Goal: Task Accomplishment & Management: Manage account settings

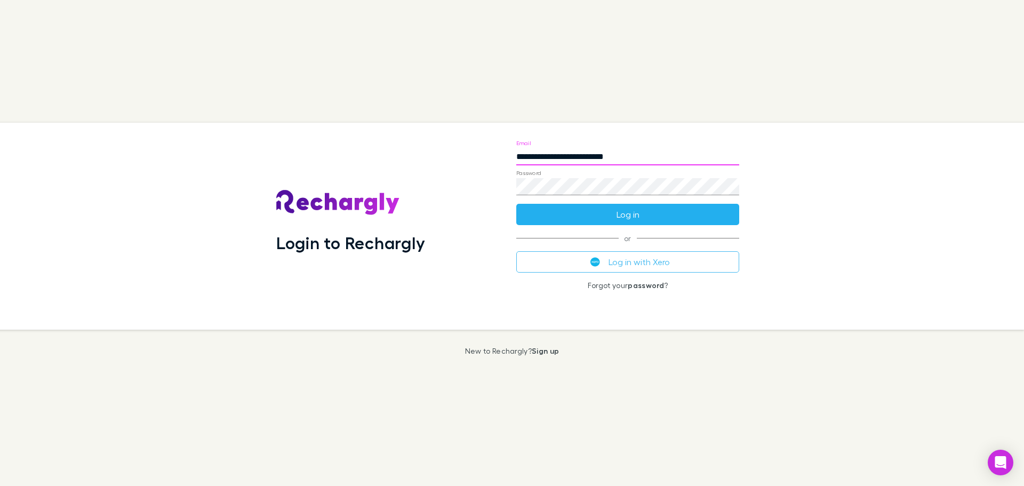
click at [651, 221] on button "Log in" at bounding box center [628, 214] width 223 height 21
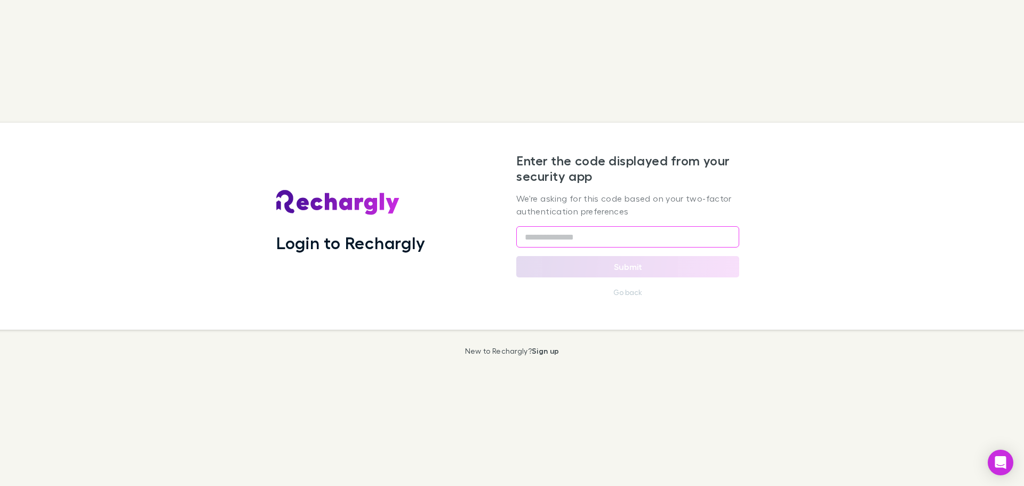
click at [612, 243] on input "text" at bounding box center [628, 236] width 223 height 21
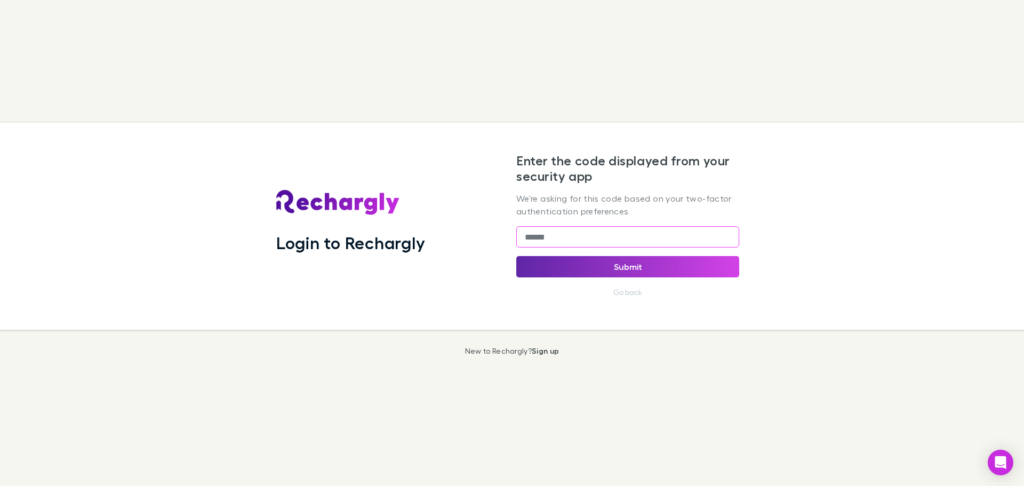
type input "******"
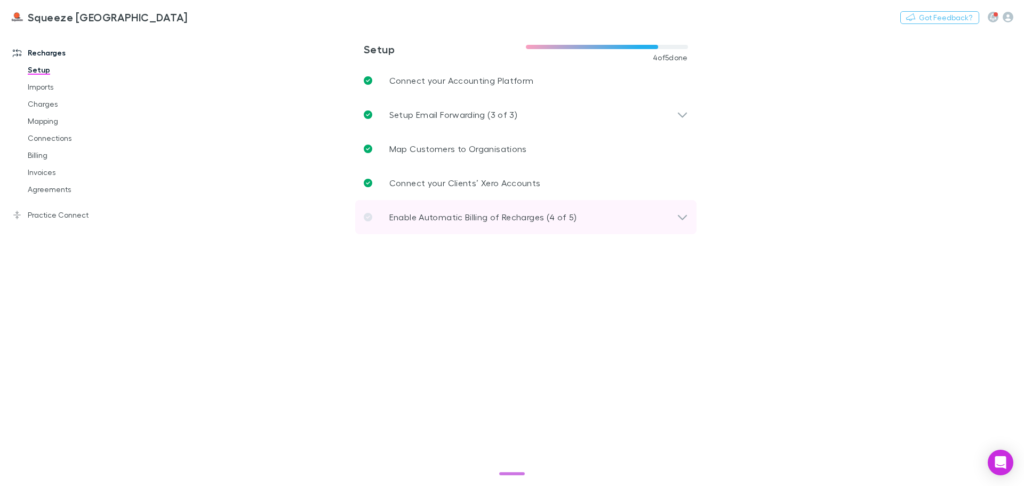
click at [435, 215] on p "Enable Automatic Billing of Recharges (4 of 5)" at bounding box center [484, 217] width 188 height 13
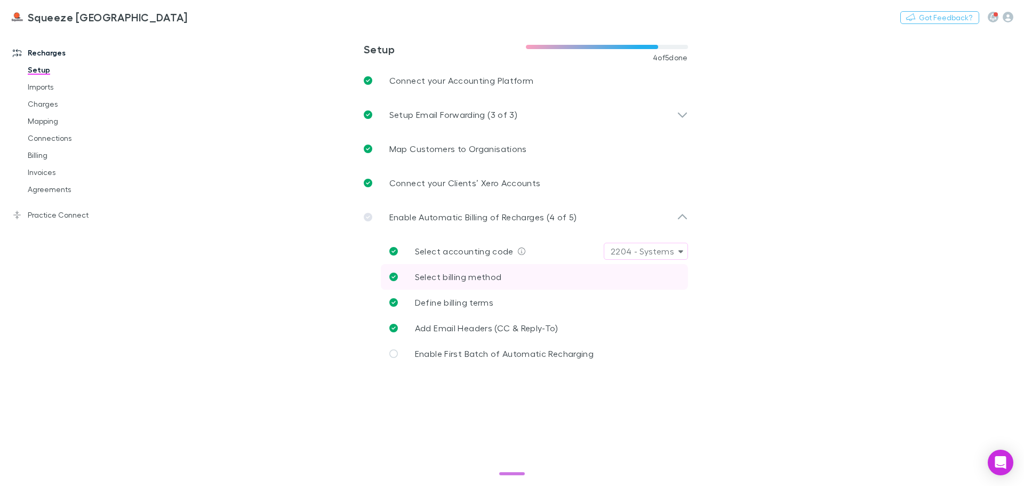
click at [425, 273] on span "Select billing method" at bounding box center [458, 277] width 87 height 10
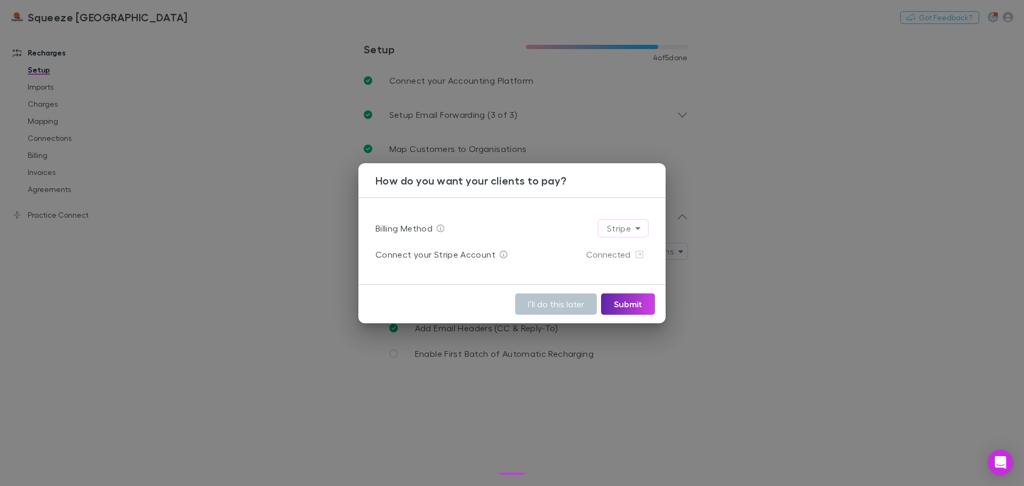
click at [360, 332] on div "How do you want your clients to pay? Billing Method Stripe ****** Connect your …" at bounding box center [512, 243] width 1024 height 486
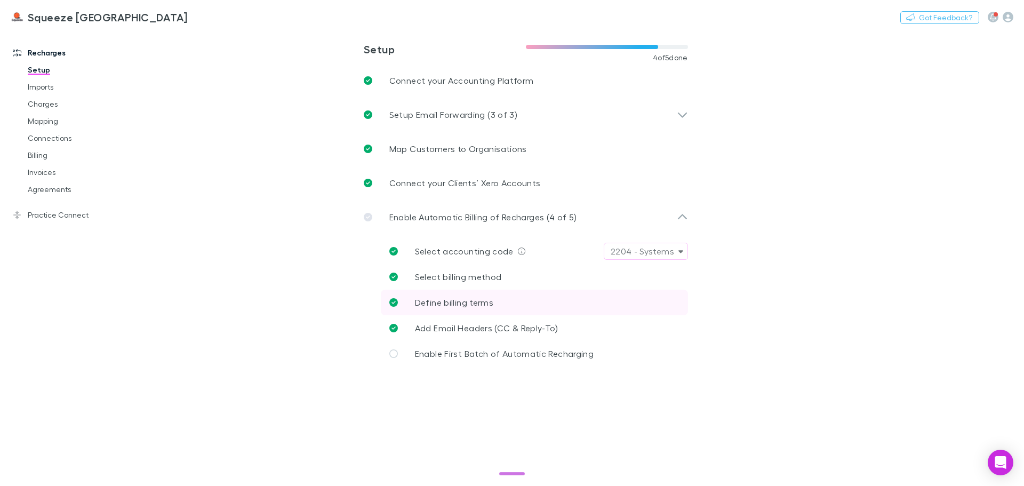
click at [409, 306] on link "Define billing terms" at bounding box center [534, 303] width 307 height 26
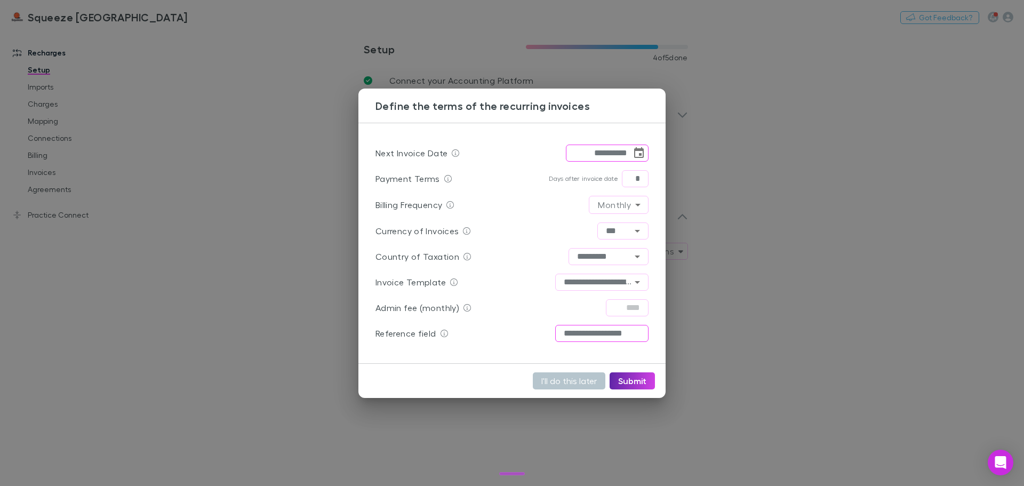
click at [624, 340] on input "**********" at bounding box center [601, 333] width 93 height 17
click at [327, 319] on div "**********" at bounding box center [512, 243] width 1024 height 486
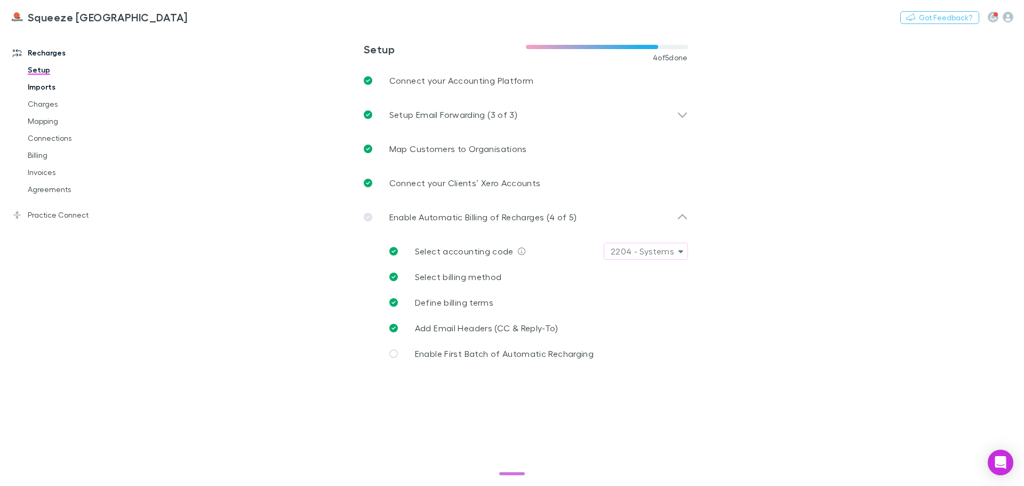
click at [54, 91] on link "Imports" at bounding box center [80, 86] width 127 height 17
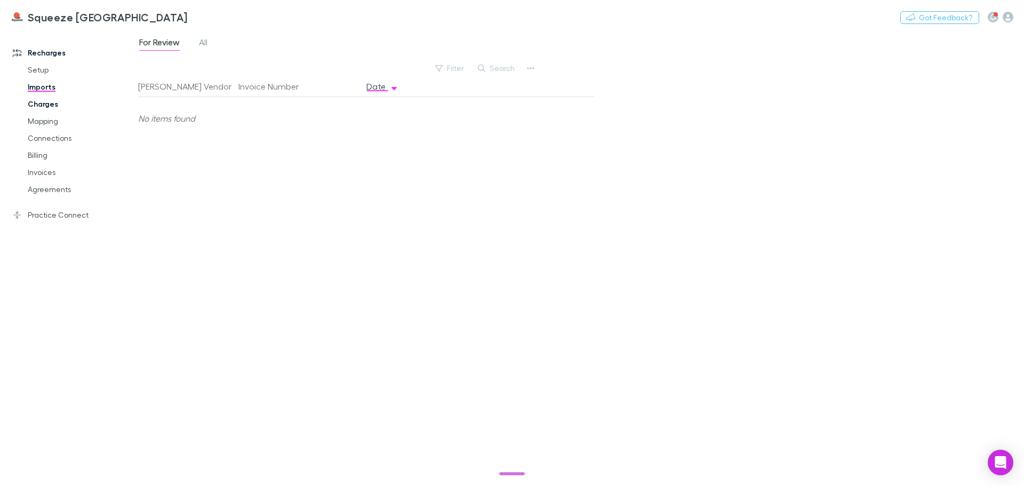
click at [54, 104] on link "Charges" at bounding box center [80, 104] width 127 height 17
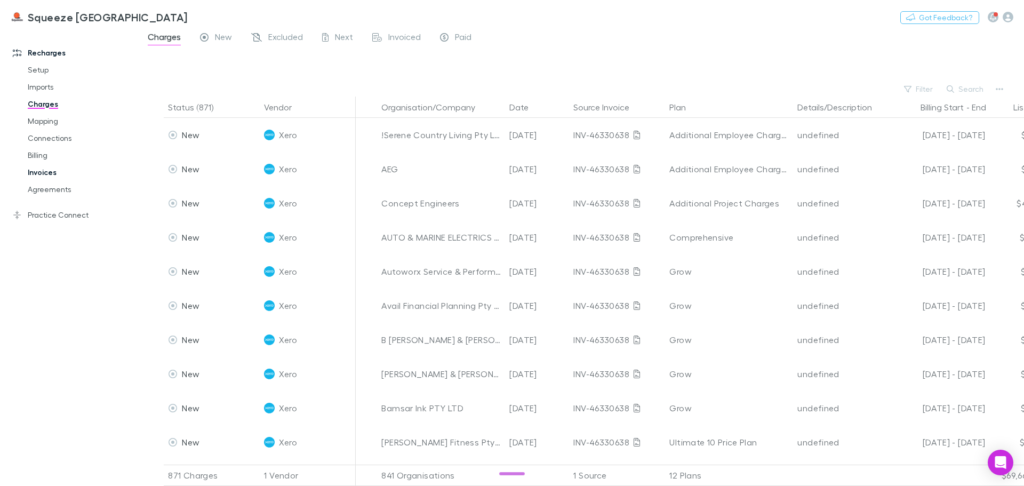
click at [55, 168] on link "Invoices" at bounding box center [80, 172] width 127 height 17
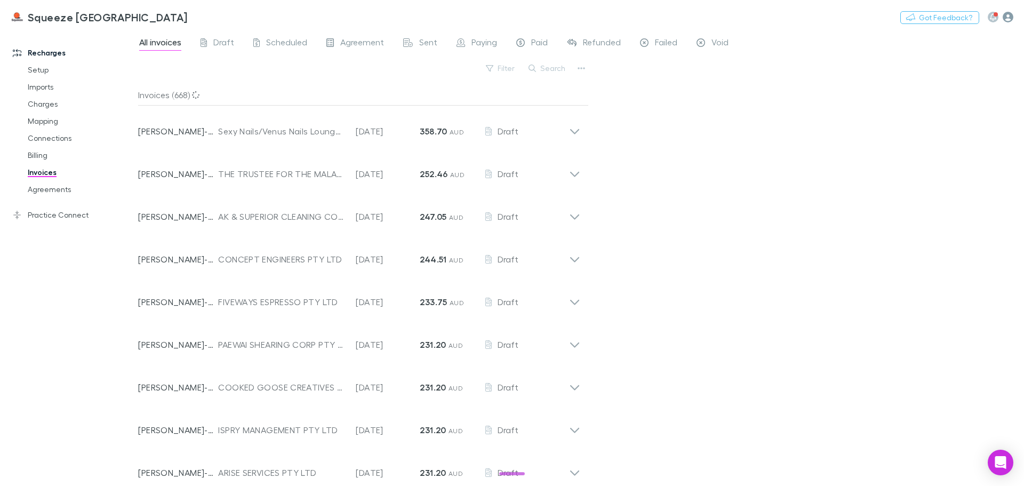
click at [1012, 17] on icon "button" at bounding box center [1008, 17] width 11 height 11
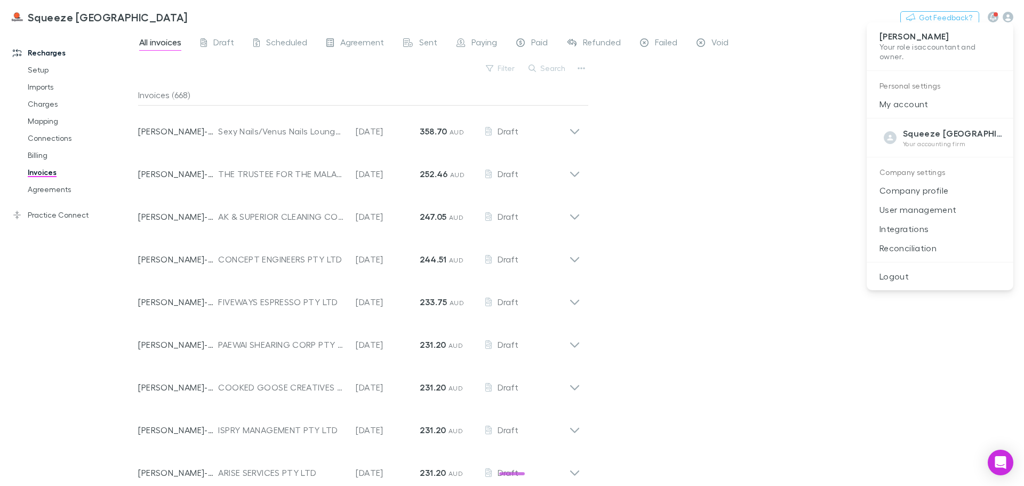
click at [43, 102] on div at bounding box center [512, 243] width 1024 height 486
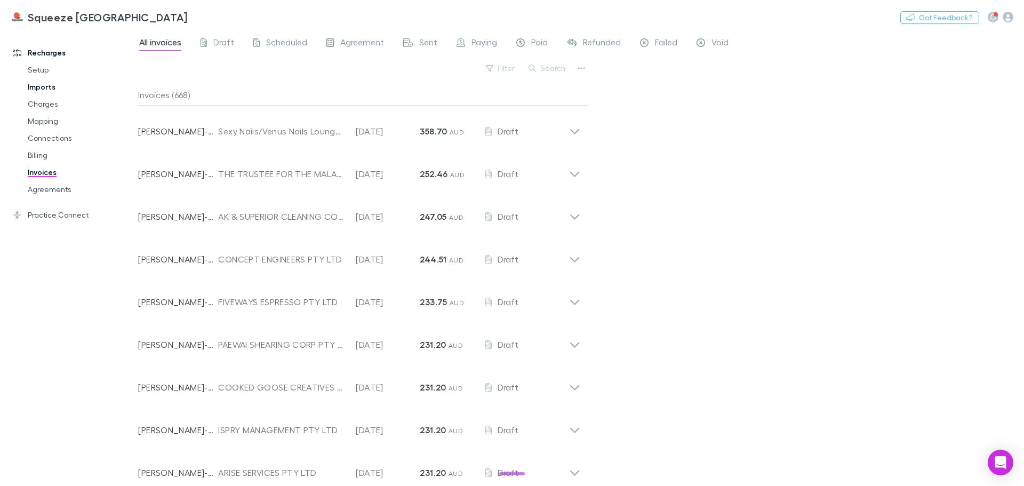
click at [34, 84] on link "Imports" at bounding box center [80, 86] width 127 height 17
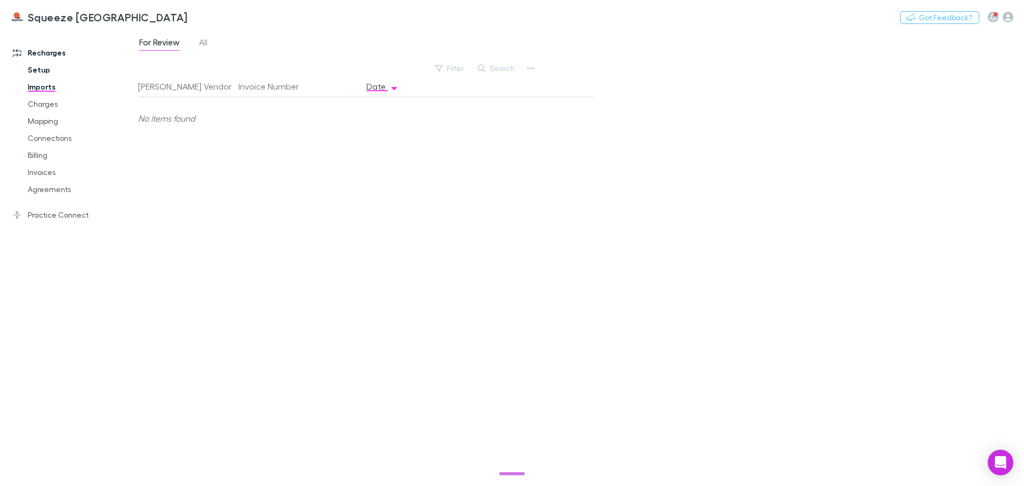
click at [33, 69] on link "Setup" at bounding box center [80, 69] width 127 height 17
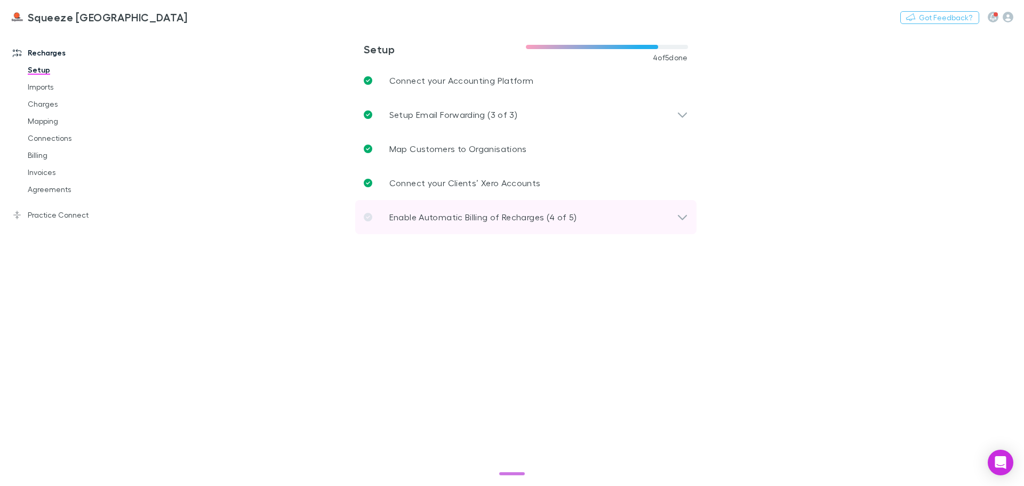
click at [439, 216] on p "Enable Automatic Billing of Recharges (4 of 5)" at bounding box center [484, 217] width 188 height 13
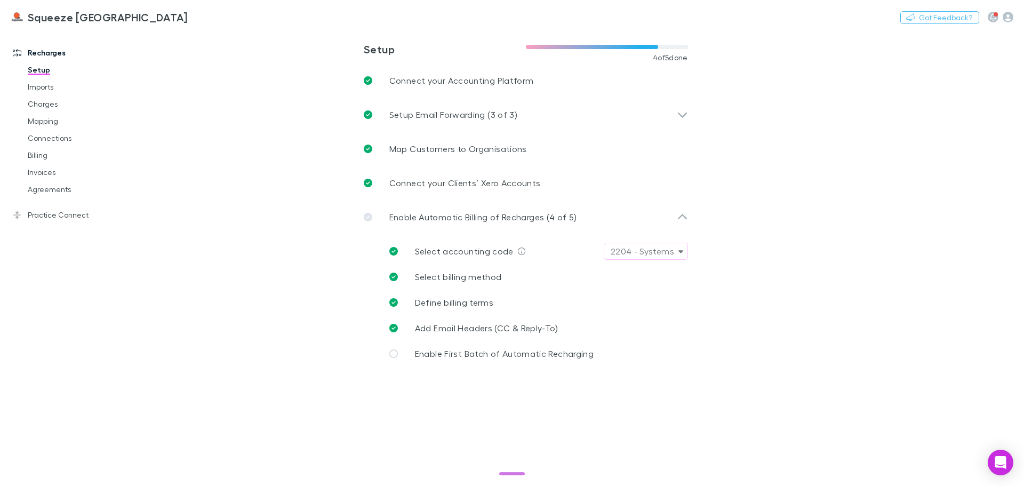
click at [1017, 19] on div "Nothing Got Feedback?" at bounding box center [963, 17] width 124 height 14
click at [1010, 17] on icon "button" at bounding box center [1008, 17] width 11 height 11
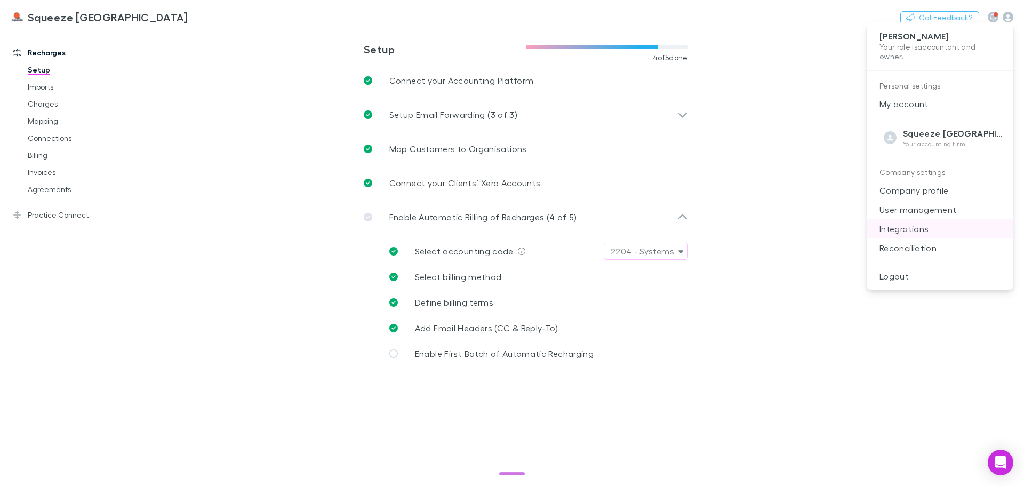
click at [935, 224] on p "Integrations" at bounding box center [940, 228] width 147 height 19
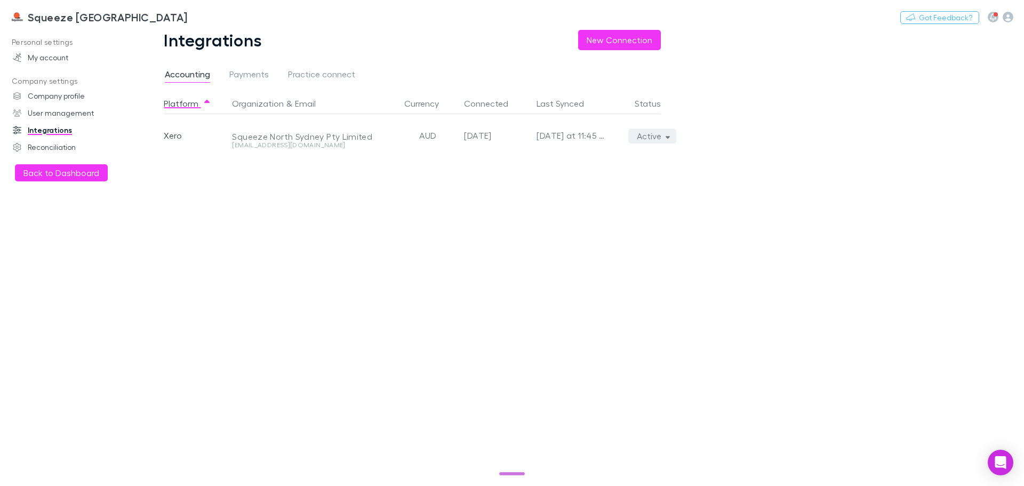
click at [656, 134] on button "Active" at bounding box center [653, 136] width 49 height 15
click at [253, 75] on div at bounding box center [512, 243] width 1024 height 486
click at [253, 75] on div "Re-sync now We'll fetch all new contacts since last sync Reconnect Disconnect A…" at bounding box center [512, 243] width 1024 height 486
click at [253, 75] on span "Payments" at bounding box center [248, 76] width 39 height 14
click at [266, 134] on div "Retinue by Squeeze Pty Limited" at bounding box center [348, 135] width 241 height 43
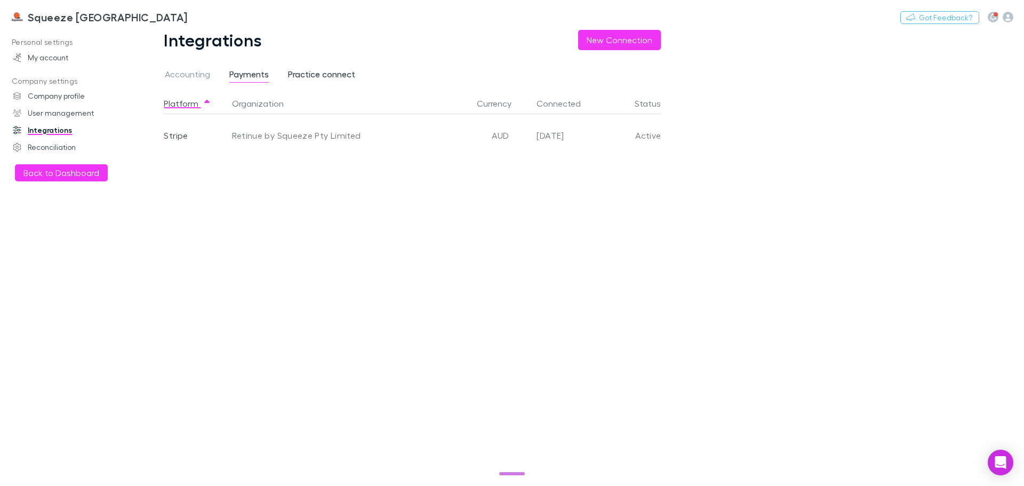
click at [324, 74] on span "Practice connect" at bounding box center [321, 76] width 67 height 14
click at [386, 165] on div "Platform Organization & Email Currency Connected Last Synced Status Xero Squeez…" at bounding box center [421, 289] width 514 height 393
click at [195, 72] on span "Accounting" at bounding box center [187, 76] width 45 height 14
click at [654, 139] on button "Active" at bounding box center [653, 136] width 49 height 15
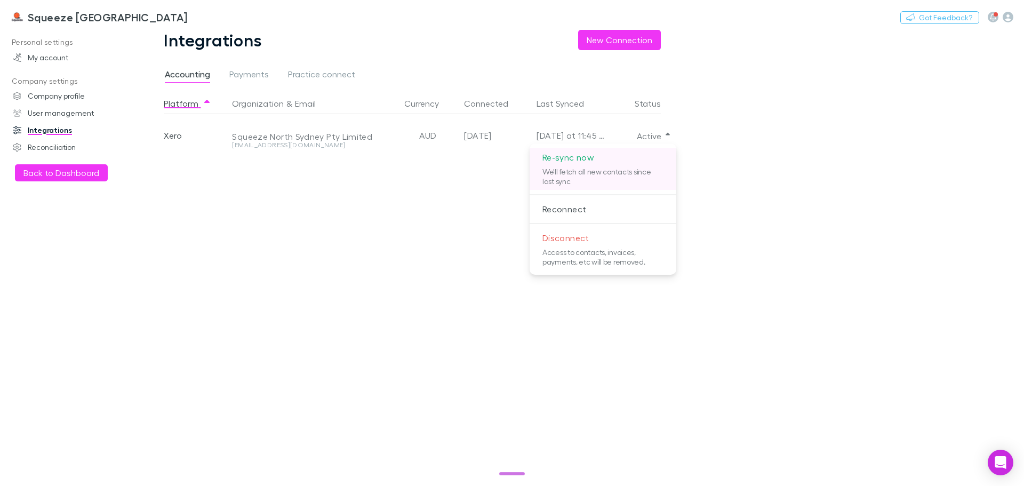
click at [572, 162] on p "Re-sync now" at bounding box center [603, 157] width 147 height 19
click at [85, 178] on div at bounding box center [512, 243] width 1024 height 486
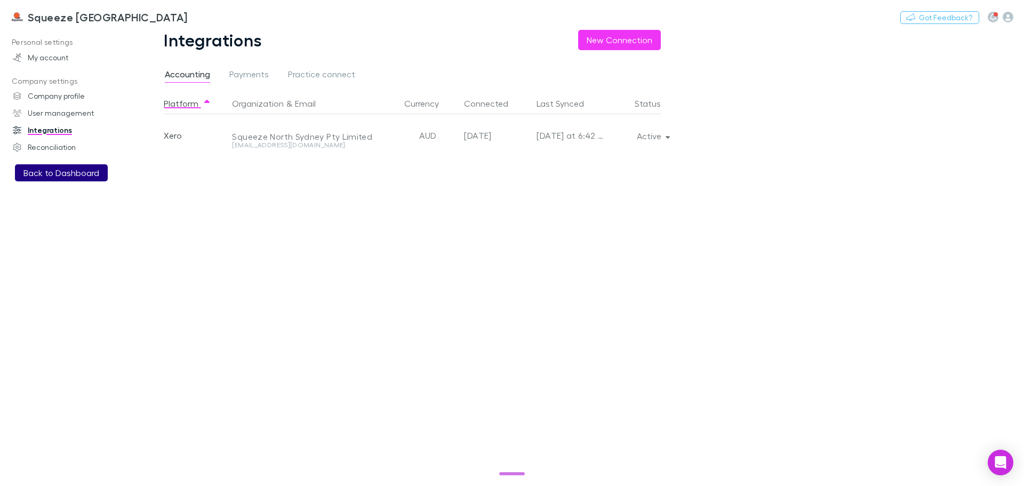
click at [50, 170] on button "Back to Dashboard" at bounding box center [61, 172] width 93 height 17
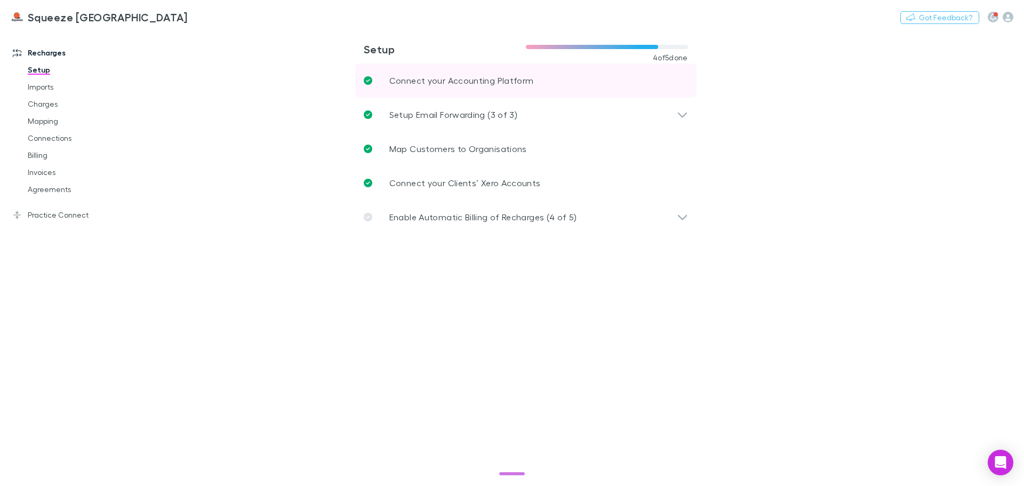
click at [480, 85] on p "Connect your Accounting Platform" at bounding box center [462, 80] width 145 height 13
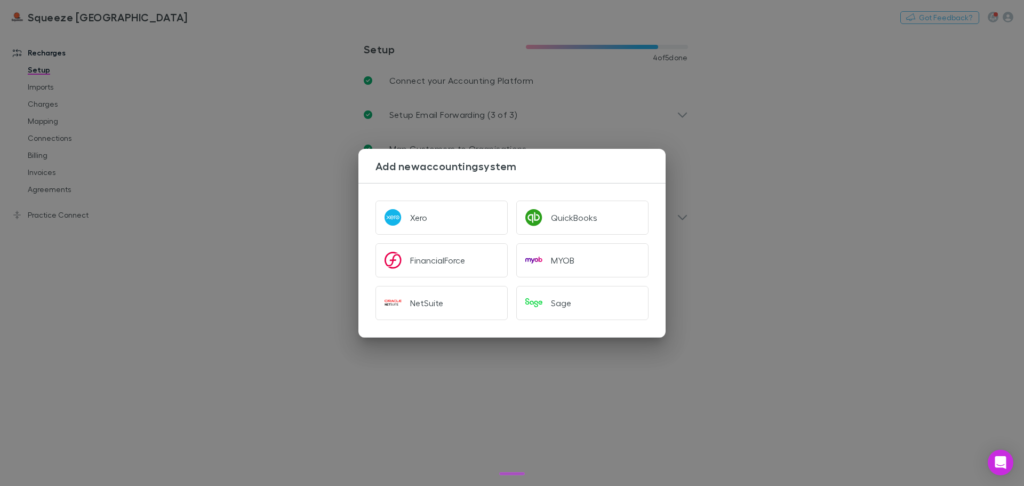
click at [309, 110] on div "Add new accounting system Xero QuickBooks FinancialForce MYOB NetSuite Sage" at bounding box center [512, 243] width 1024 height 486
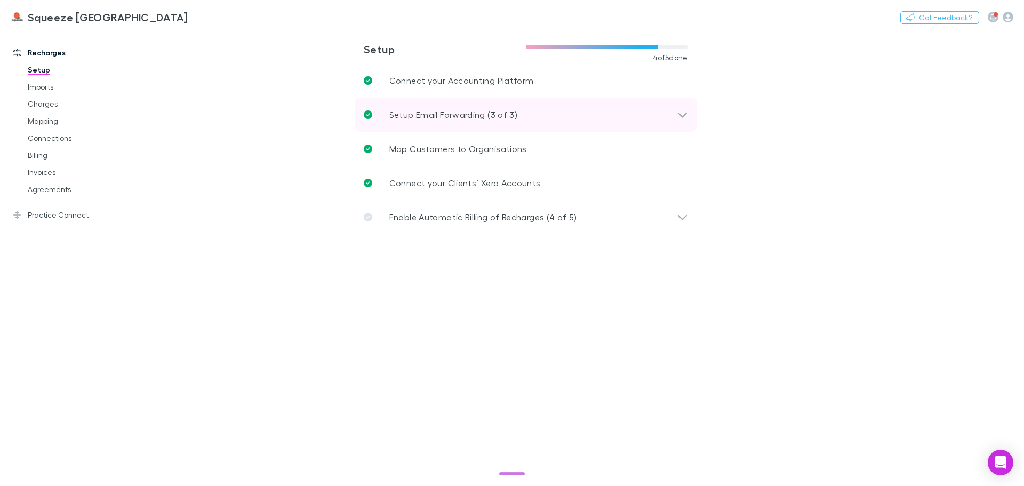
click at [679, 116] on icon at bounding box center [682, 114] width 11 height 13
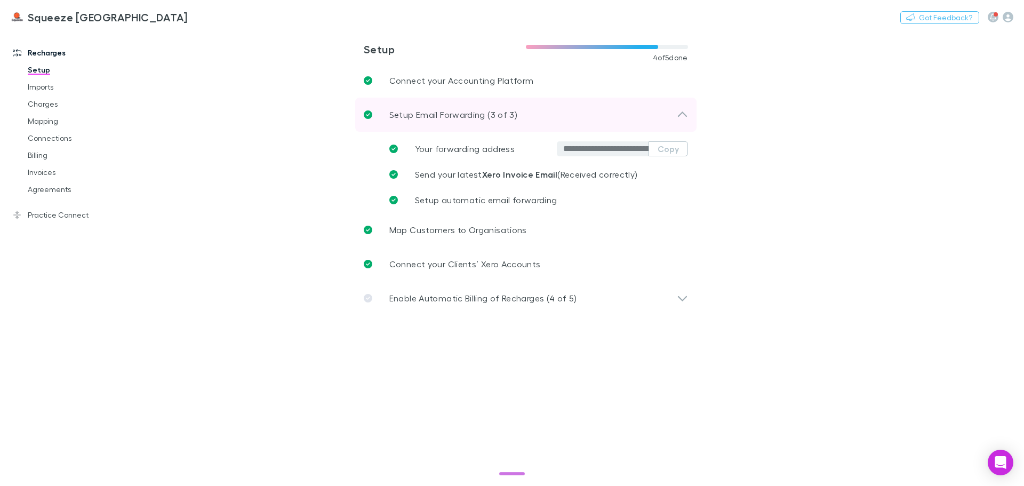
click at [679, 116] on icon at bounding box center [682, 114] width 9 height 5
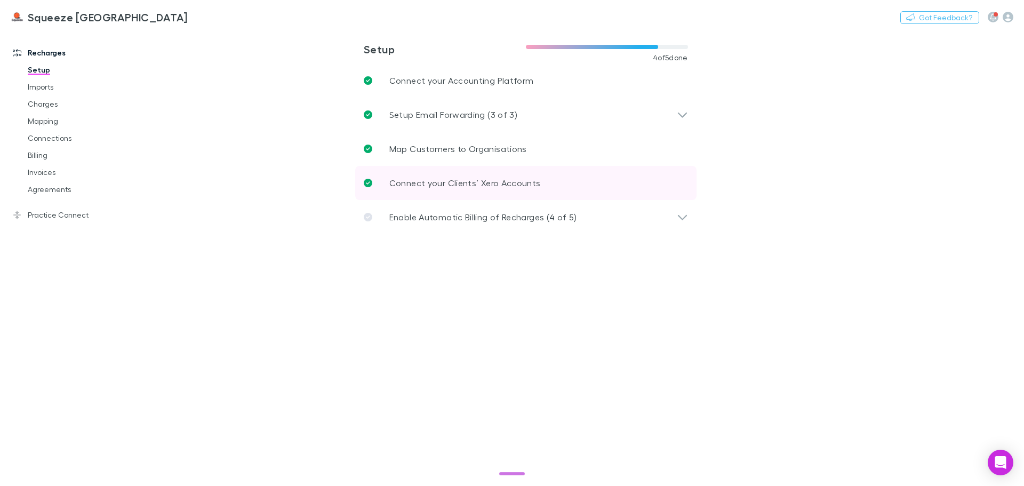
click at [682, 189] on link "Connect your Clients’ Xero Accounts" at bounding box center [525, 183] width 341 height 34
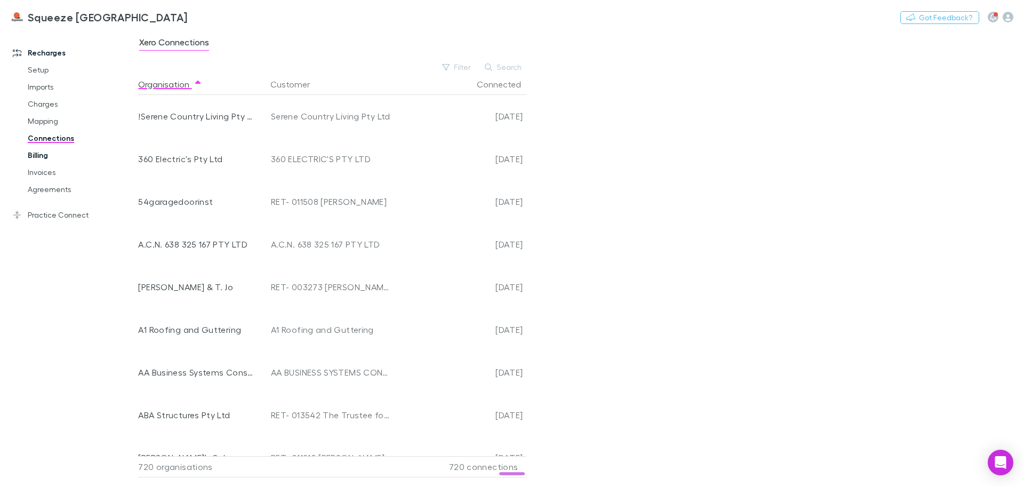
click at [56, 157] on link "Billing" at bounding box center [80, 155] width 127 height 17
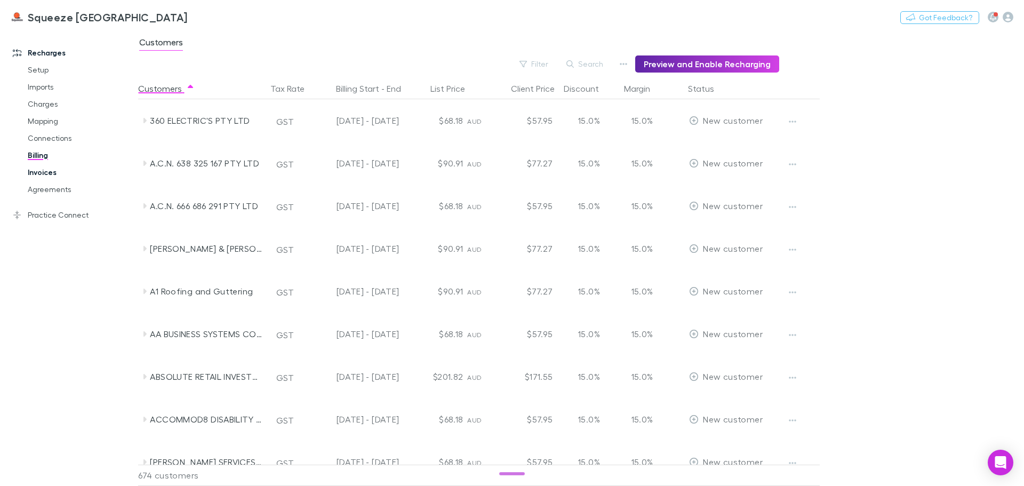
click at [52, 174] on link "Invoices" at bounding box center [80, 172] width 127 height 17
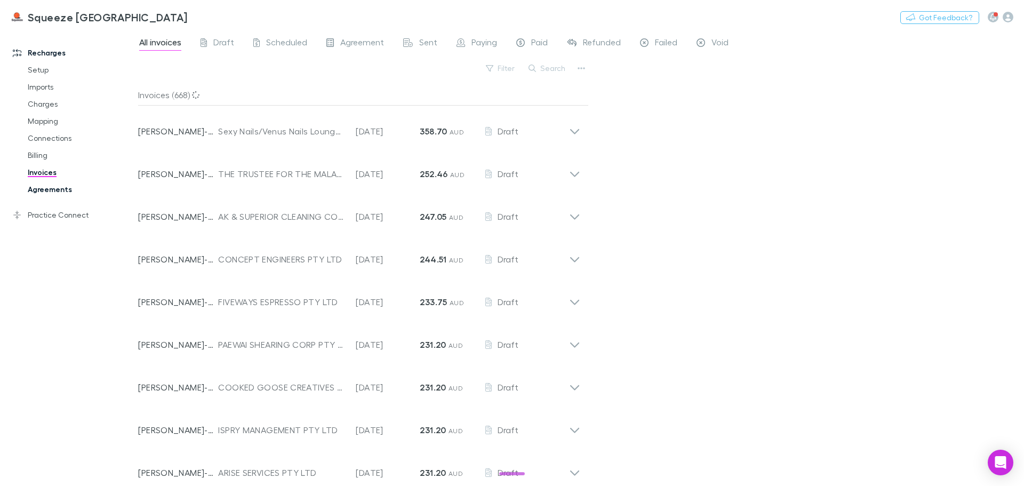
click at [56, 188] on link "Agreements" at bounding box center [80, 189] width 127 height 17
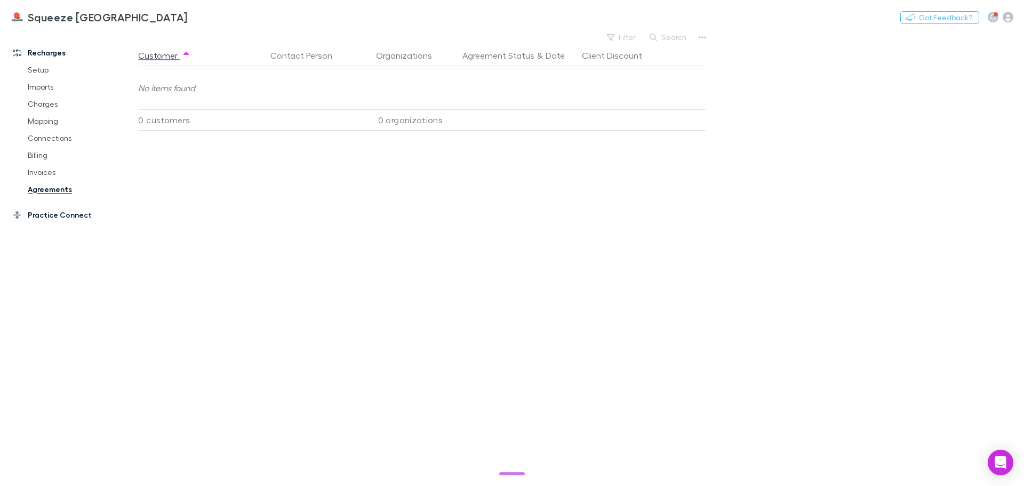
click at [58, 215] on link "Practice Connect" at bounding box center [73, 214] width 142 height 17
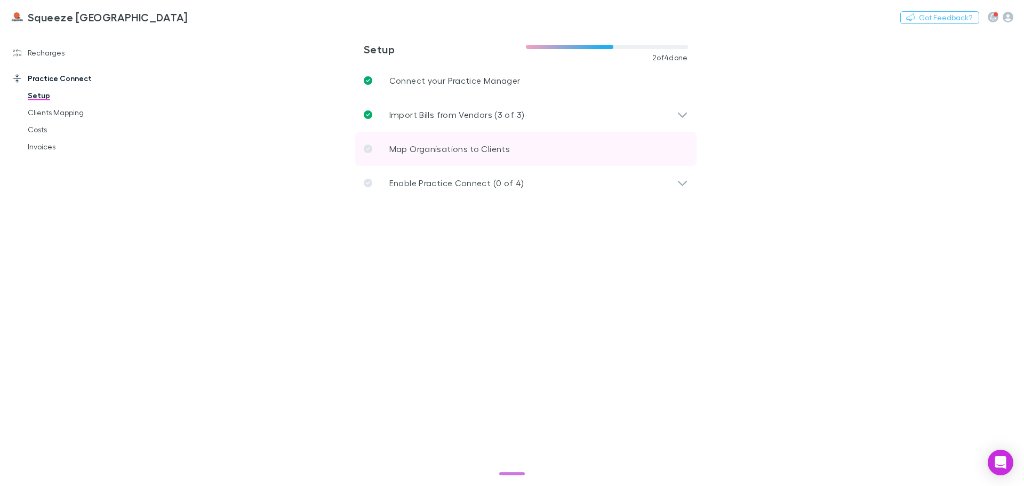
click at [653, 147] on link "Map Organisations to Clients" at bounding box center [525, 149] width 341 height 34
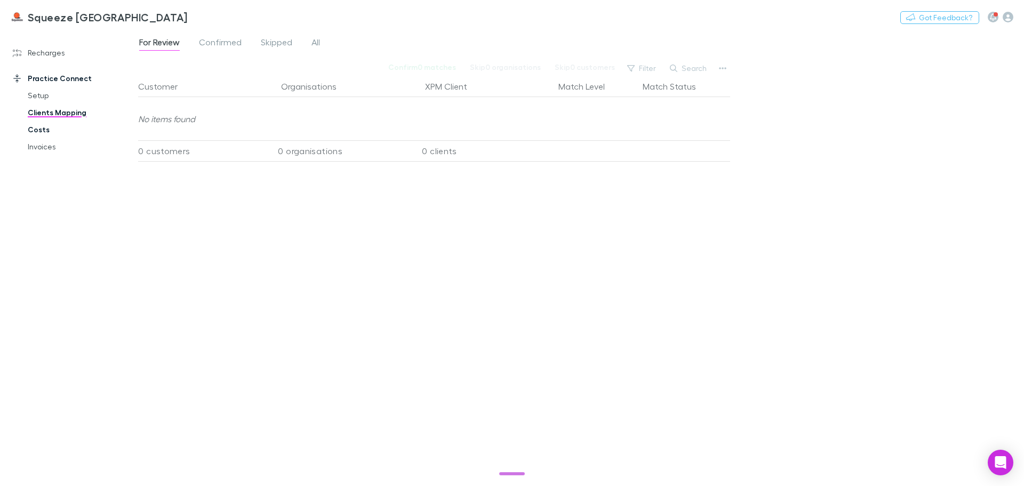
click at [56, 131] on link "Costs" at bounding box center [80, 129] width 127 height 17
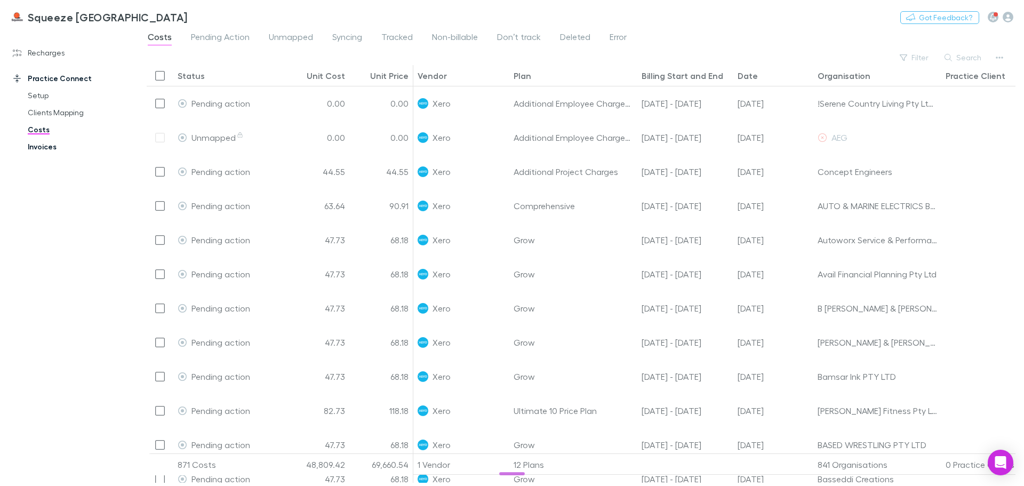
click at [53, 145] on link "Invoices" at bounding box center [80, 146] width 127 height 17
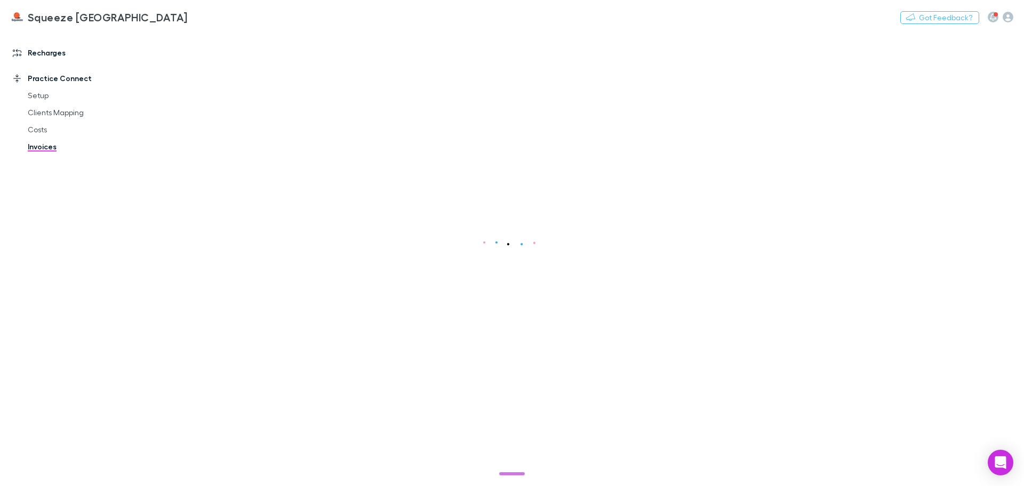
click at [39, 61] on link "Recharges" at bounding box center [73, 52] width 142 height 17
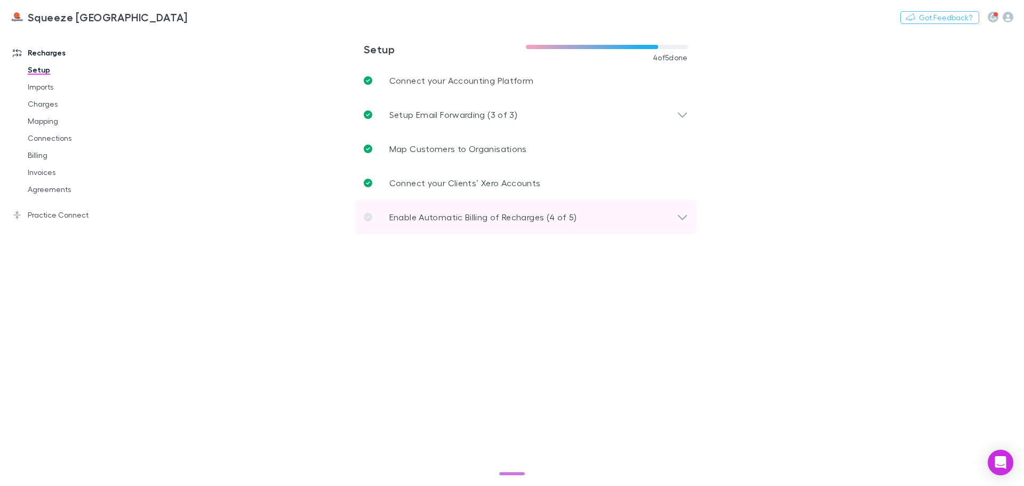
click at [523, 227] on div "Enable Automatic Billing of Recharges (4 of 5)" at bounding box center [525, 217] width 341 height 34
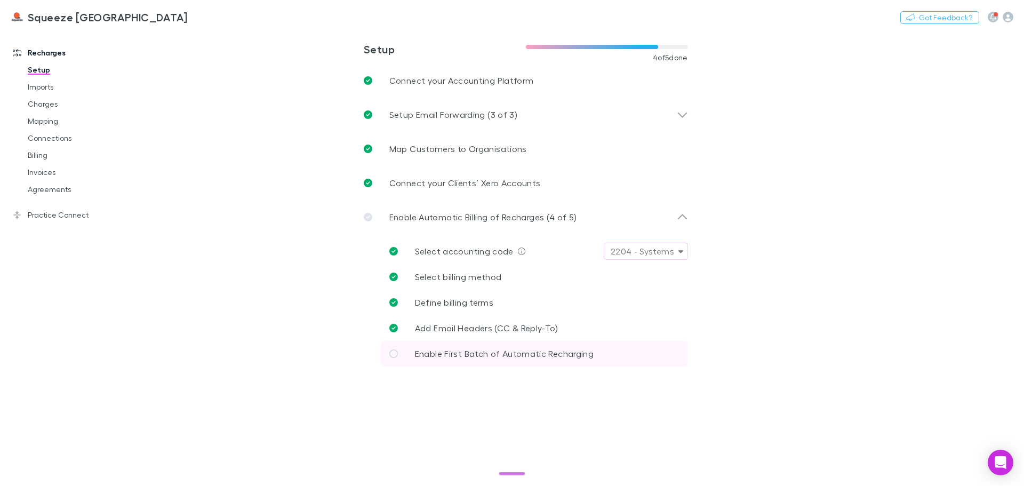
click at [582, 352] on span "Enable First Batch of Automatic Recharging" at bounding box center [504, 353] width 179 height 10
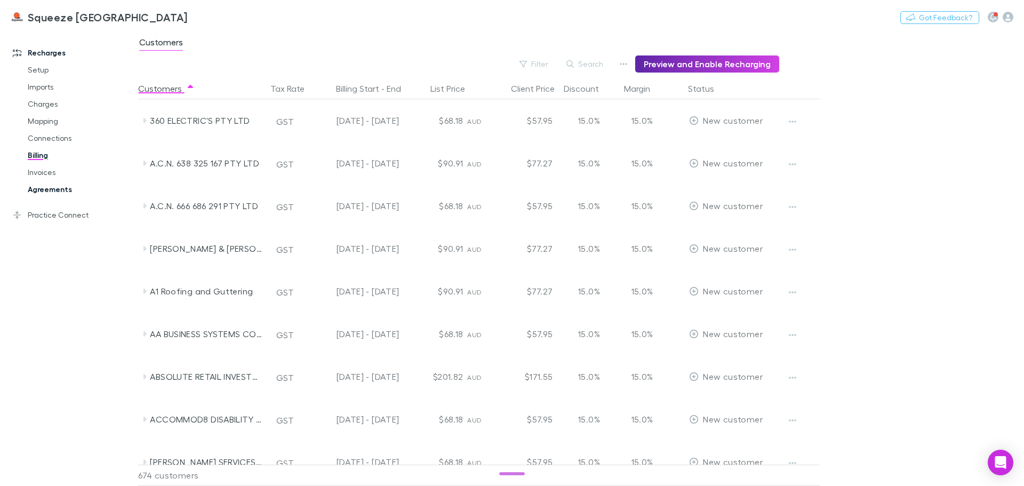
click at [76, 195] on link "Agreements" at bounding box center [80, 189] width 127 height 17
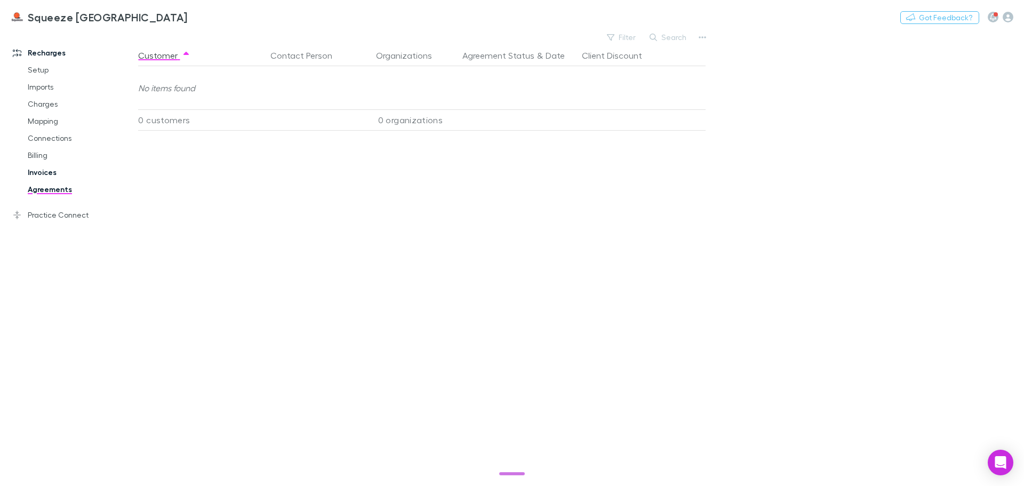
click at [68, 172] on link "Invoices" at bounding box center [80, 172] width 127 height 17
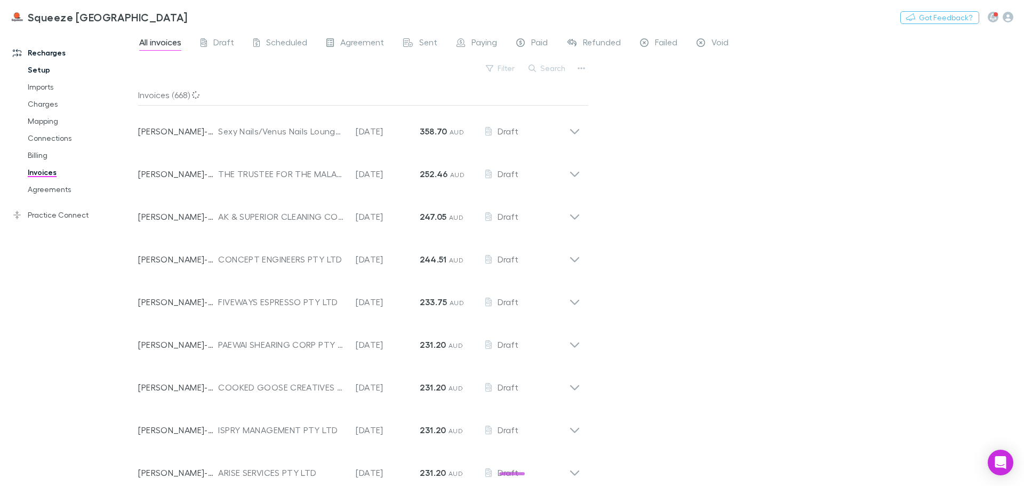
click at [45, 73] on link "Setup" at bounding box center [80, 69] width 127 height 17
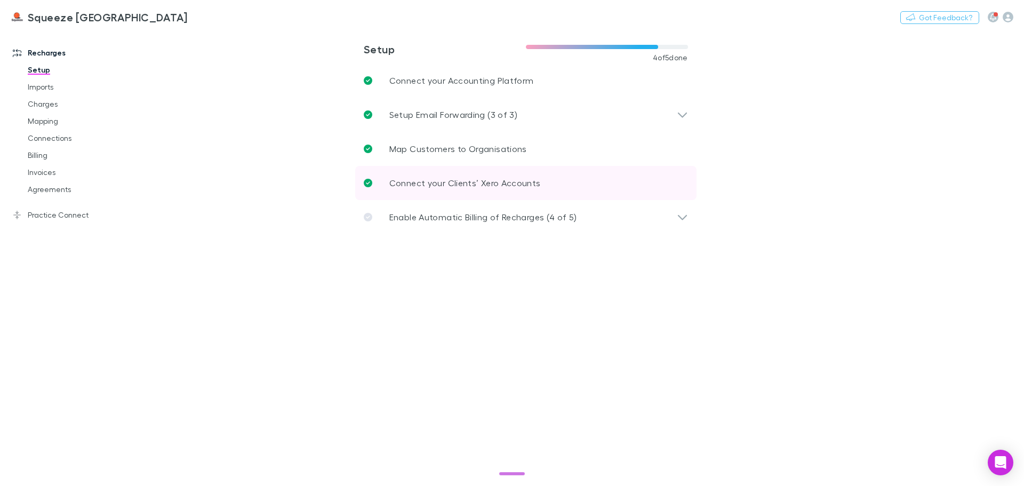
click at [555, 182] on link "Connect your Clients’ Xero Accounts" at bounding box center [525, 183] width 341 height 34
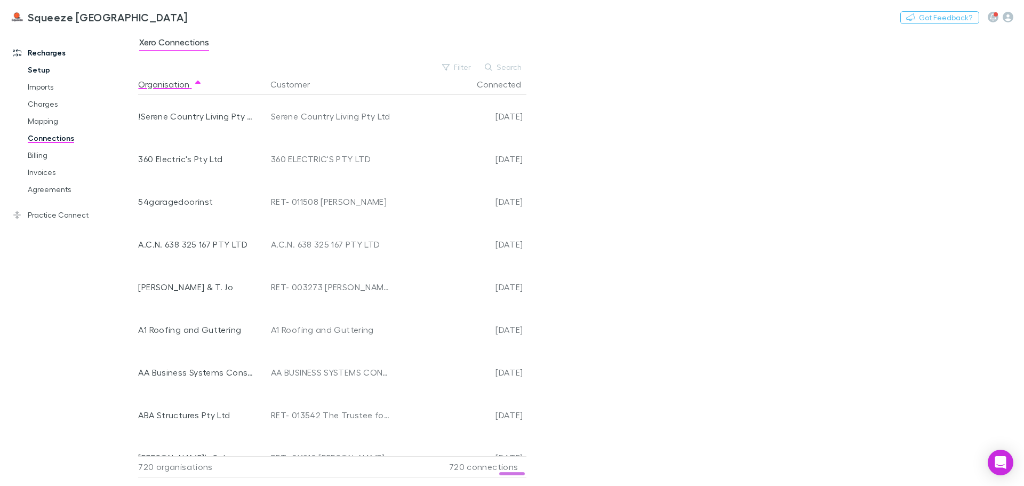
click at [54, 78] on link "Setup" at bounding box center [80, 69] width 127 height 17
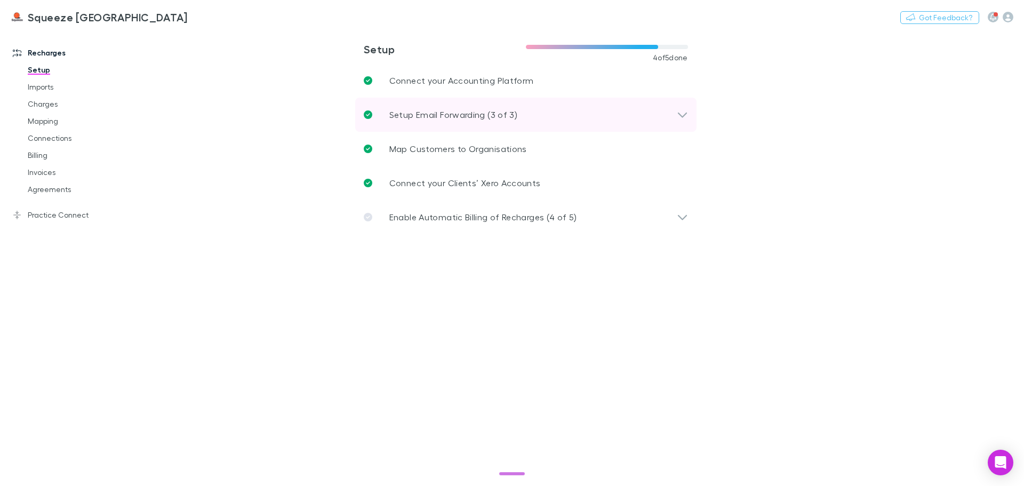
click at [481, 115] on p "Setup Email Forwarding (3 of 3)" at bounding box center [454, 114] width 128 height 13
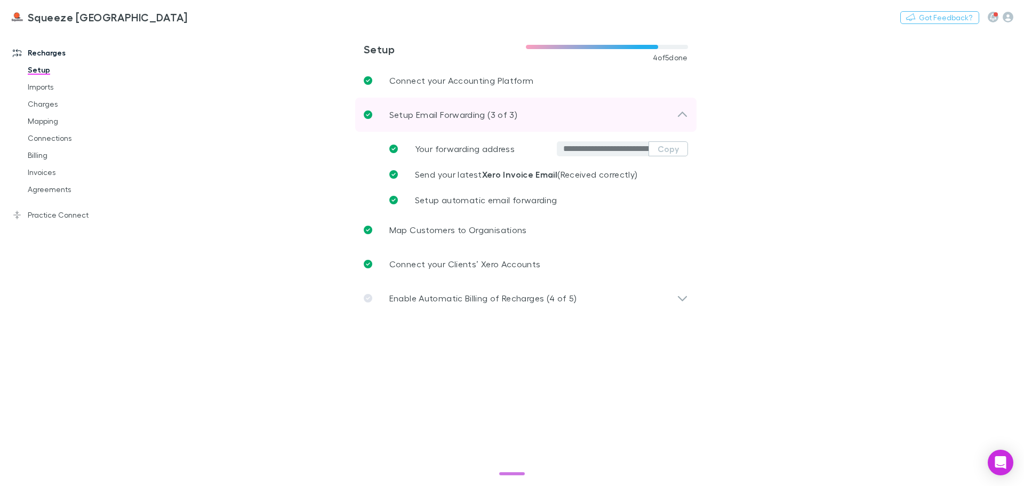
click at [419, 119] on p "Setup Email Forwarding (3 of 3)" at bounding box center [454, 114] width 128 height 13
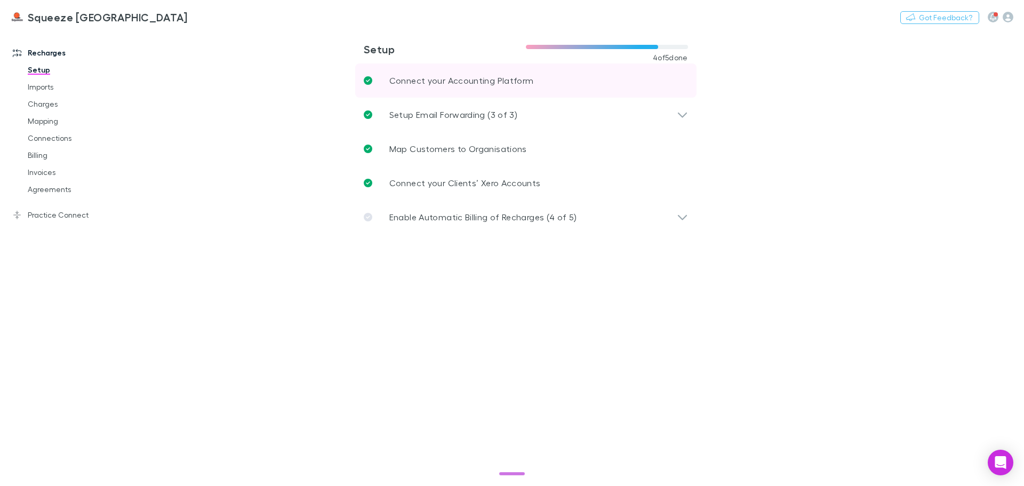
click at [423, 91] on link "Connect your Accounting Platform" at bounding box center [525, 80] width 341 height 34
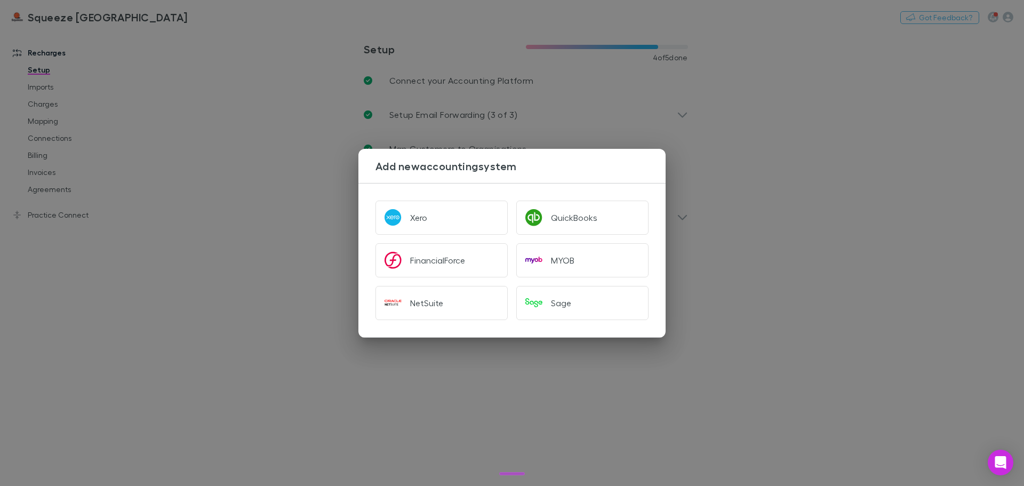
click at [297, 212] on div "Add new accounting system Xero QuickBooks FinancialForce MYOB NetSuite Sage" at bounding box center [512, 243] width 1024 height 486
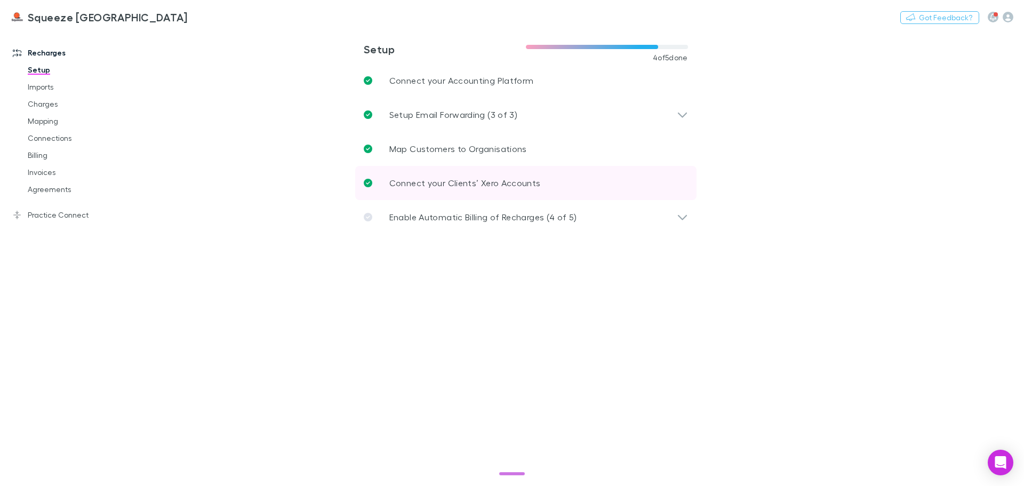
click at [385, 189] on link "Connect your Clients’ Xero Accounts" at bounding box center [525, 183] width 341 height 34
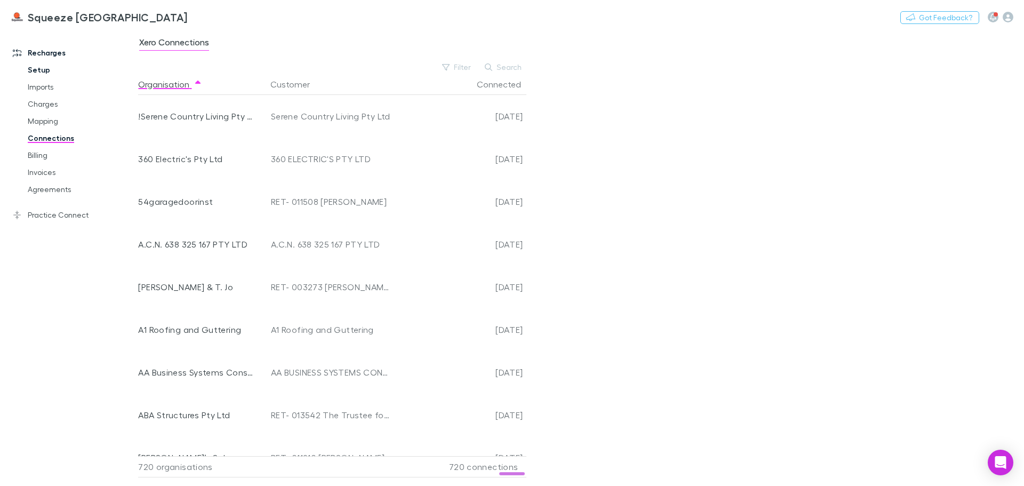
click at [58, 73] on link "Setup" at bounding box center [80, 69] width 127 height 17
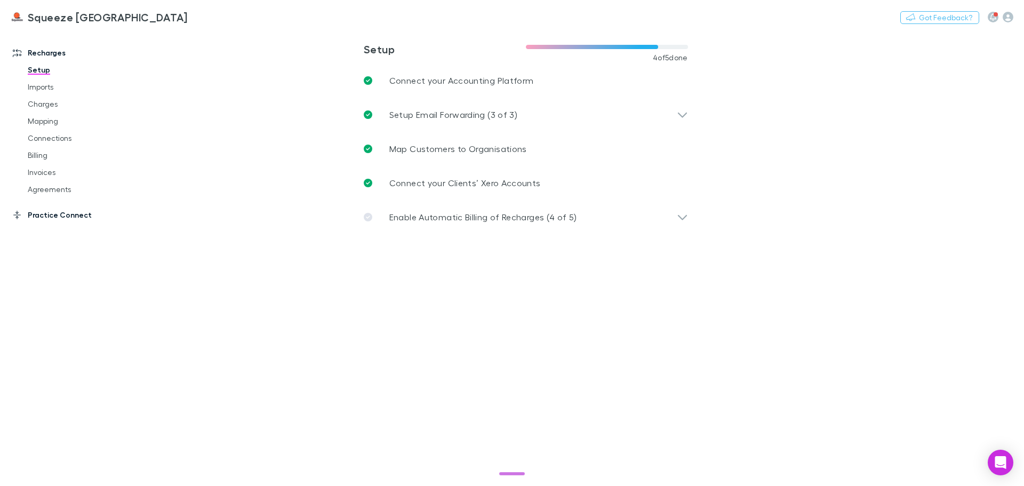
click at [42, 212] on link "Practice Connect" at bounding box center [73, 214] width 142 height 17
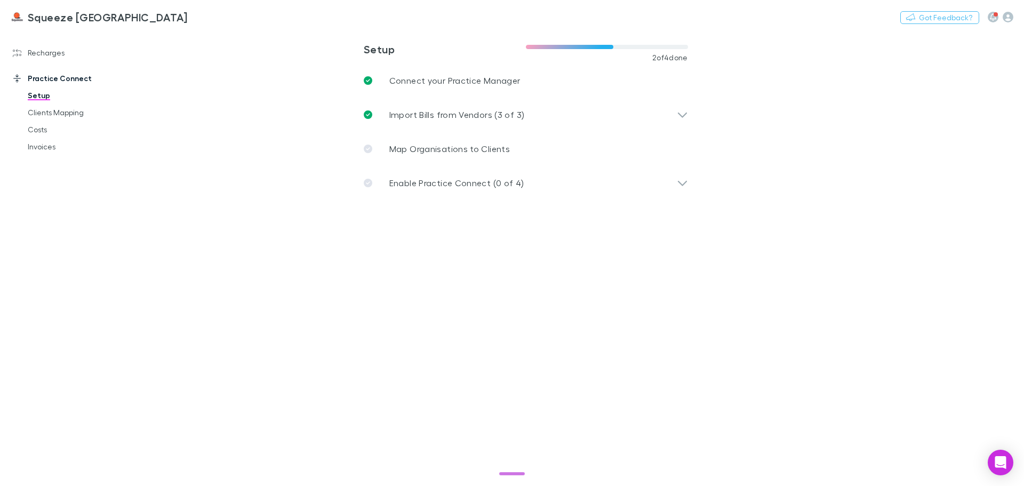
click at [339, 326] on main "**********" at bounding box center [581, 258] width 886 height 456
click at [424, 150] on p "Map Organisations to Clients" at bounding box center [450, 148] width 121 height 13
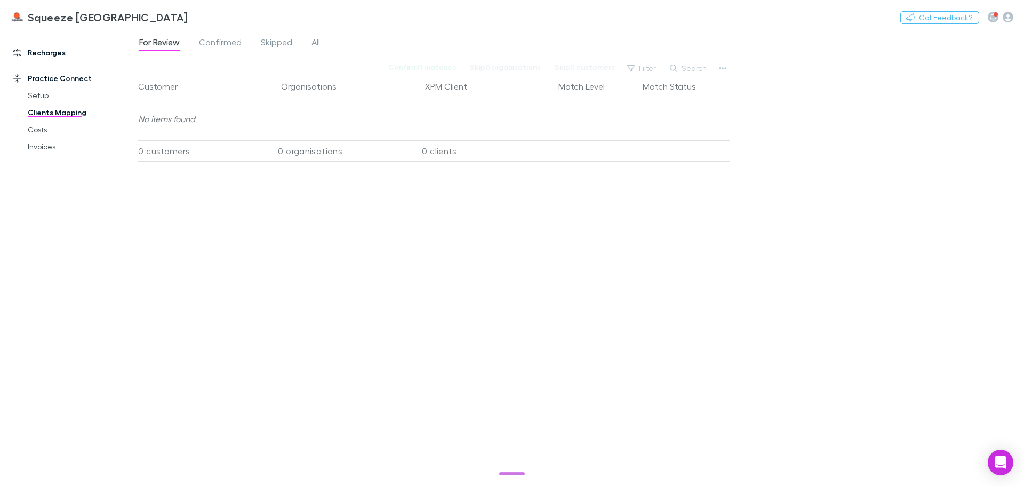
click at [59, 55] on link "Recharges" at bounding box center [73, 52] width 142 height 17
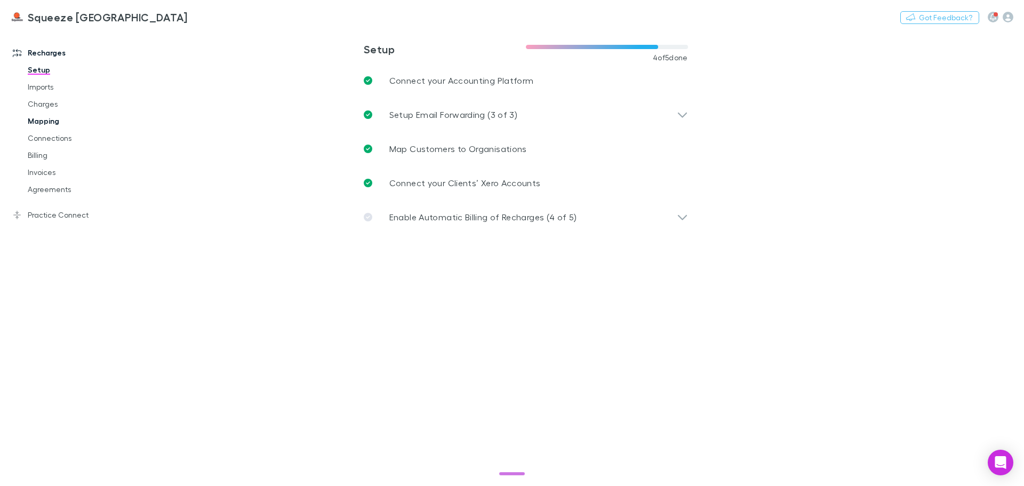
click at [59, 118] on link "Mapping" at bounding box center [80, 121] width 127 height 17
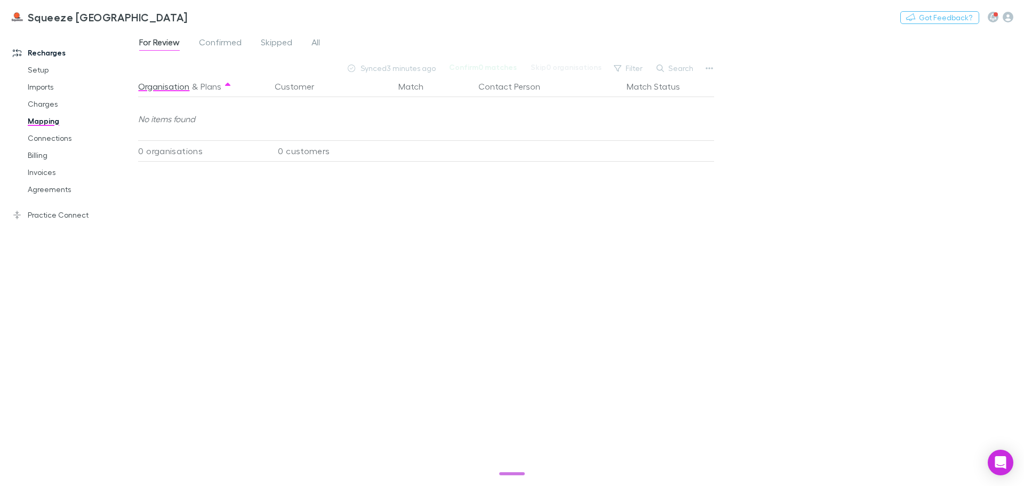
click at [309, 42] on div "For Review Confirmed Skipped All" at bounding box center [234, 43] width 192 height 17
click at [321, 46] on link "All" at bounding box center [316, 43] width 11 height 17
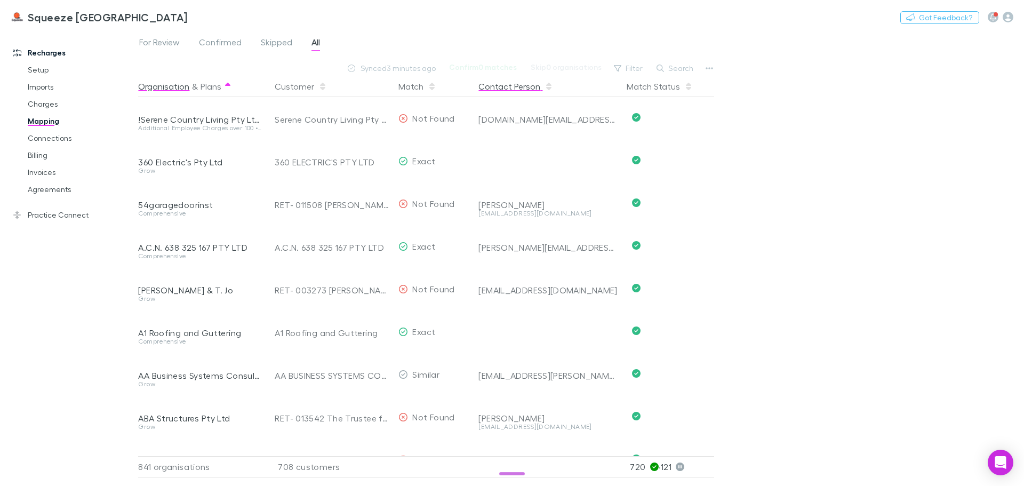
click at [495, 90] on button "Contact Person" at bounding box center [516, 86] width 75 height 21
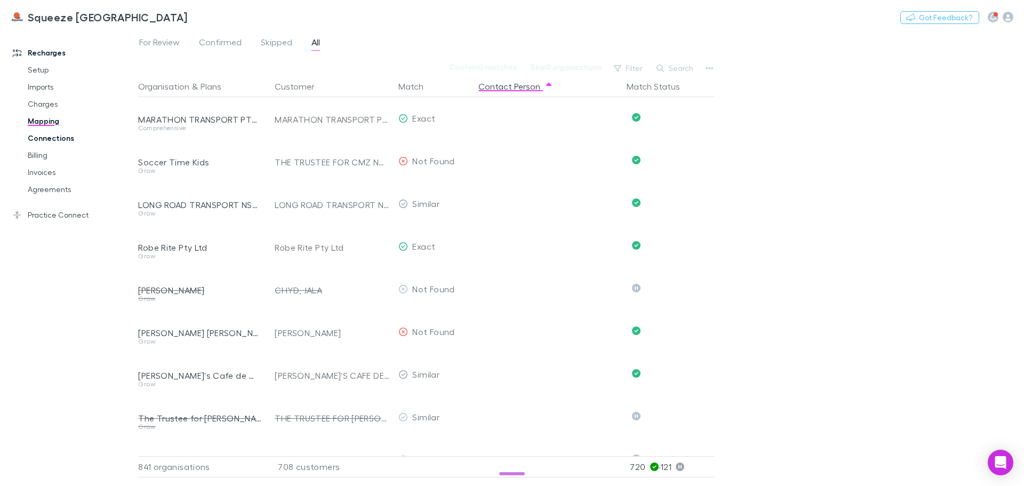
click at [64, 144] on link "Connections" at bounding box center [80, 138] width 127 height 17
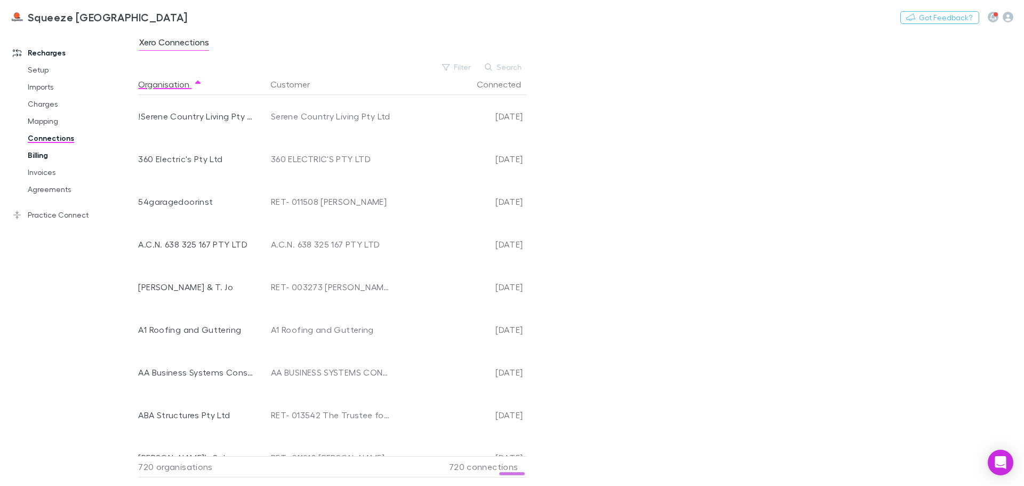
click at [52, 150] on link "Billing" at bounding box center [80, 155] width 127 height 17
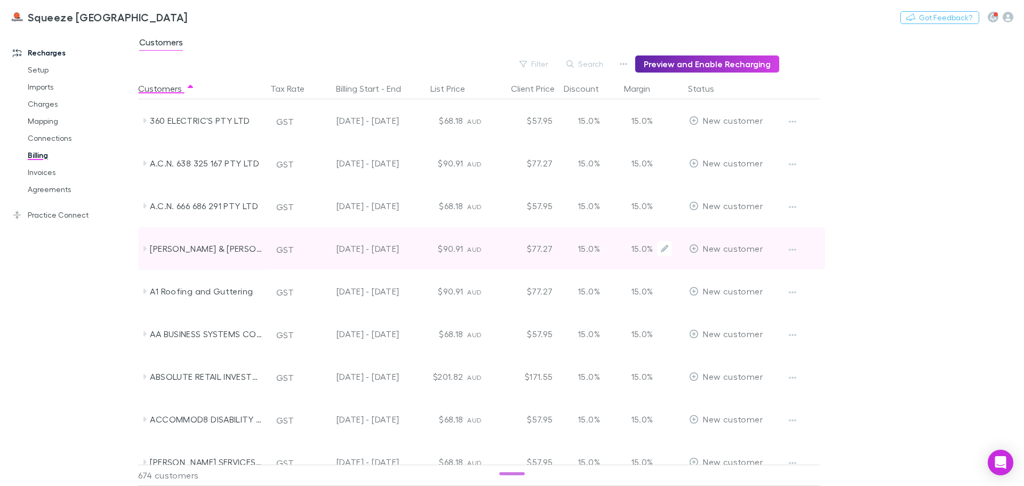
click at [814, 266] on div at bounding box center [801, 248] width 40 height 43
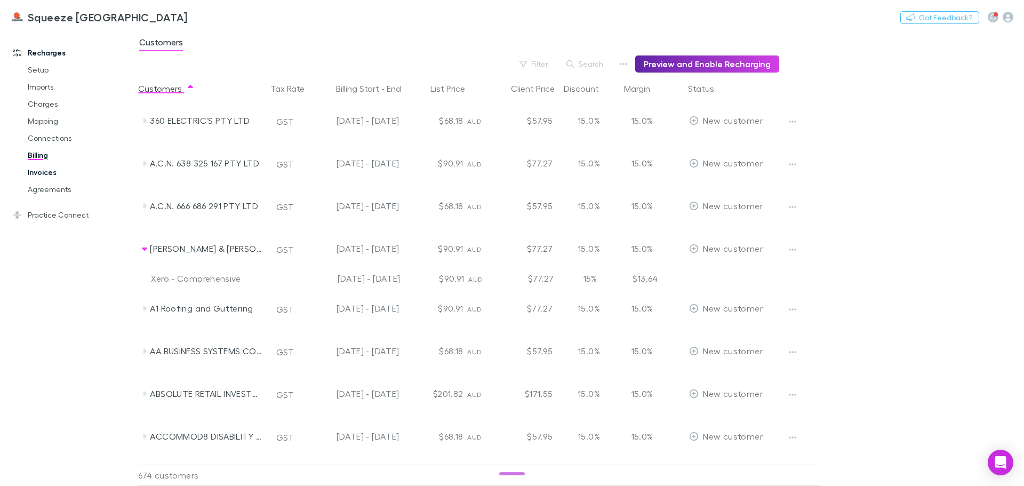
click at [75, 170] on link "Invoices" at bounding box center [80, 172] width 127 height 17
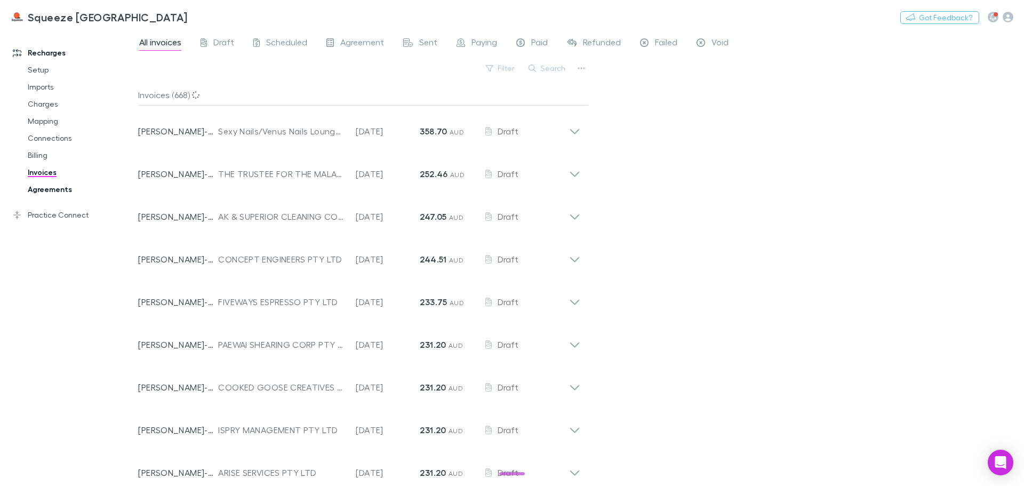
click at [75, 184] on link "Agreements" at bounding box center [80, 189] width 127 height 17
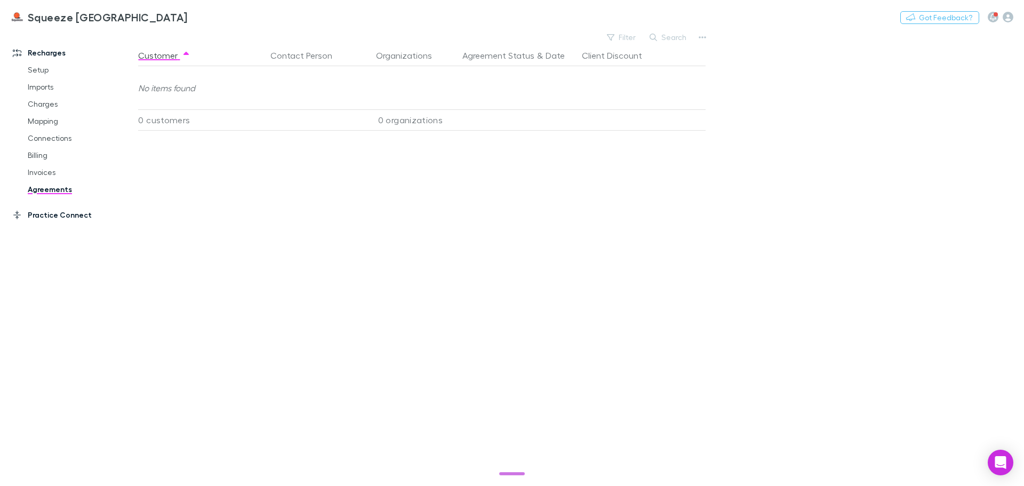
click at [78, 208] on link "Practice Connect" at bounding box center [73, 214] width 142 height 17
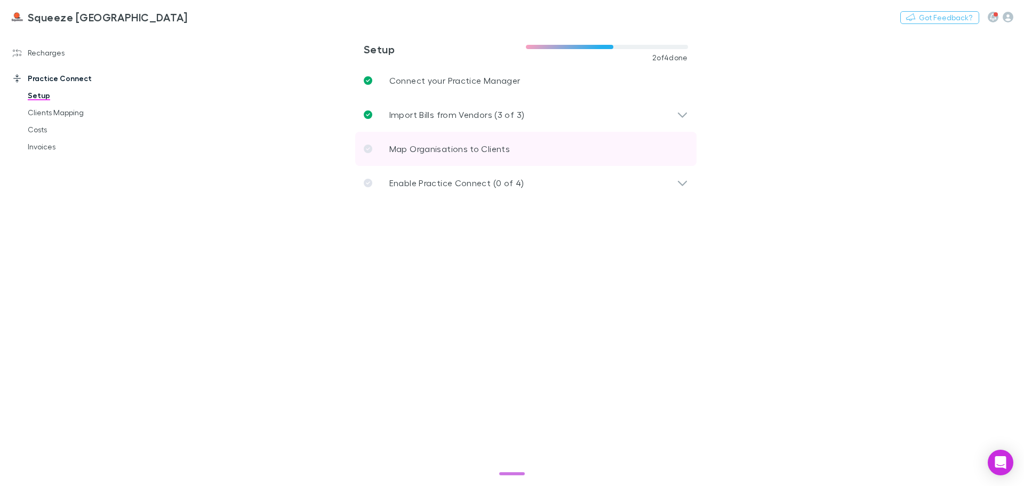
click at [444, 141] on link "Map Organisations to Clients" at bounding box center [525, 149] width 341 height 34
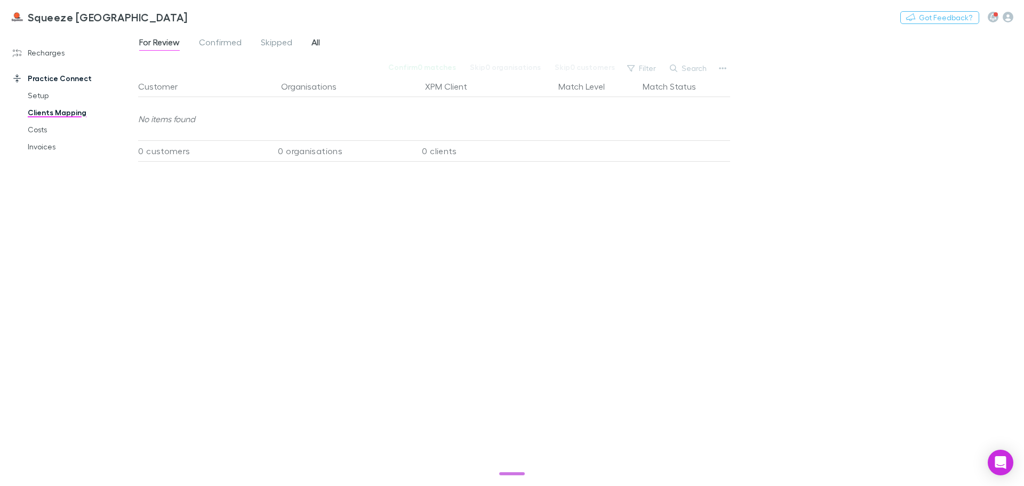
click at [315, 45] on span "All" at bounding box center [316, 44] width 9 height 14
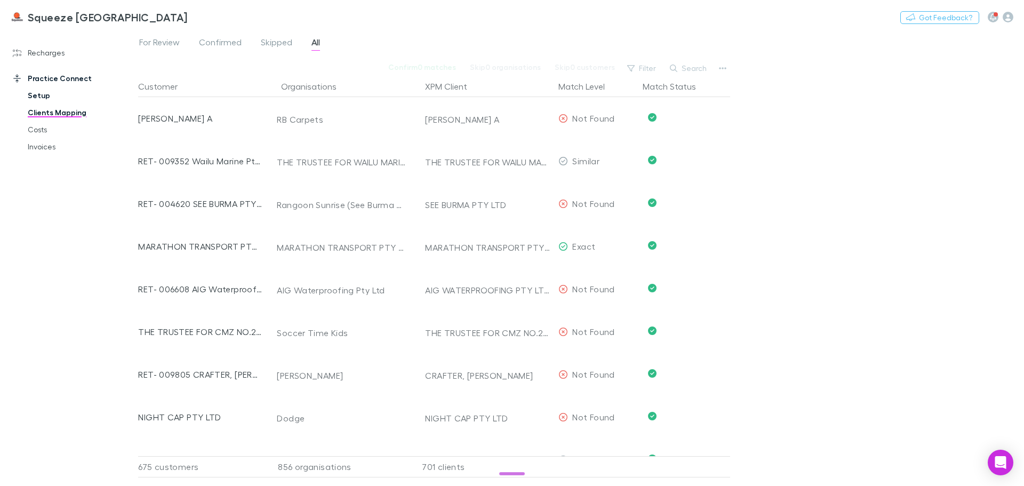
click at [61, 98] on link "Setup" at bounding box center [80, 95] width 127 height 17
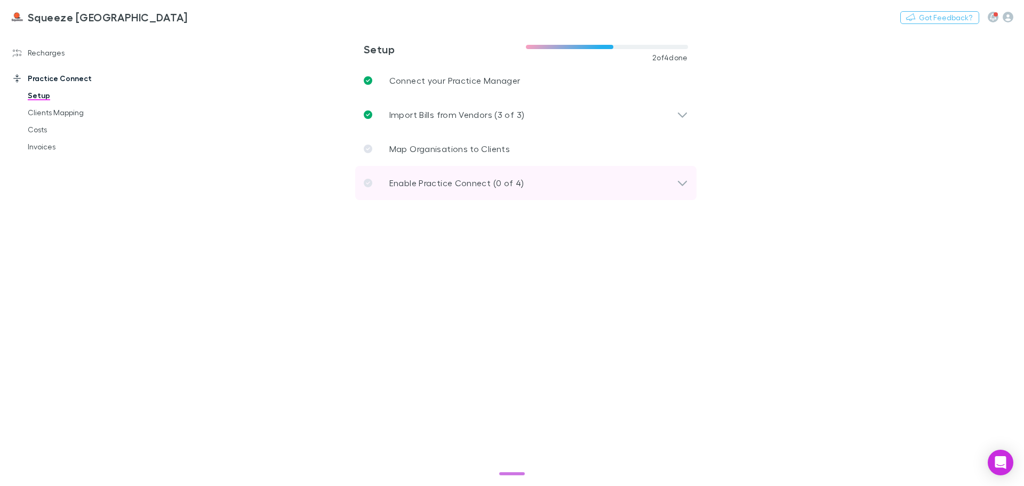
click at [677, 185] on icon at bounding box center [682, 183] width 11 height 13
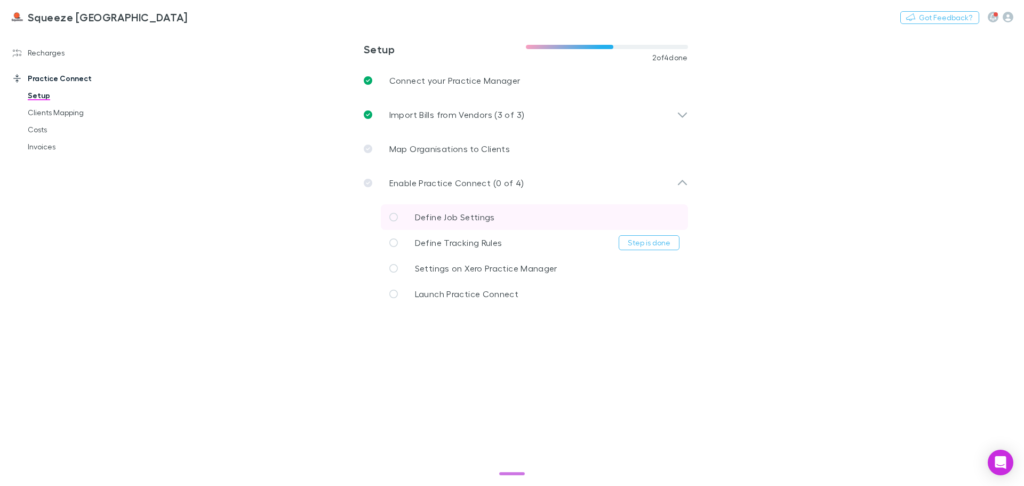
click at [538, 214] on link "Define Job Settings" at bounding box center [534, 217] width 307 height 26
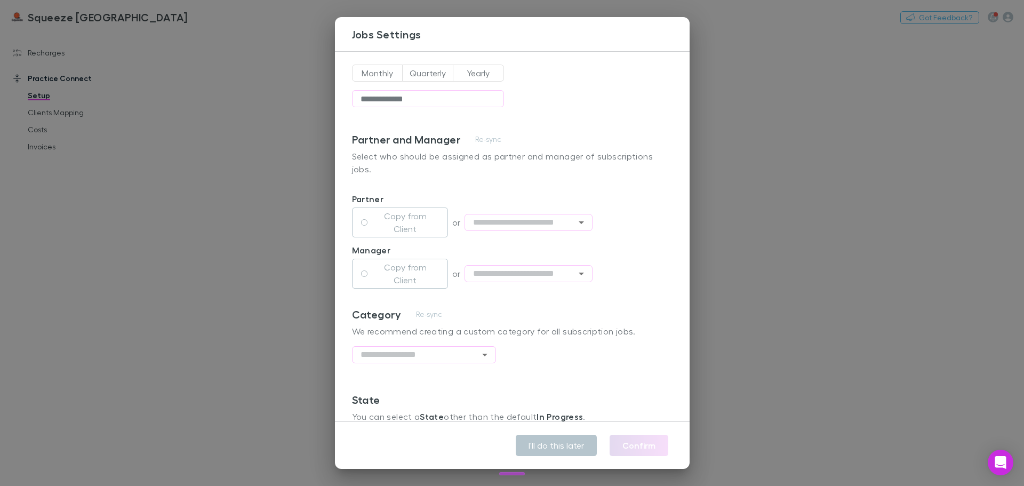
scroll to position [181, 0]
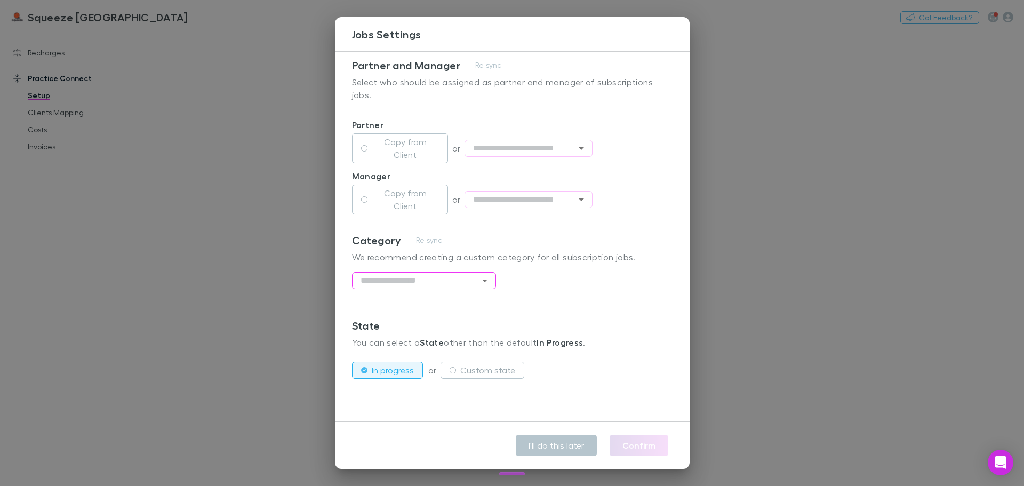
click at [488, 276] on icon "Open" at bounding box center [485, 280] width 13 height 13
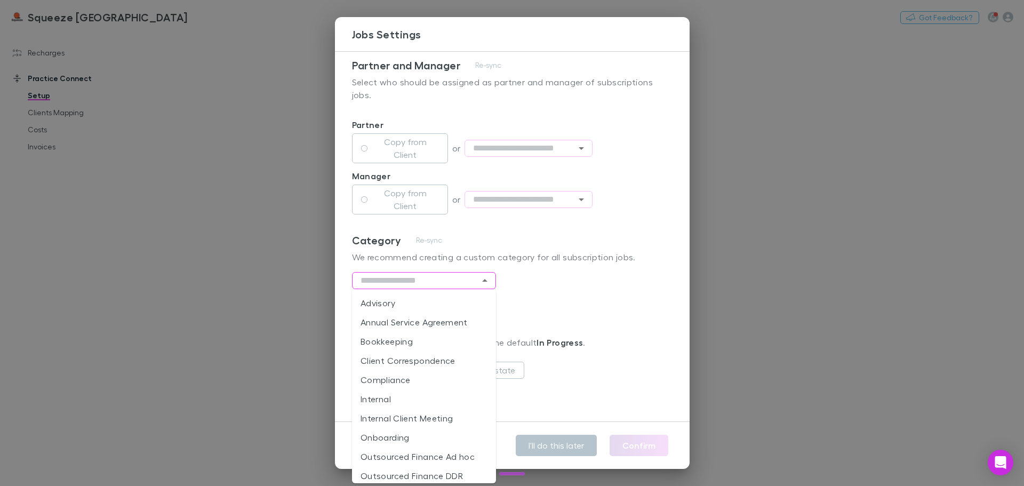
click at [488, 276] on icon "Close" at bounding box center [485, 280] width 13 height 13
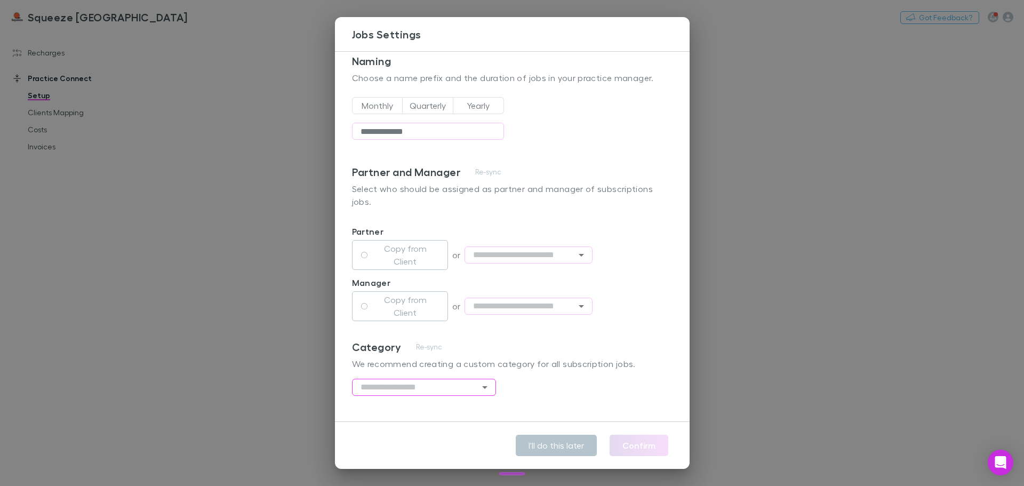
scroll to position [0, 0]
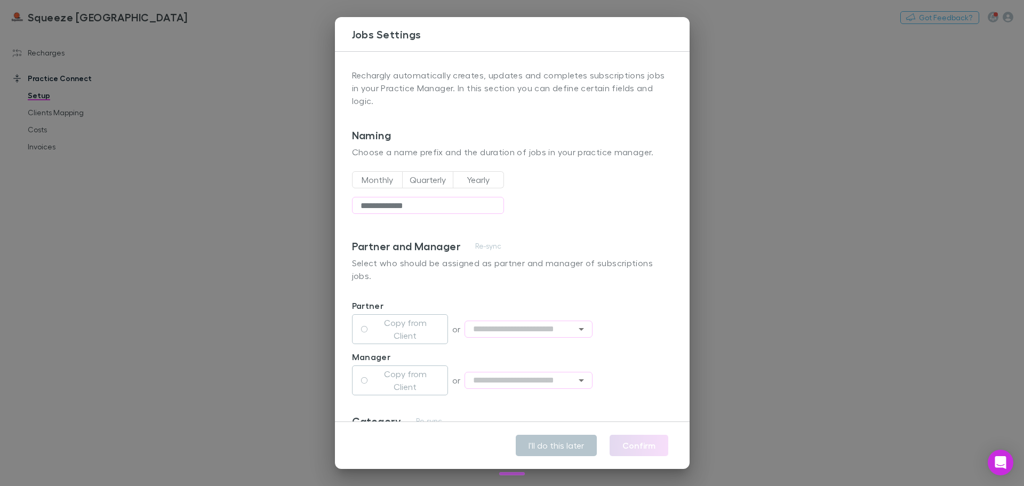
click at [362, 76] on p "Rechargly automatically creates, updates and completes subscriptions jobs in yo…" at bounding box center [512, 99] width 321 height 60
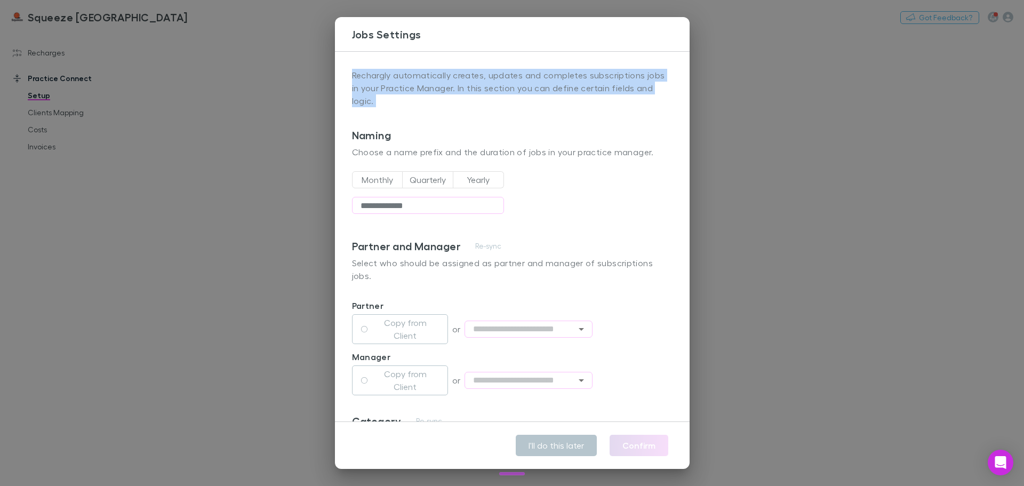
click at [362, 76] on p "Rechargly automatically creates, updates and completes subscriptions jobs in yo…" at bounding box center [512, 99] width 321 height 60
copy p "Rechargly automatically creates, updates and completes subscriptions jobs in yo…"
click at [380, 189] on div "Monthly Quarterly Yearly" at bounding box center [428, 180] width 152 height 26
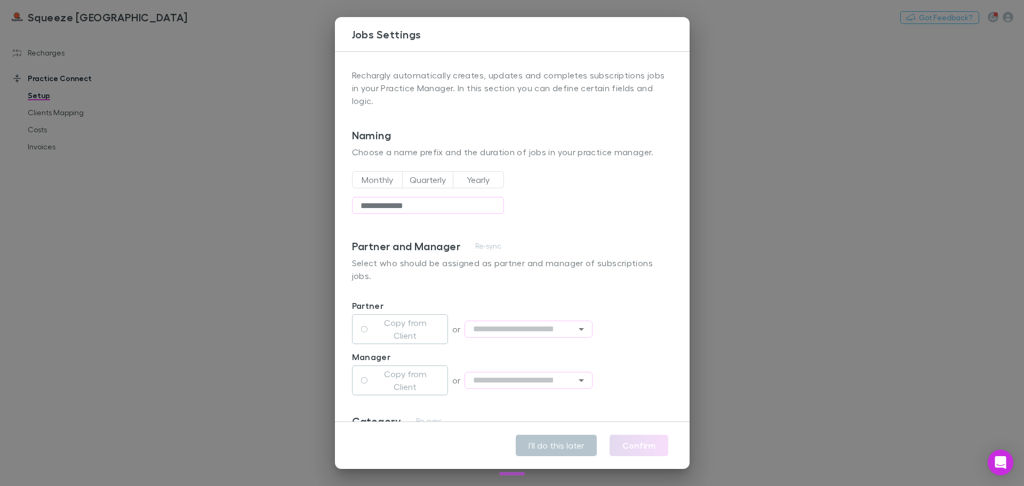
click at [379, 179] on button "Monthly" at bounding box center [377, 179] width 51 height 17
click at [545, 234] on div "**********" at bounding box center [512, 184] width 321 height 111
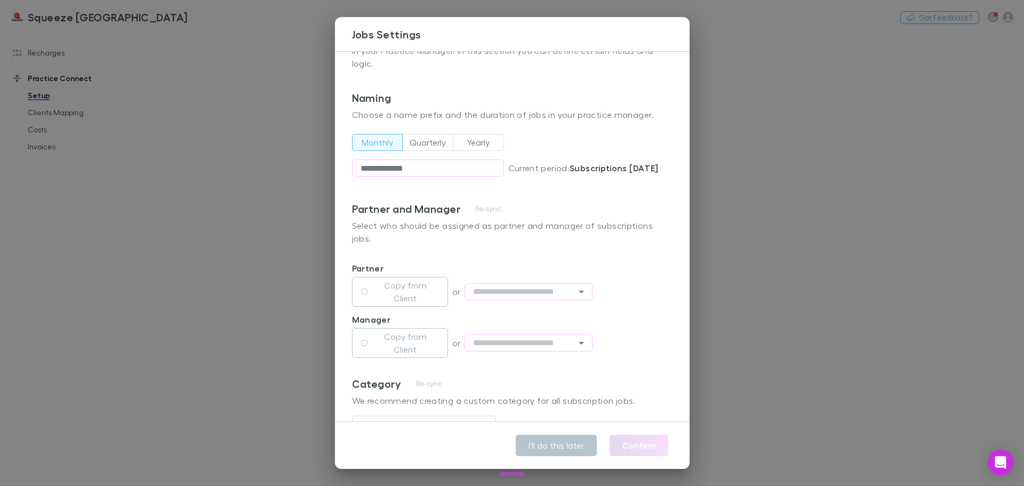
scroll to position [53, 0]
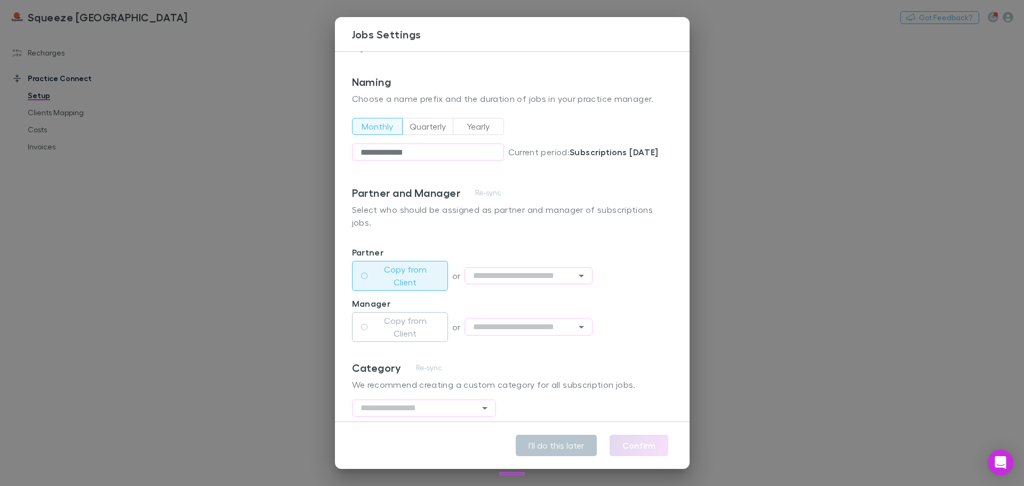
click at [417, 279] on label "Copy from Client" at bounding box center [405, 276] width 67 height 26
click at [417, 330] on label "Copy from Client" at bounding box center [405, 327] width 67 height 26
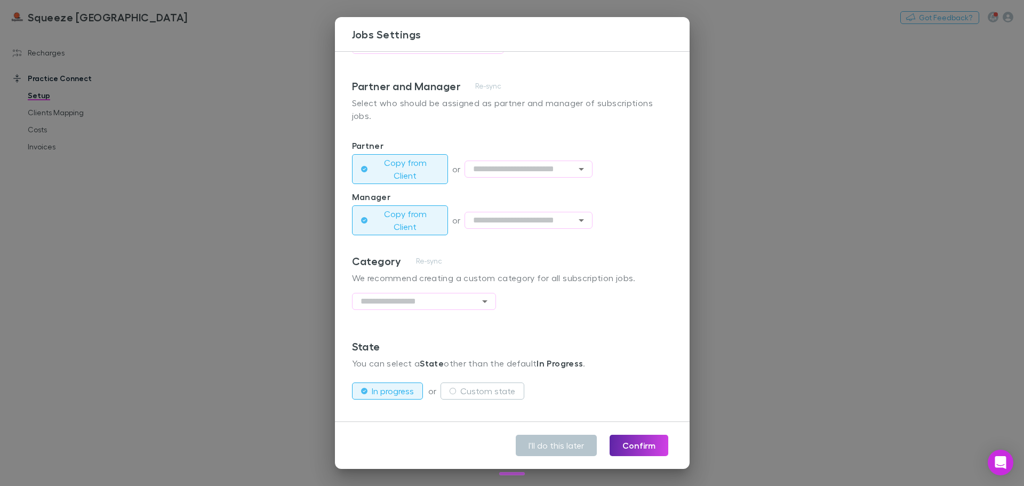
scroll to position [181, 0]
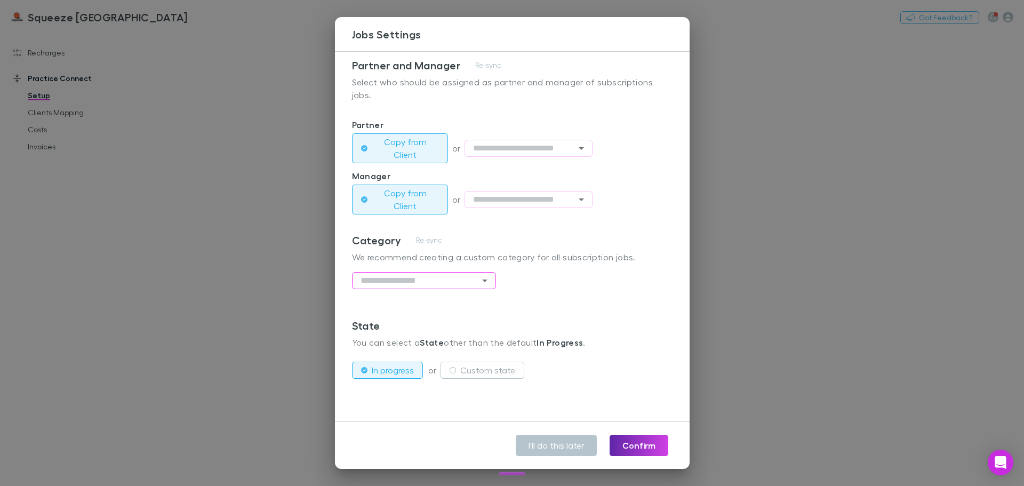
click at [459, 284] on input "text" at bounding box center [424, 280] width 144 height 17
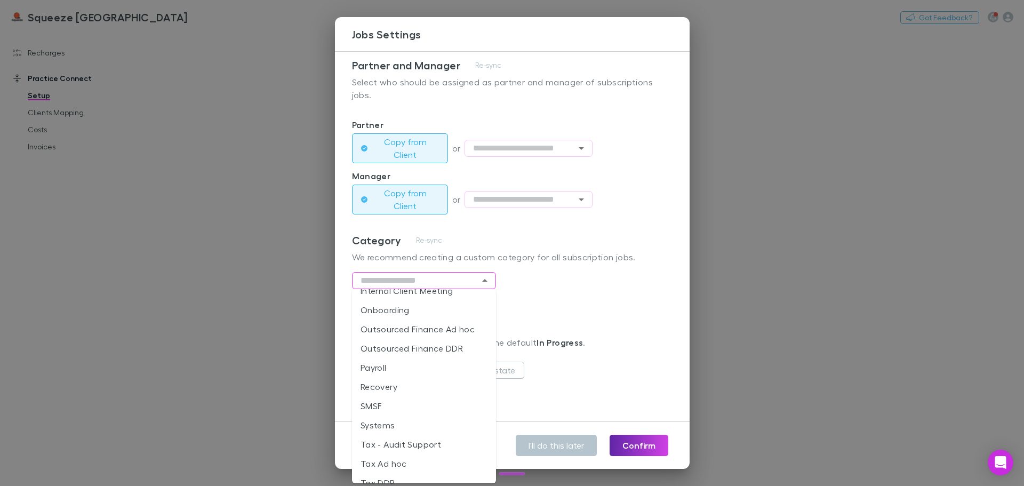
scroll to position [141, 0]
click at [421, 408] on li "Systems" at bounding box center [424, 411] width 144 height 19
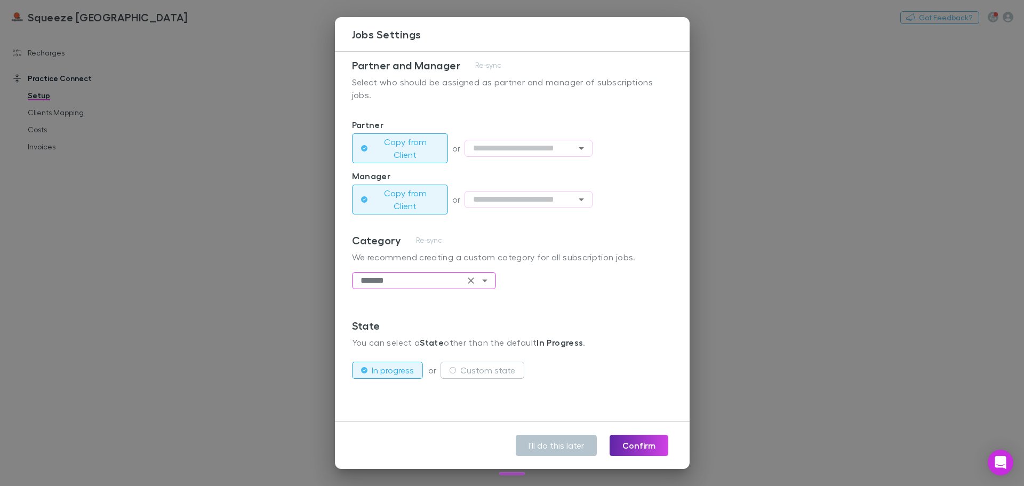
type input "*******"
click at [572, 300] on div "Category Re-sync We recommend creating a custom category for all subscription j…" at bounding box center [512, 276] width 321 height 85
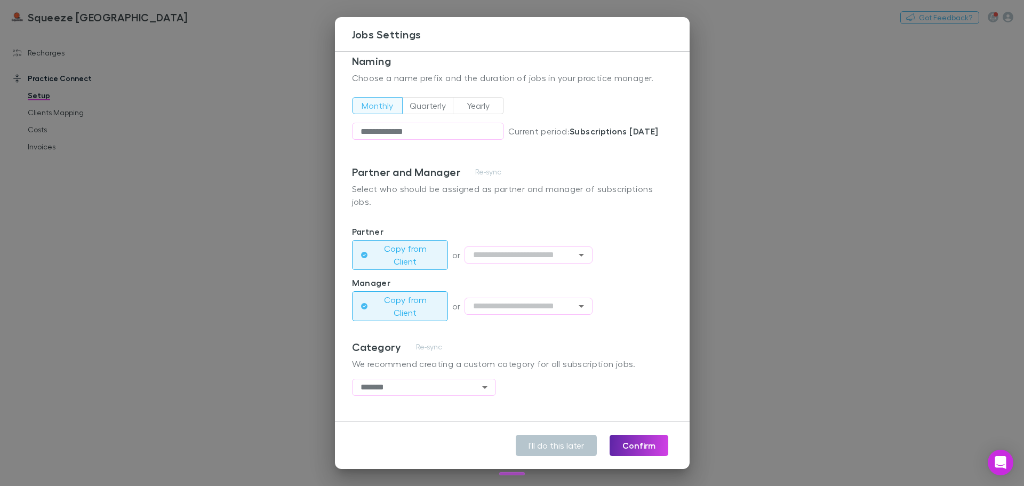
scroll to position [0, 0]
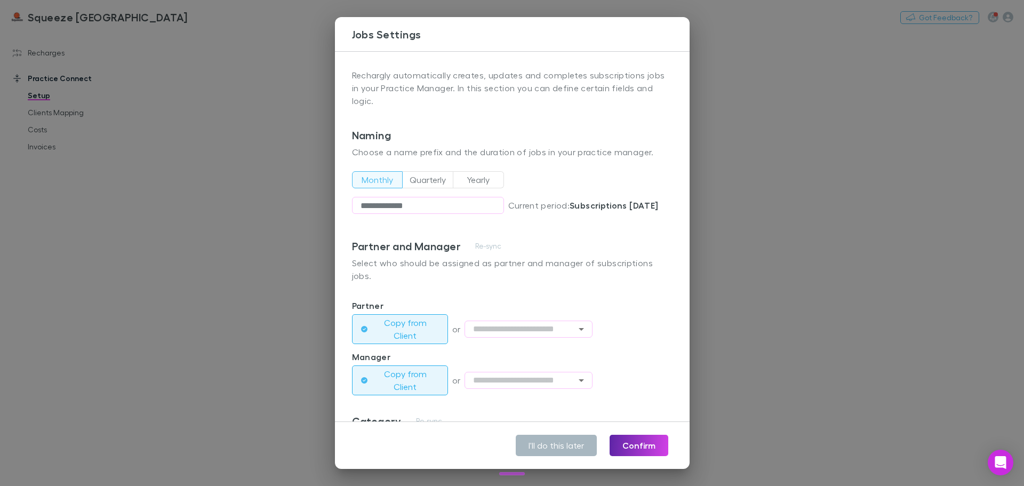
click at [566, 443] on button "I'll do this later" at bounding box center [556, 445] width 81 height 21
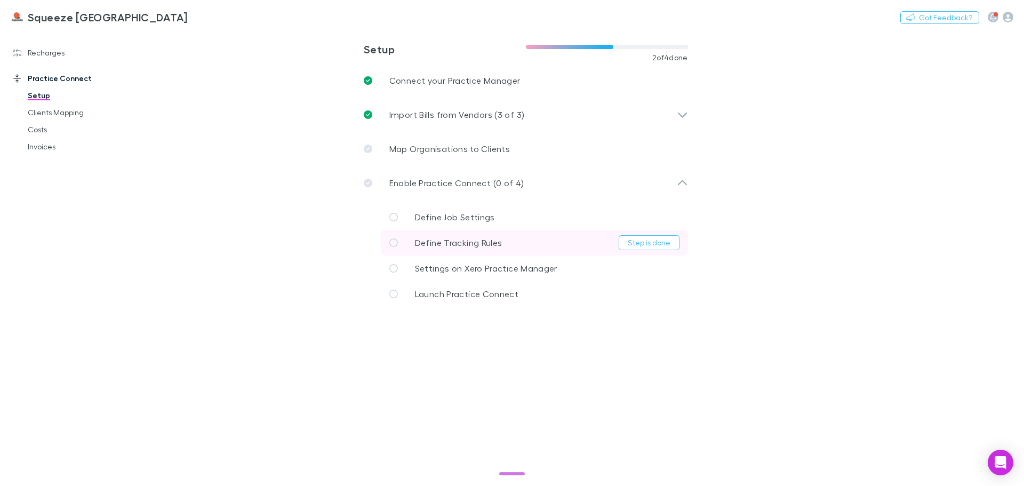
click at [492, 244] on span "Define Tracking Rules" at bounding box center [459, 242] width 88 height 10
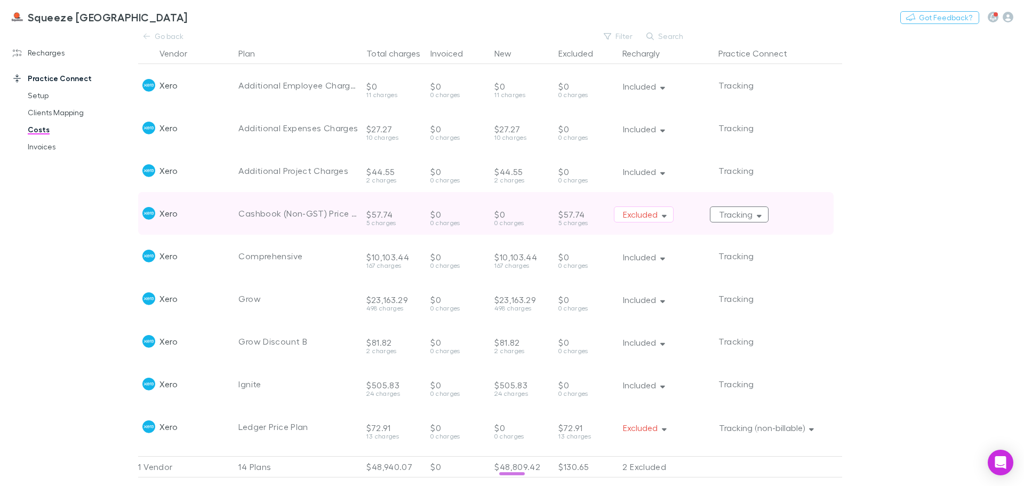
click at [742, 215] on button "Tracking" at bounding box center [739, 214] width 59 height 16
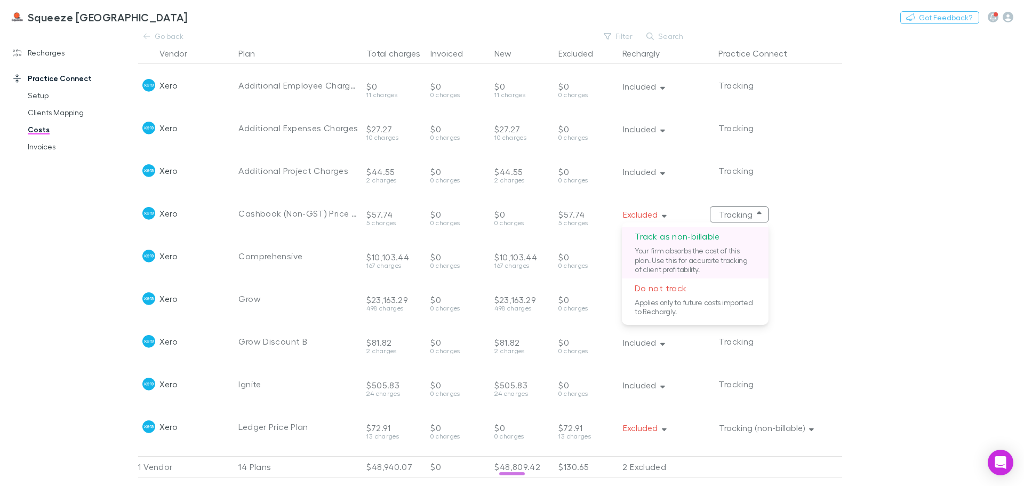
click at [706, 256] on p "Your firm absorbs the cost of this plan. Use this for accurate tracking of clie…" at bounding box center [695, 262] width 147 height 33
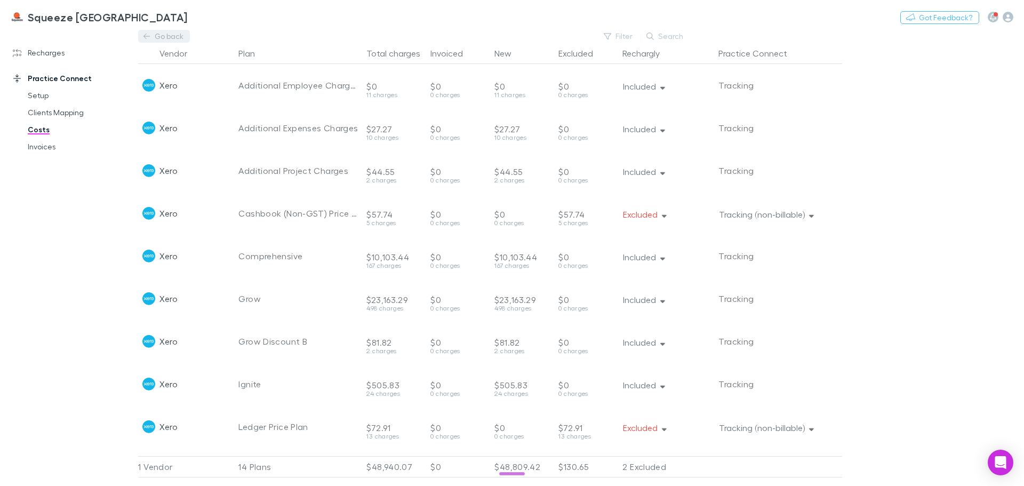
click at [162, 34] on link "Go back" at bounding box center [163, 36] width 51 height 13
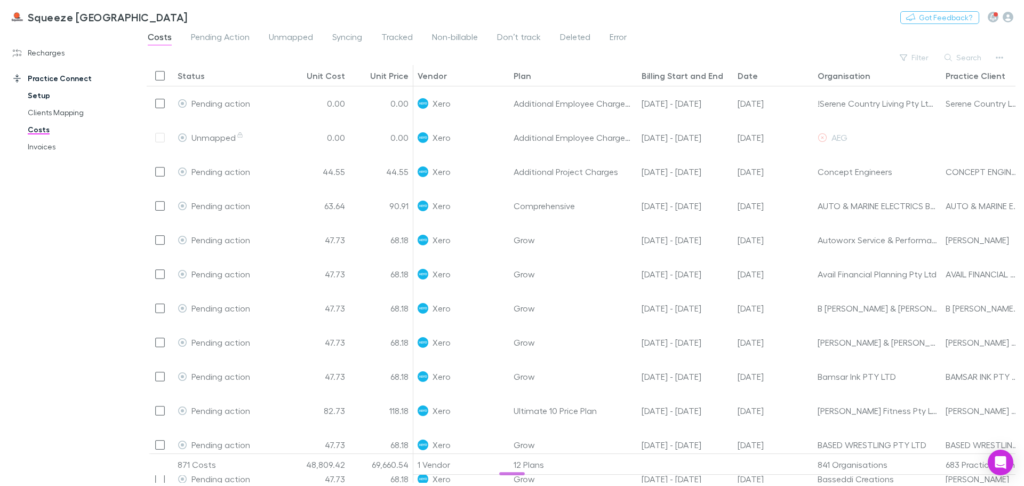
click at [45, 97] on link "Setup" at bounding box center [80, 95] width 127 height 17
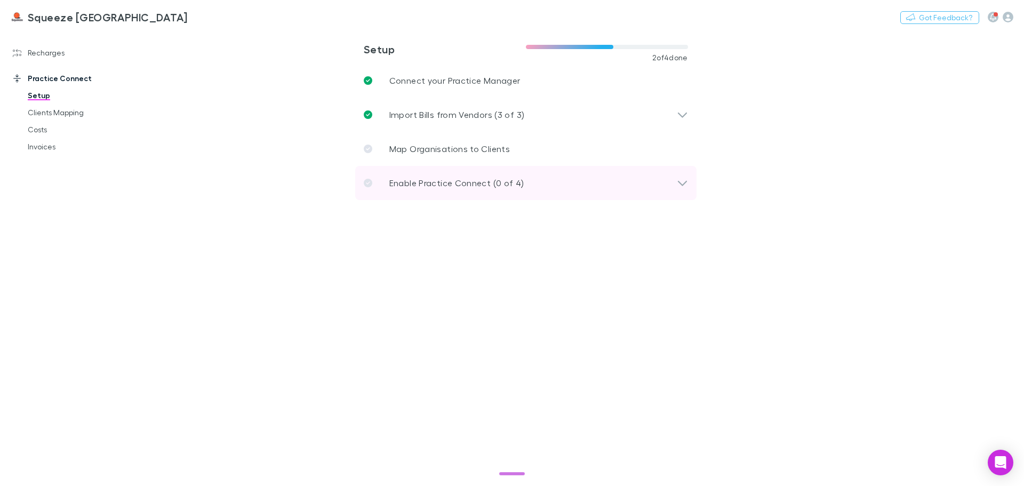
click at [581, 178] on div "Enable Practice Connect (0 of 4)" at bounding box center [520, 183] width 313 height 13
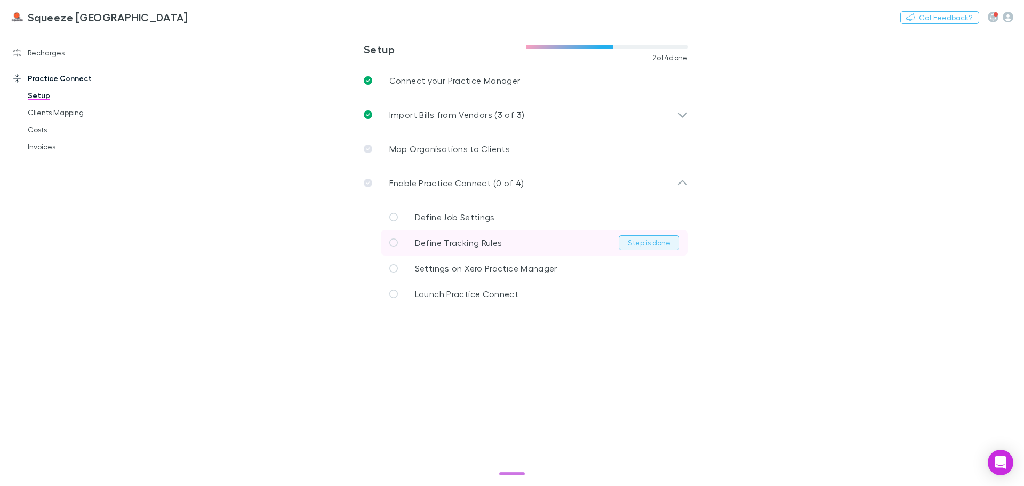
click at [657, 244] on button "Step is done" at bounding box center [649, 242] width 61 height 15
click at [568, 273] on link "Settings on Xero Practice Manager" at bounding box center [534, 269] width 307 height 26
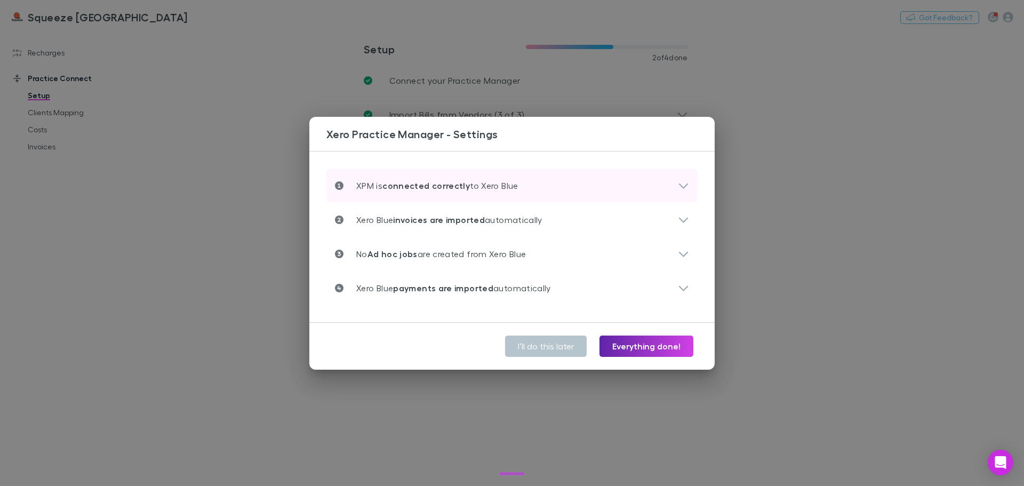
click at [626, 180] on div "XPM is connected correctly to Xero Blue" at bounding box center [506, 185] width 343 height 13
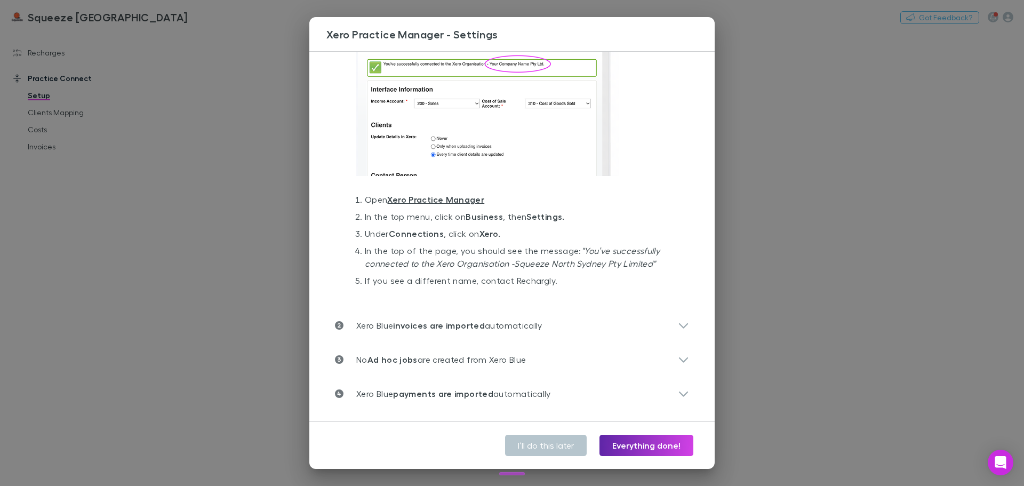
scroll to position [85, 0]
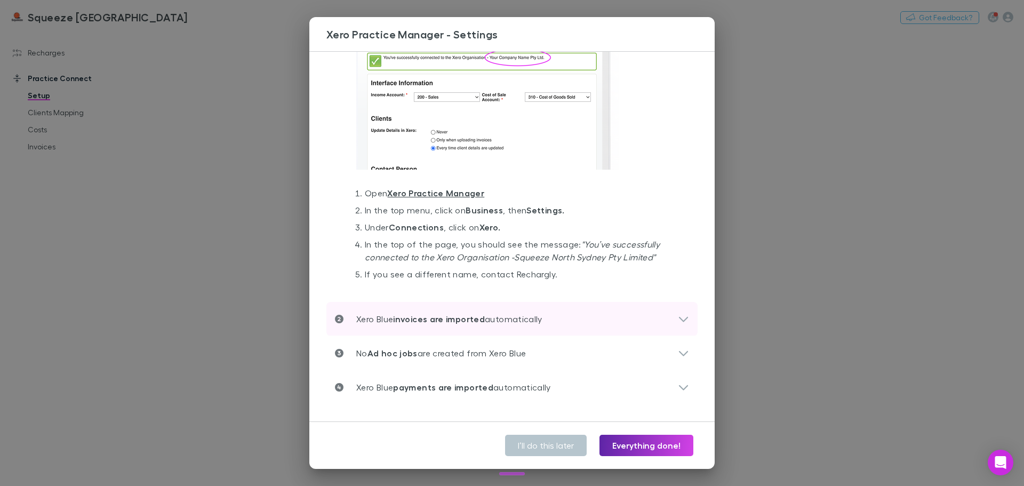
click at [447, 318] on strong "invoices are imported" at bounding box center [439, 319] width 92 height 11
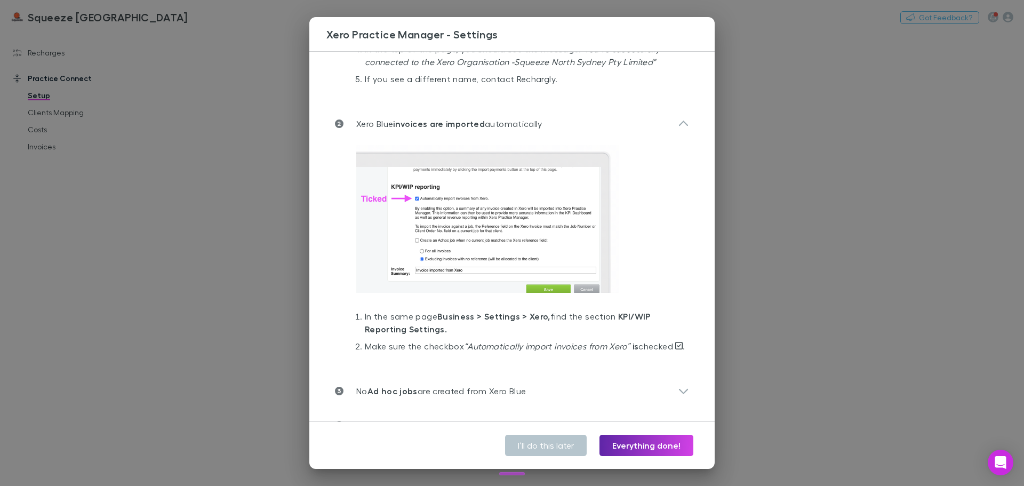
scroll to position [331, 0]
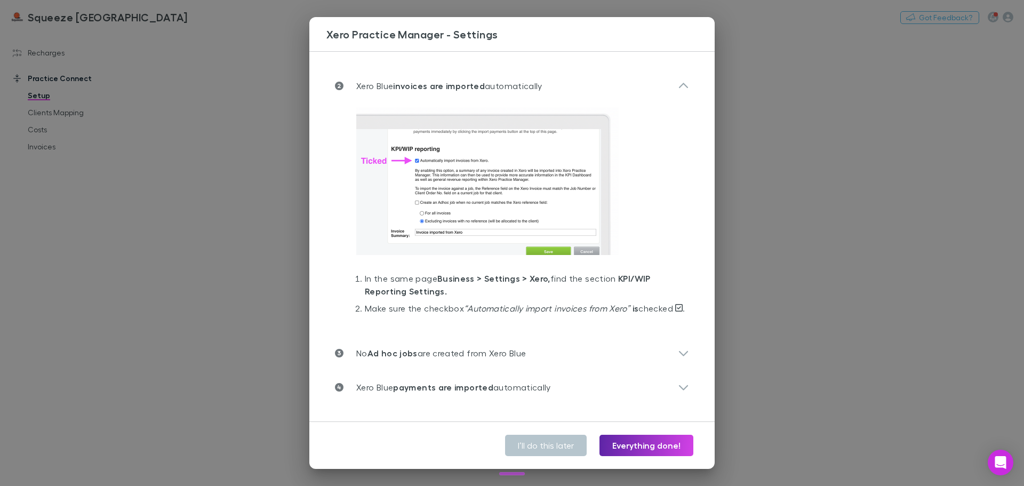
click at [466, 307] on li "Make sure the checkbox “Automatically import invoices from Xero” is checked ." at bounding box center [527, 310] width 324 height 17
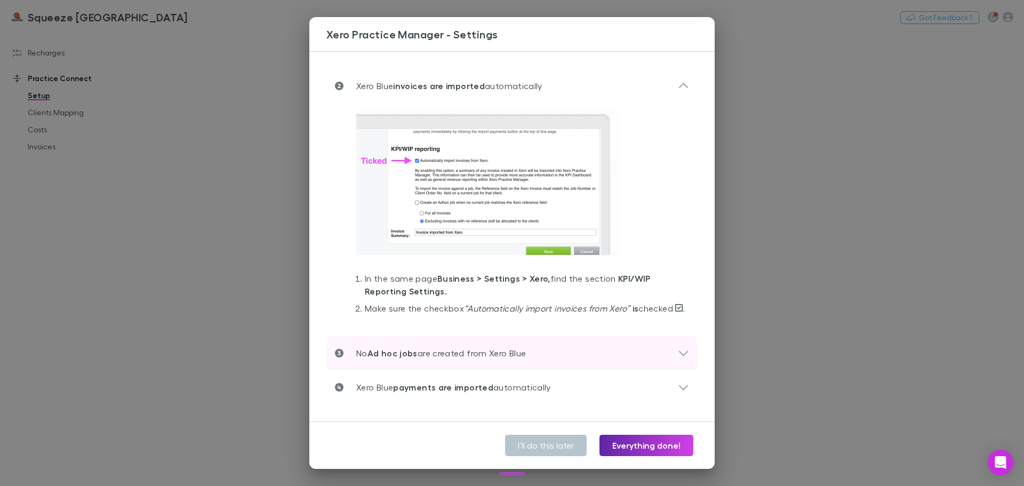
click at [678, 350] on icon at bounding box center [683, 353] width 11 height 13
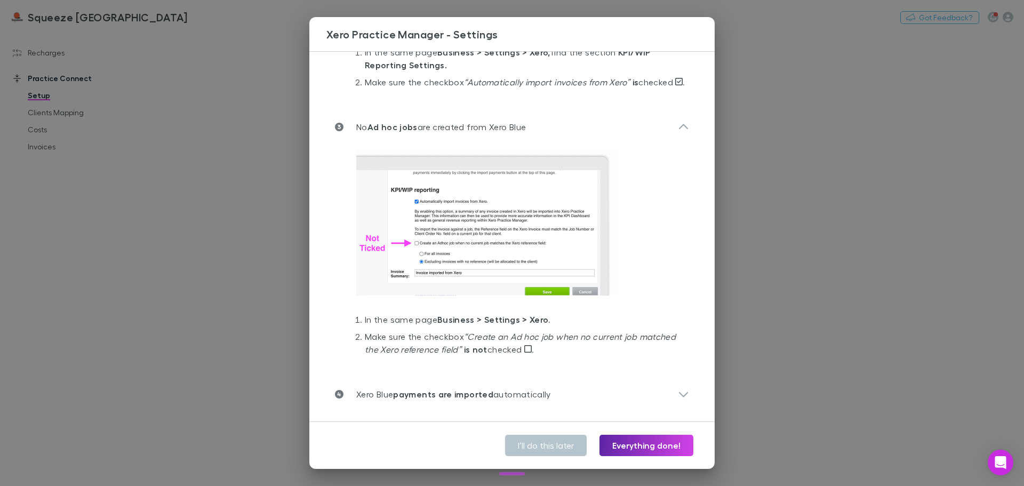
scroll to position [565, 0]
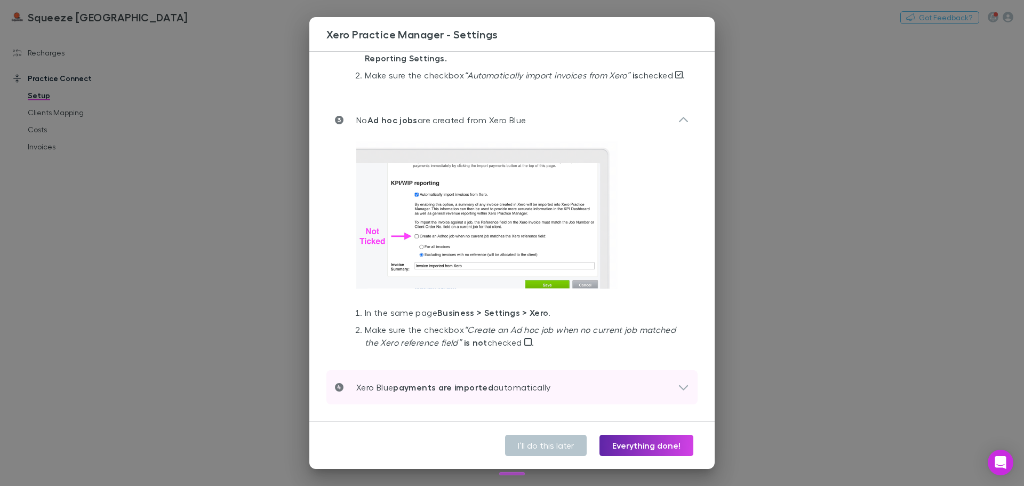
click at [485, 391] on strong "payments are imported" at bounding box center [443, 387] width 100 height 11
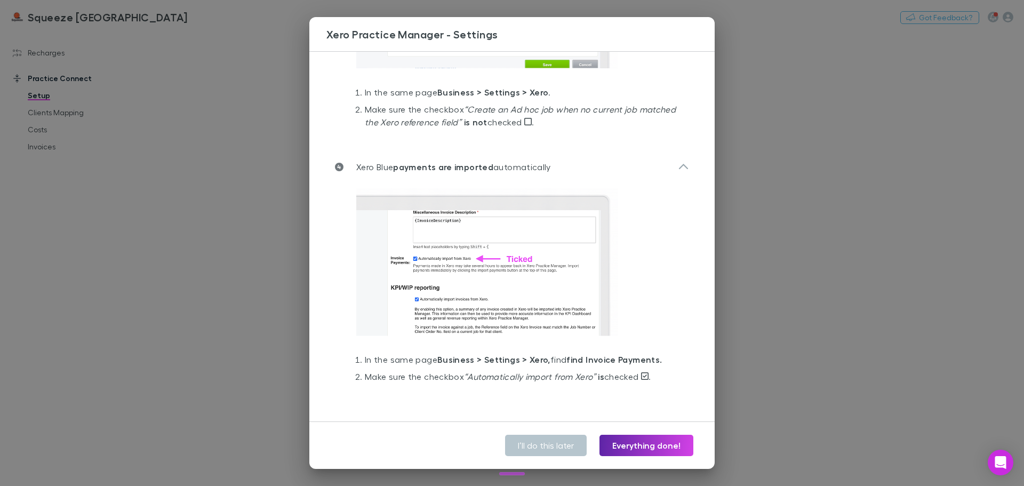
scroll to position [785, 0]
click at [642, 445] on button "Everything done!" at bounding box center [647, 445] width 94 height 21
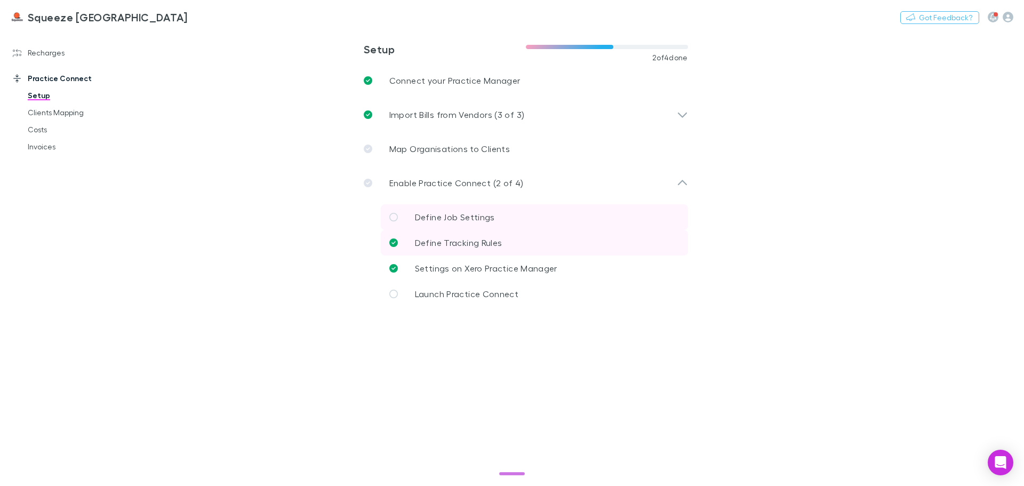
click at [542, 226] on link "Define Job Settings" at bounding box center [534, 217] width 307 height 26
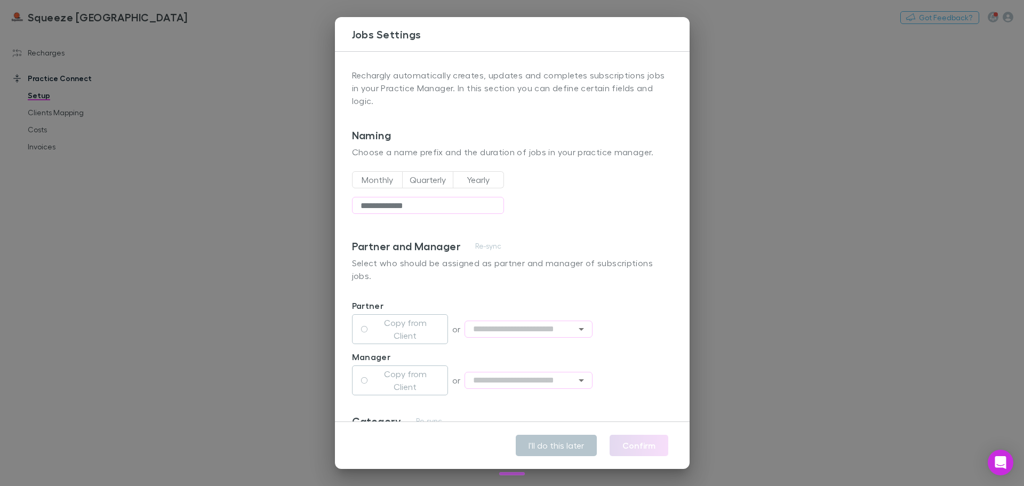
click at [379, 180] on button "Monthly" at bounding box center [377, 179] width 51 height 17
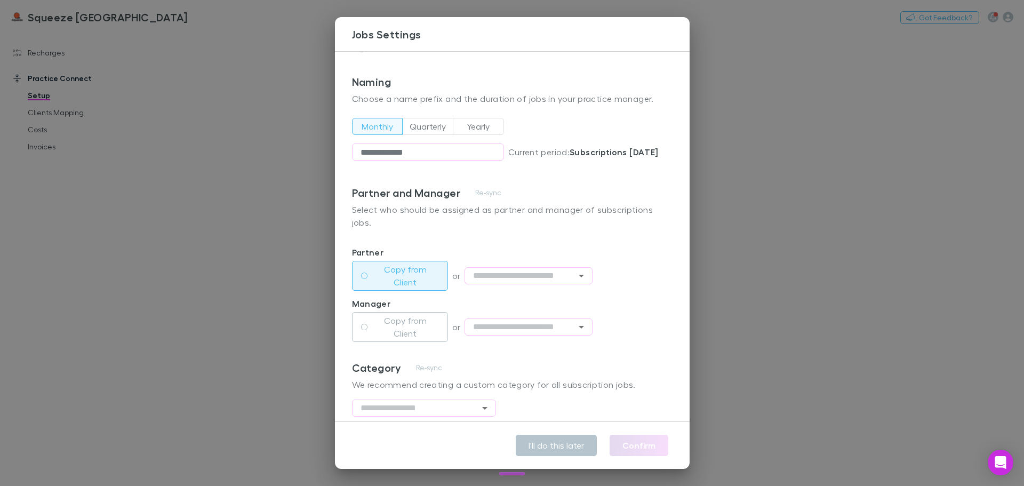
click at [392, 278] on label "Copy from Client" at bounding box center [405, 276] width 67 height 26
click at [394, 325] on label "Copy from Client" at bounding box center [405, 327] width 67 height 26
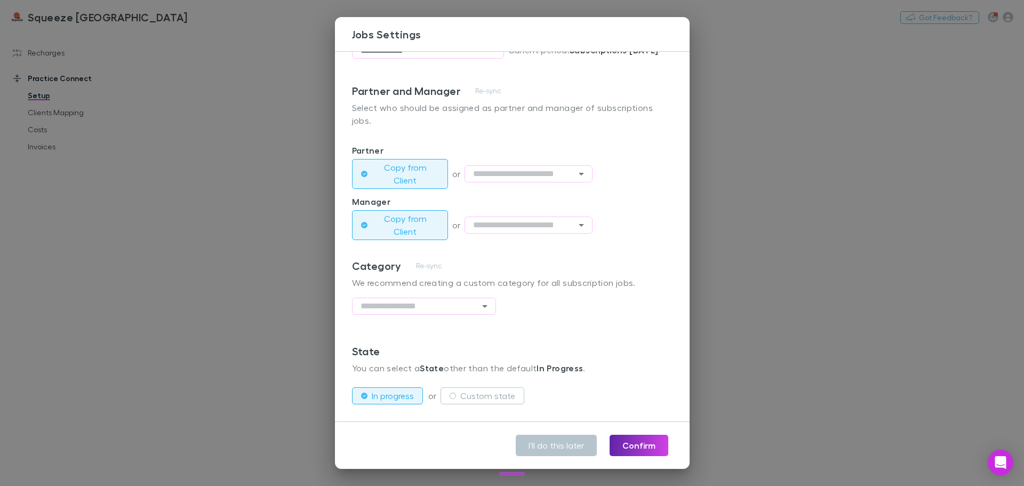
scroll to position [160, 0]
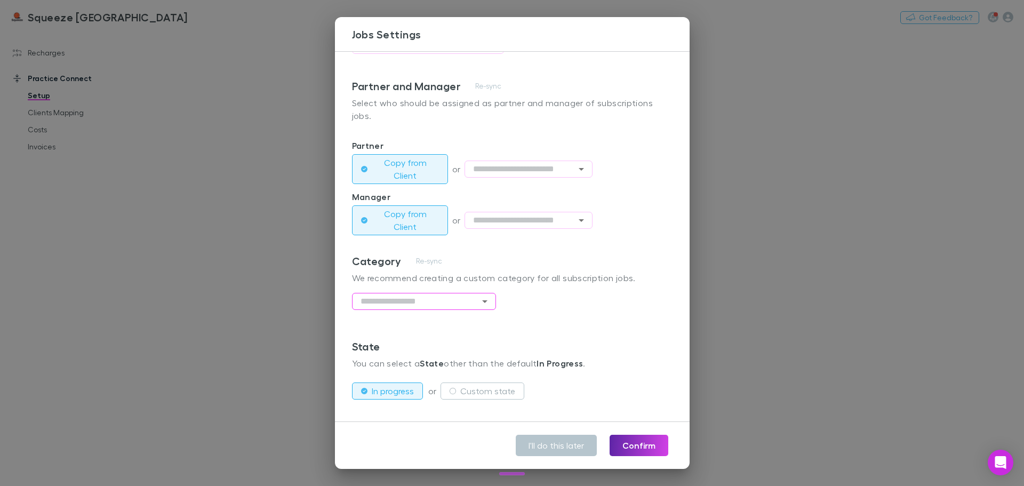
click at [411, 306] on input "text" at bounding box center [424, 301] width 144 height 17
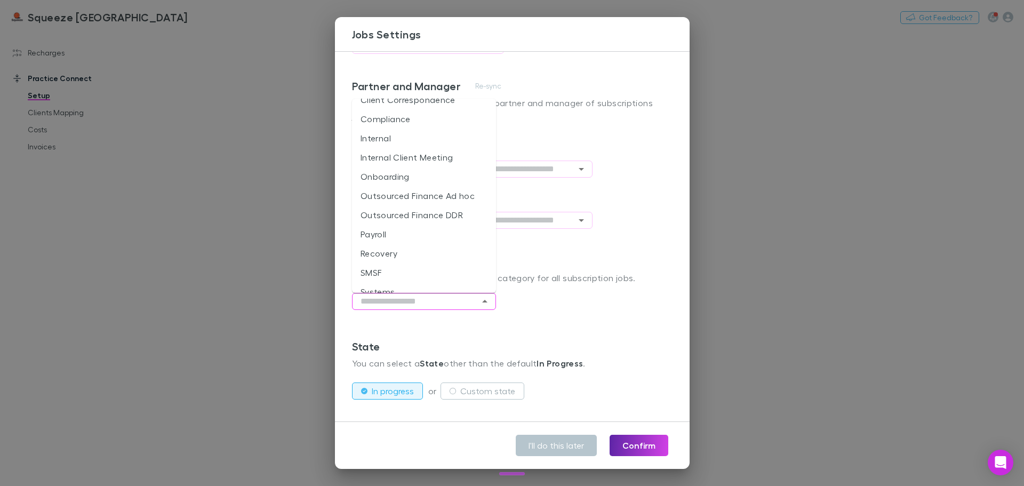
scroll to position [141, 0]
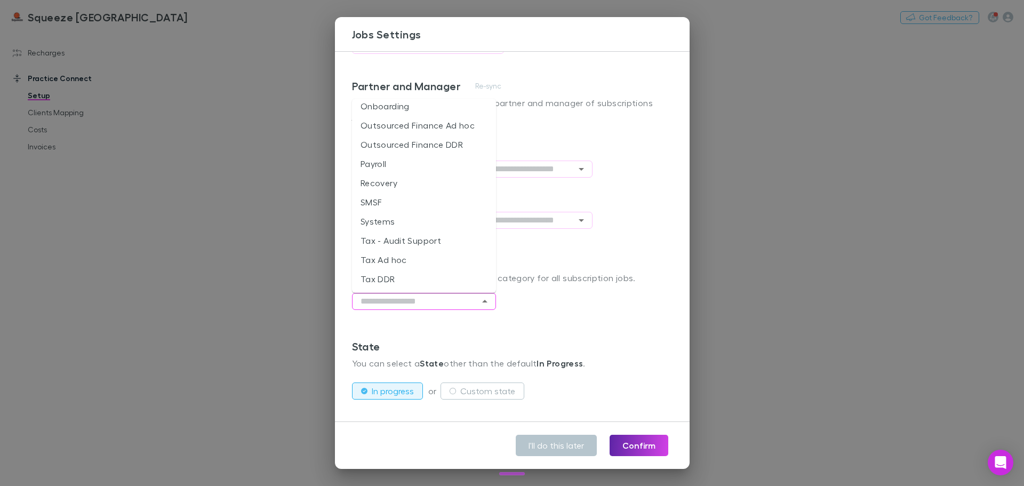
click at [393, 218] on li "Systems" at bounding box center [424, 221] width 144 height 19
type input "*******"
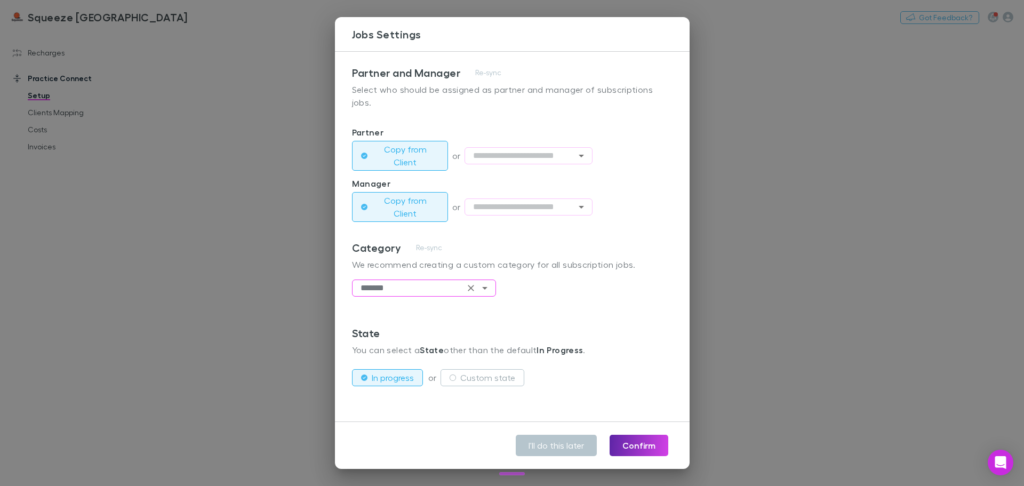
scroll to position [181, 0]
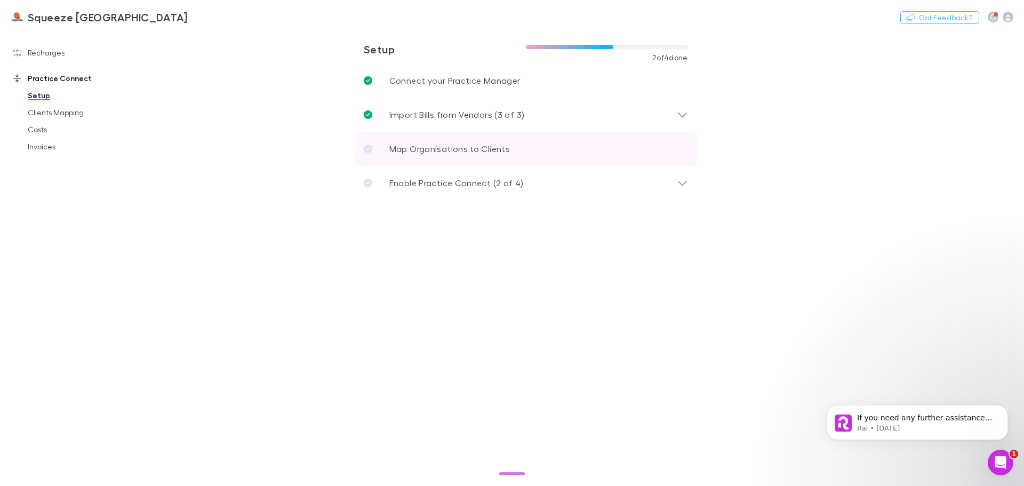
click at [514, 152] on link "Map Organisations to Clients" at bounding box center [525, 149] width 341 height 34
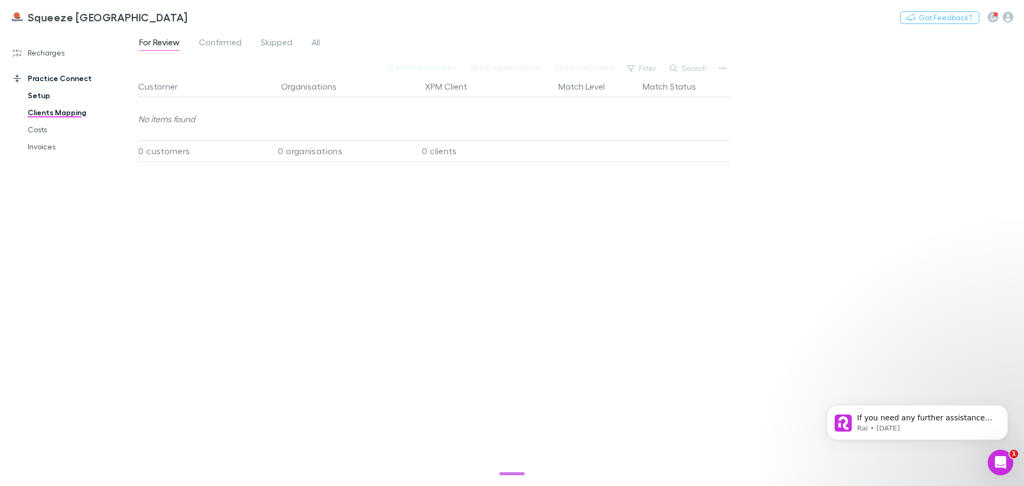
click at [54, 96] on link "Setup" at bounding box center [80, 95] width 127 height 17
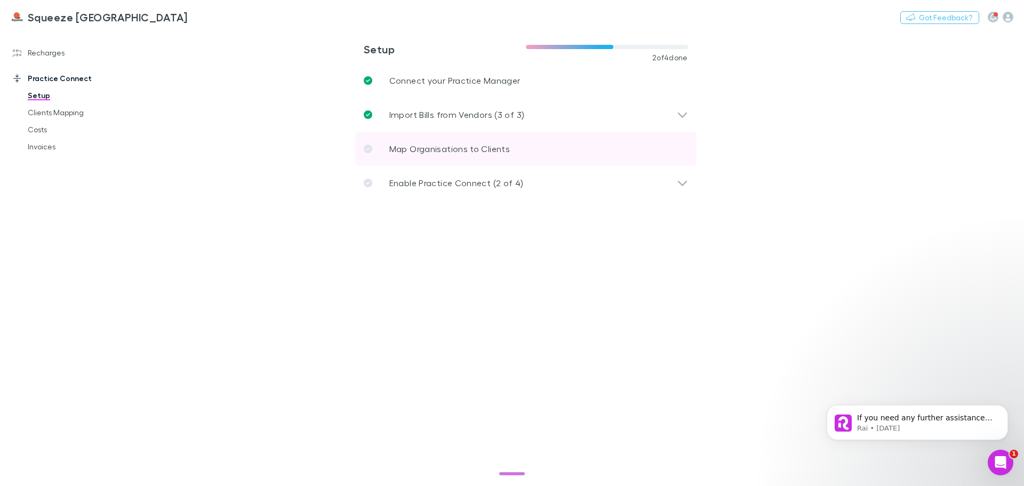
click at [526, 164] on link "Map Organisations to Clients" at bounding box center [525, 149] width 341 height 34
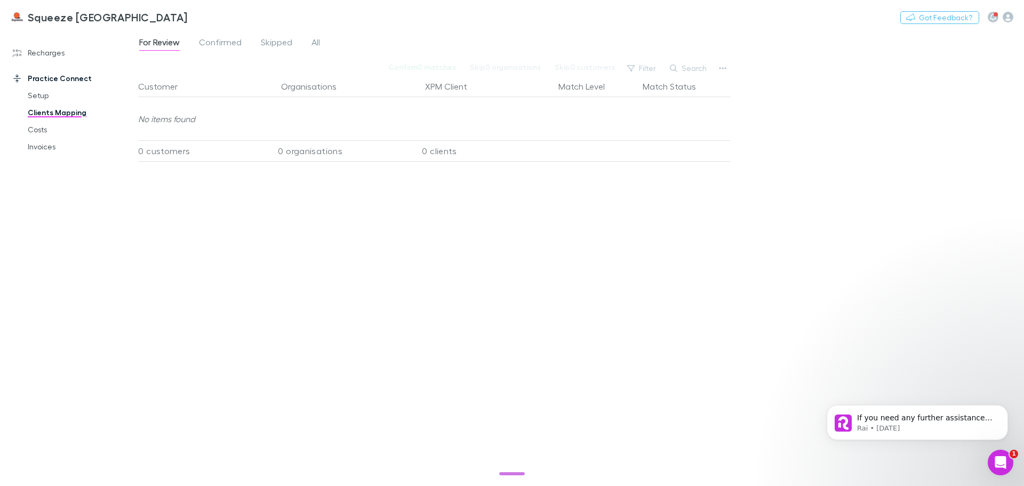
click at [64, 115] on link "Clients Mapping" at bounding box center [80, 112] width 127 height 17
click at [61, 125] on link "Costs" at bounding box center [80, 129] width 127 height 17
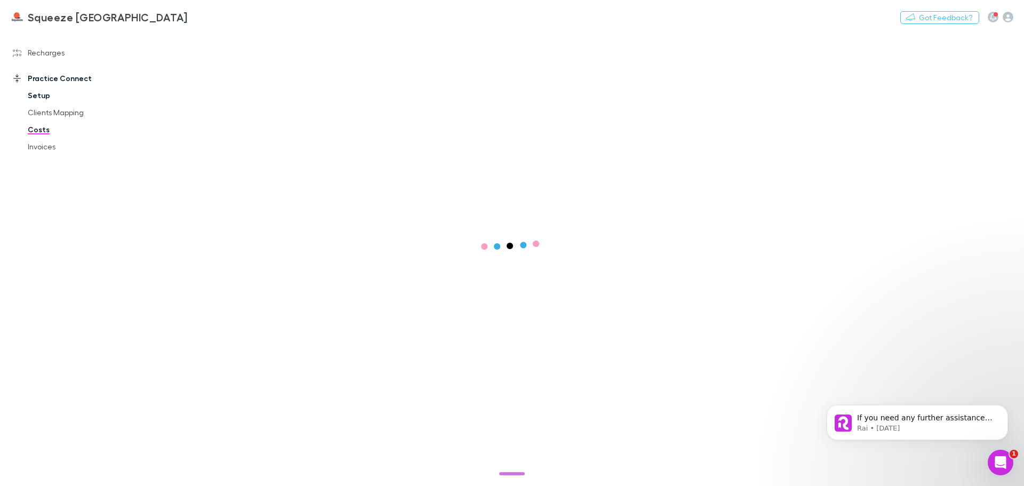
click at [51, 93] on link "Setup" at bounding box center [80, 95] width 127 height 17
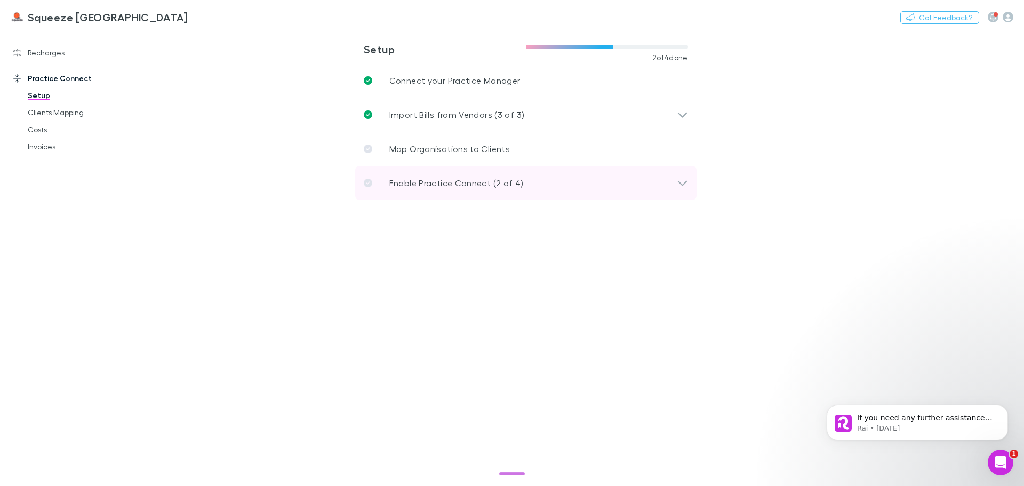
click at [457, 194] on div "Enable Practice Connect (2 of 4)" at bounding box center [525, 183] width 341 height 34
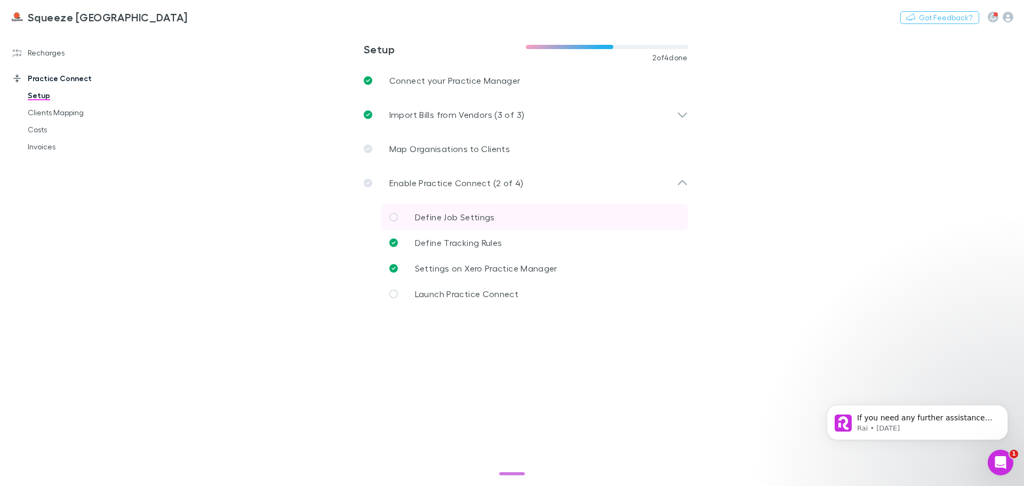
click at [481, 221] on span "Define Job Settings" at bounding box center [455, 217] width 80 height 10
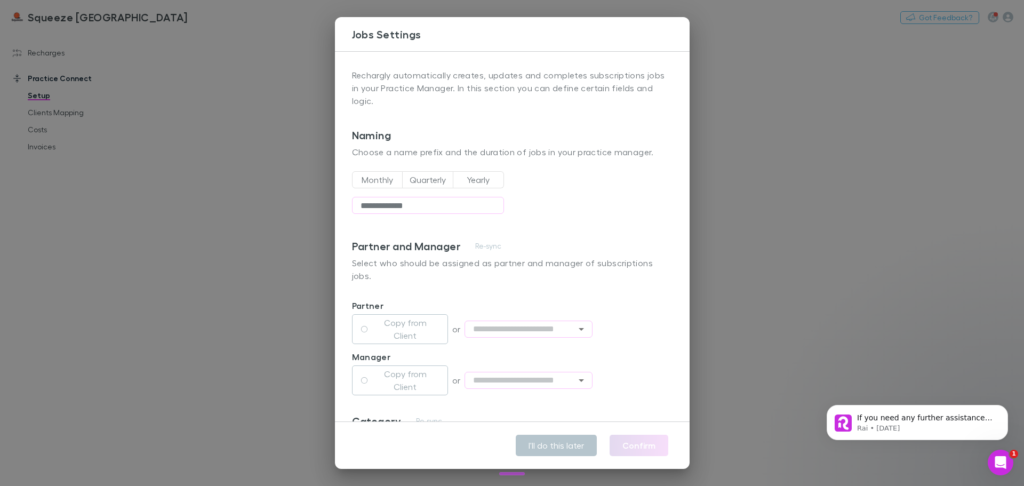
click at [218, 247] on div "**********" at bounding box center [512, 243] width 1024 height 486
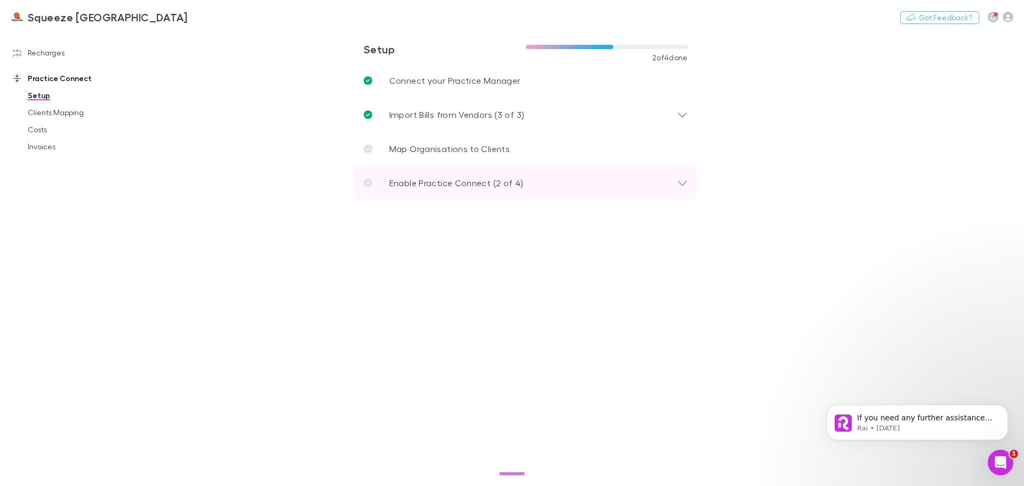
click at [426, 190] on div "Enable Practice Connect (2 of 4)" at bounding box center [525, 183] width 341 height 34
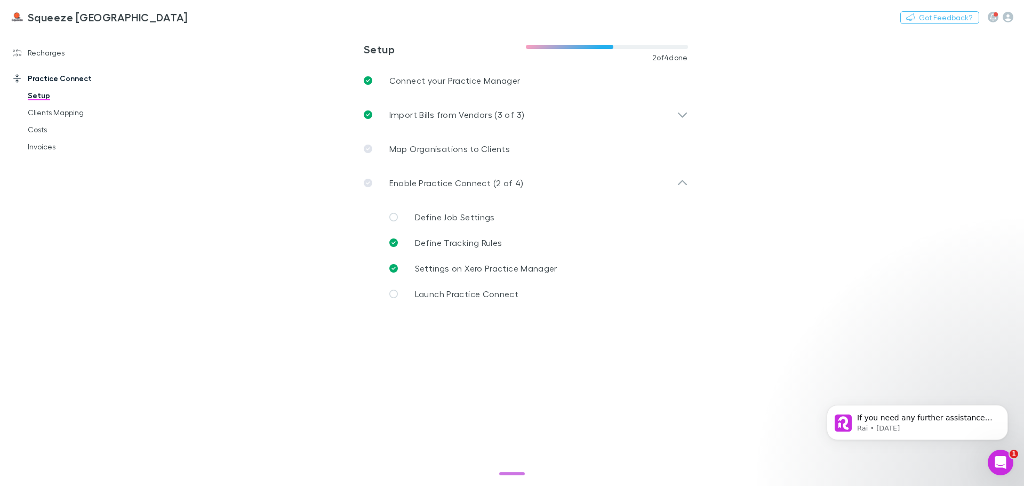
click at [278, 206] on main "**********" at bounding box center [581, 258] width 886 height 456
click at [62, 55] on link "Recharges" at bounding box center [73, 52] width 142 height 17
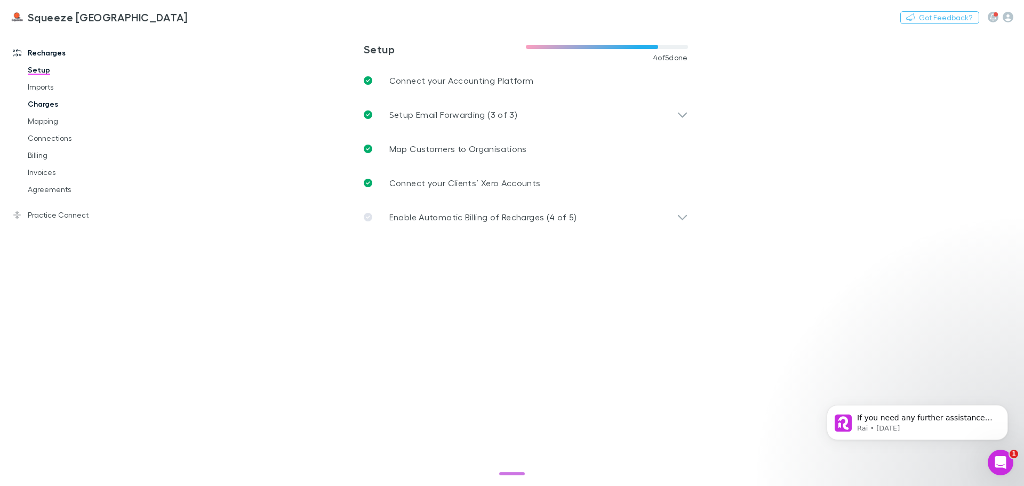
click at [49, 104] on link "Charges" at bounding box center [80, 104] width 127 height 17
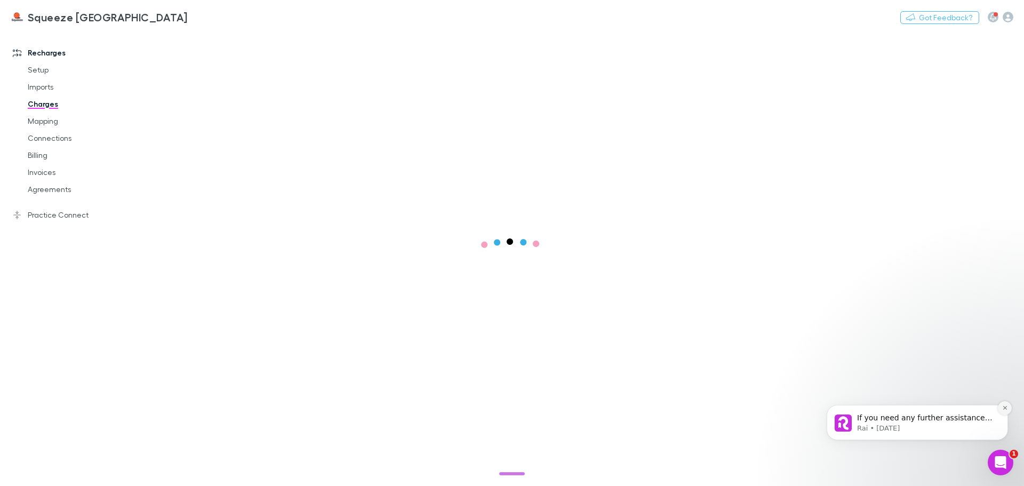
click at [1003, 411] on icon "Dismiss notification" at bounding box center [1006, 408] width 6 height 6
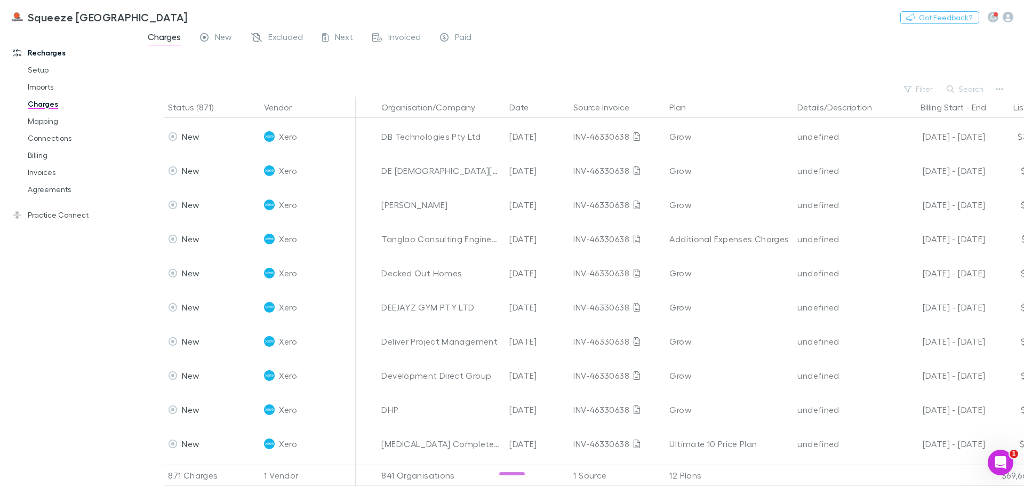
scroll to position [5160, 0]
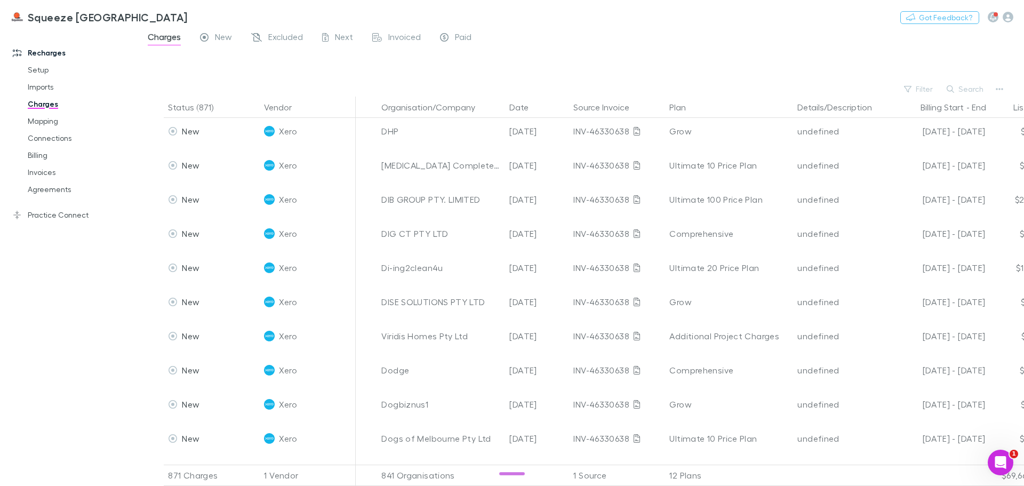
click at [962, 90] on button "Search" at bounding box center [966, 89] width 49 height 13
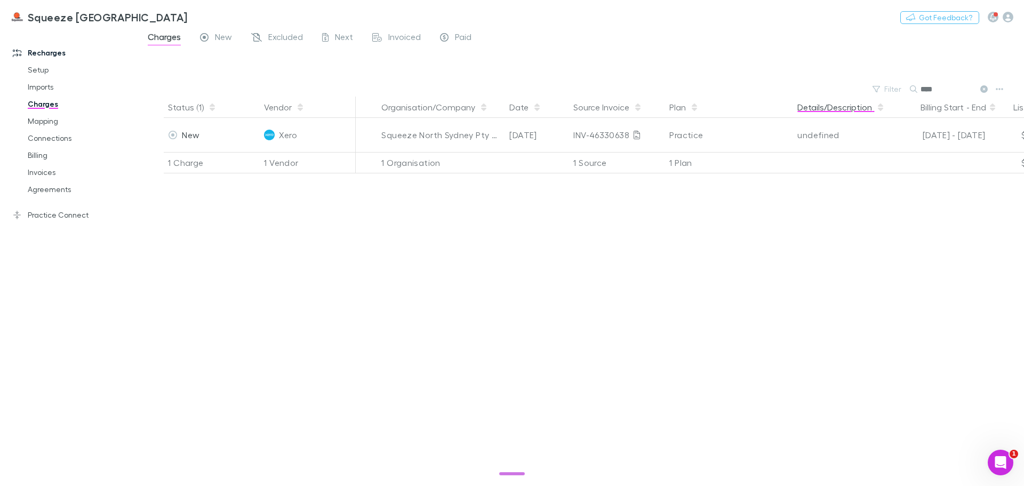
scroll to position [0, 0]
type input "****"
click at [610, 276] on div "Status (1) Vendor Organisation/Company Date Source Invoice Plan Details/Descrip…" at bounding box center [581, 292] width 886 height 390
click at [986, 90] on icon at bounding box center [984, 88] width 7 height 7
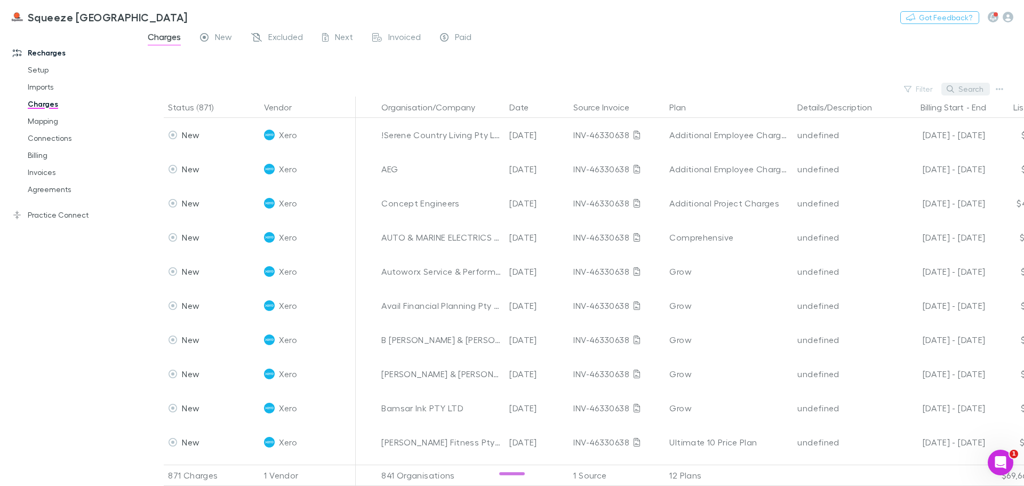
click at [986, 87] on button "Search" at bounding box center [966, 89] width 49 height 13
click at [568, 65] on div at bounding box center [590, 65] width 867 height 31
click at [58, 157] on link "Billing" at bounding box center [80, 155] width 127 height 17
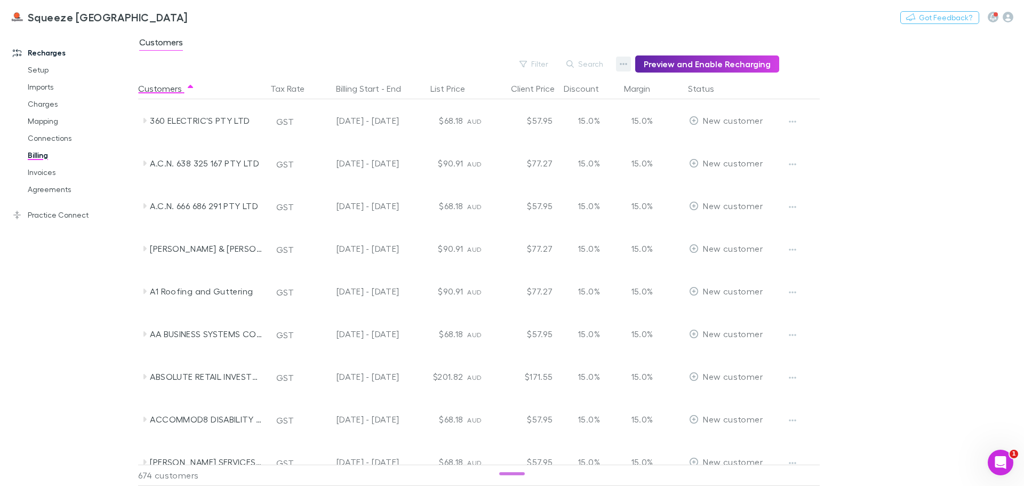
click at [628, 66] on icon "button" at bounding box center [623, 64] width 7 height 9
click at [888, 167] on div at bounding box center [512, 243] width 1024 height 486
click at [1012, 16] on icon "button" at bounding box center [1008, 17] width 11 height 11
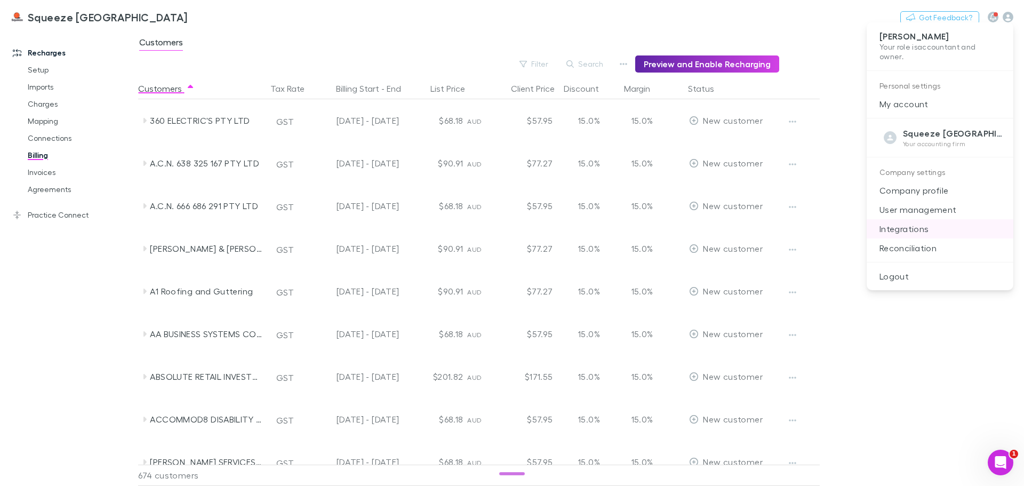
click at [917, 233] on p "Integrations" at bounding box center [940, 228] width 147 height 19
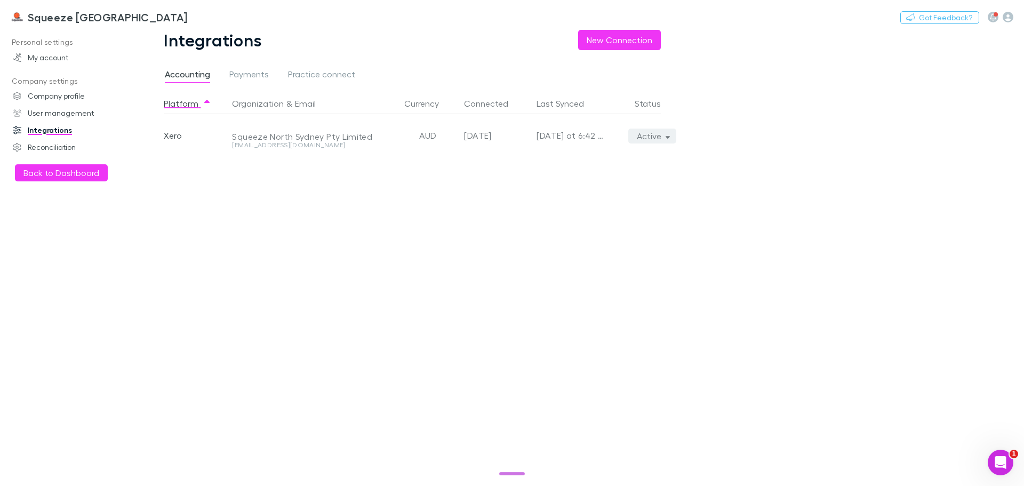
click at [664, 140] on button "Active" at bounding box center [653, 136] width 49 height 15
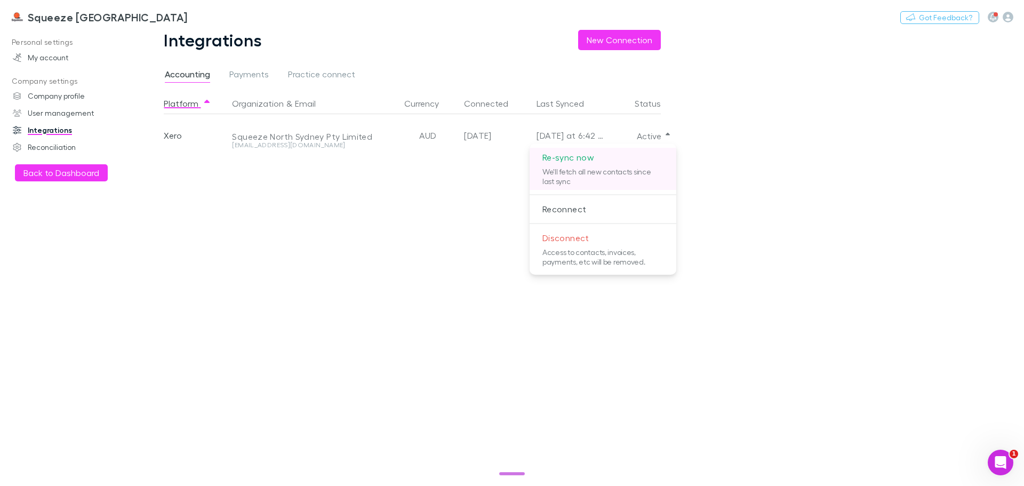
click at [624, 166] on p "Re-sync now" at bounding box center [603, 157] width 147 height 19
click at [363, 307] on div at bounding box center [512, 243] width 1024 height 486
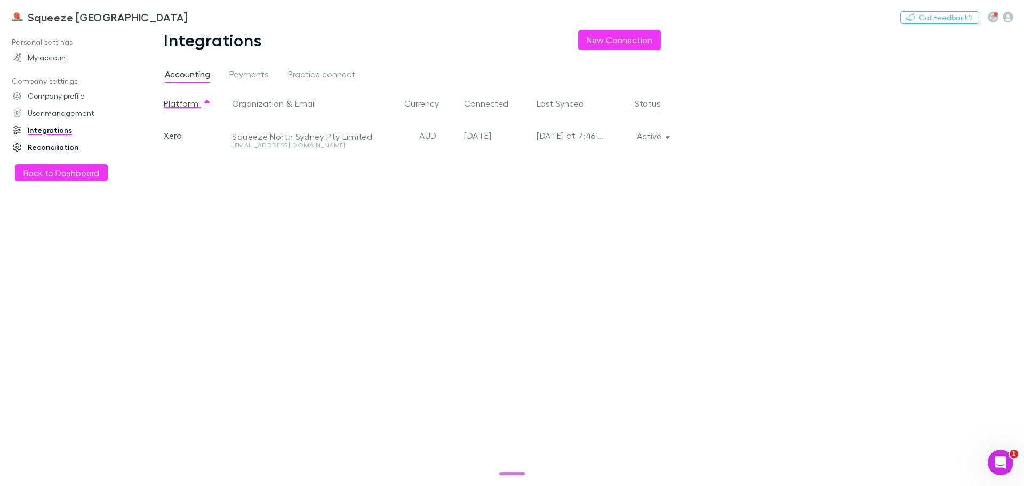
click at [55, 152] on link "Reconciliation" at bounding box center [73, 147] width 142 height 17
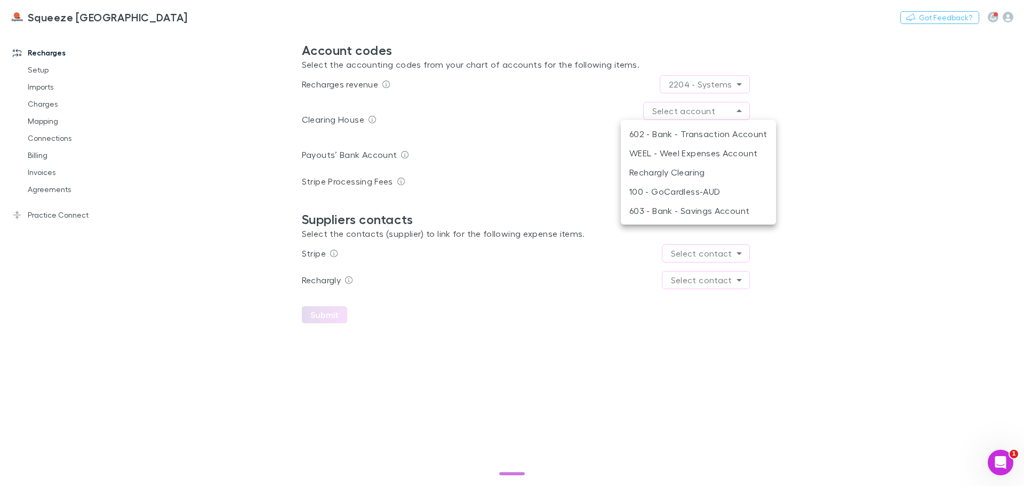
click at [721, 112] on body "**********" at bounding box center [512, 243] width 1024 height 486
click at [709, 170] on li "Rechargly Clearing" at bounding box center [698, 172] width 155 height 19
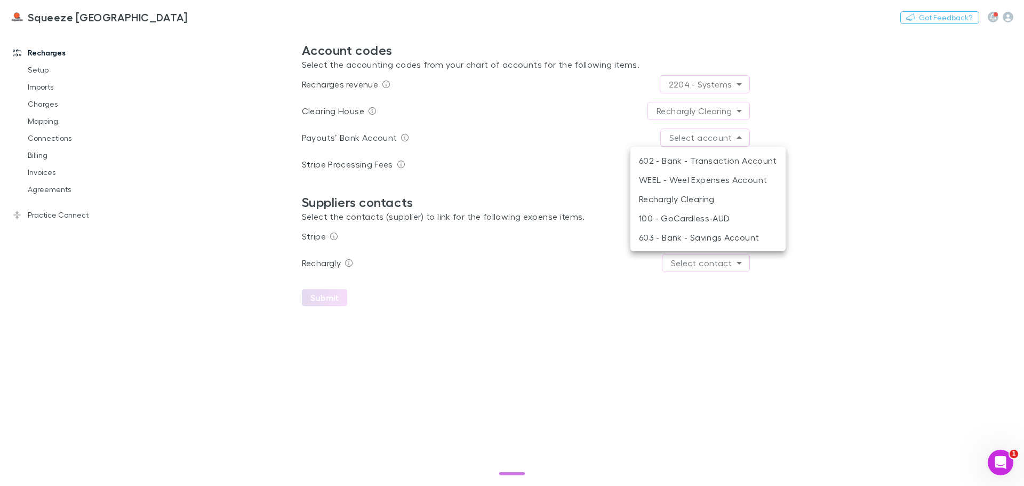
click at [727, 141] on body "**********" at bounding box center [512, 243] width 1024 height 486
click at [732, 159] on li "602 - Bank - Transaction Account" at bounding box center [708, 160] width 155 height 19
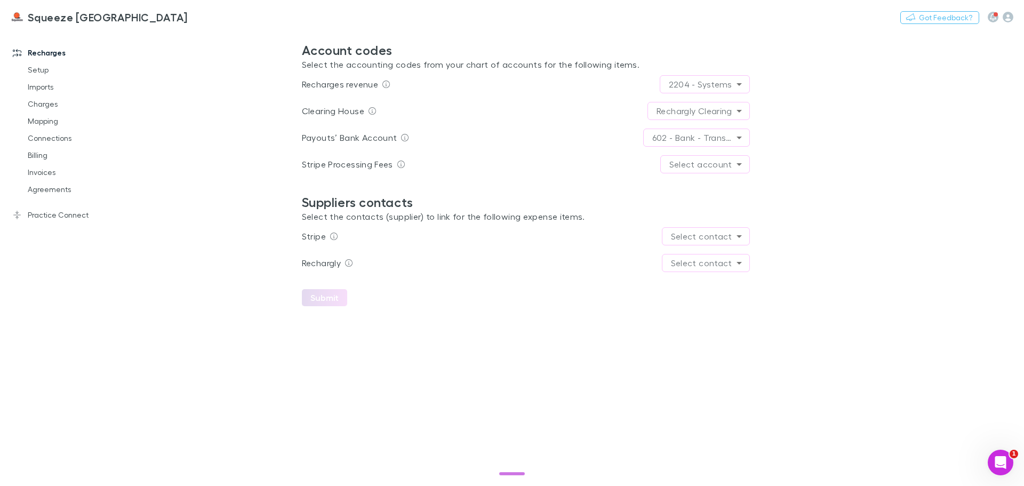
click at [671, 166] on body "**********" at bounding box center [512, 243] width 1024 height 486
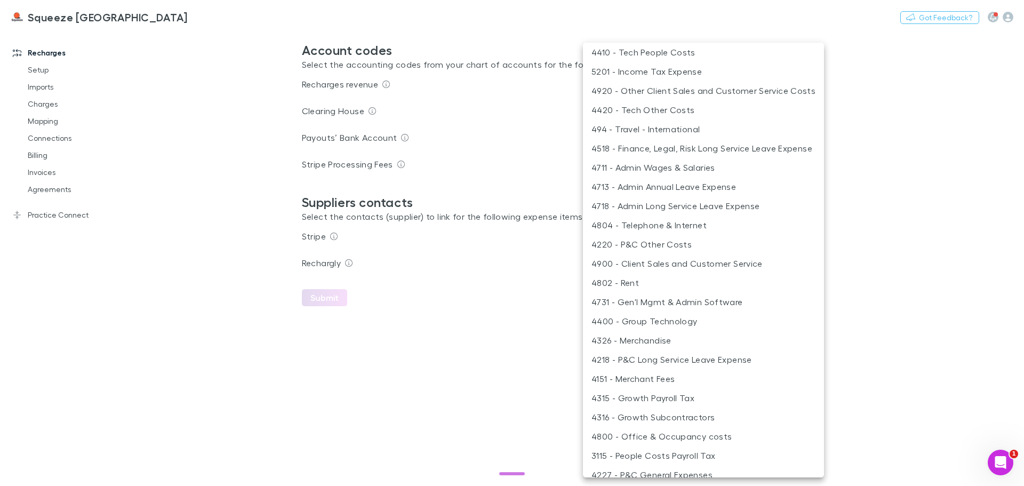
scroll to position [411, 0]
click at [645, 378] on li "4151 - Merchant Fees" at bounding box center [703, 375] width 241 height 19
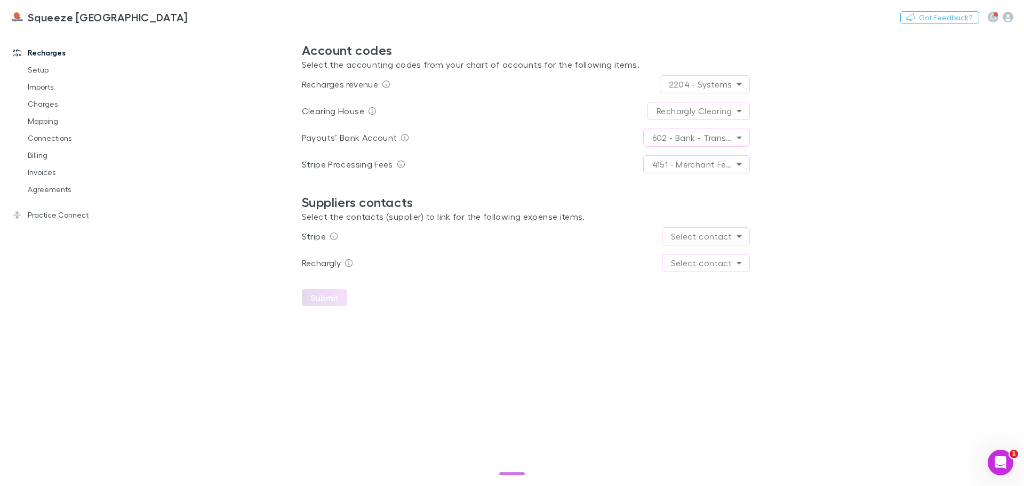
click at [700, 236] on body "**********" at bounding box center [512, 243] width 1024 height 486
click at [693, 279] on li "Stripe" at bounding box center [707, 278] width 134 height 19
click at [699, 265] on body "**********" at bounding box center [512, 243] width 1024 height 486
click at [694, 287] on li "Rechargly" at bounding box center [707, 285] width 56 height 19
click at [305, 301] on button "Submit" at bounding box center [324, 297] width 45 height 17
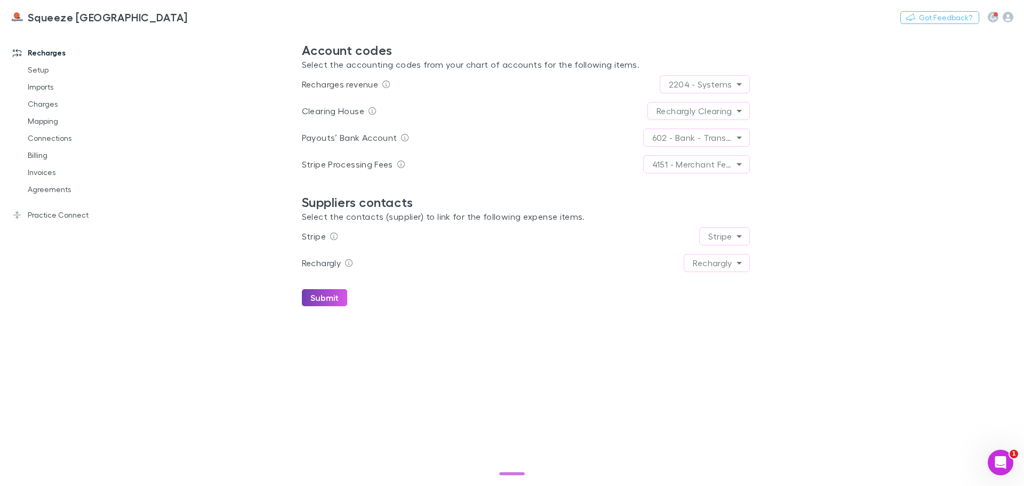
click at [316, 295] on button "Submit" at bounding box center [324, 297] width 45 height 17
click at [51, 55] on link "Recharges" at bounding box center [73, 52] width 142 height 17
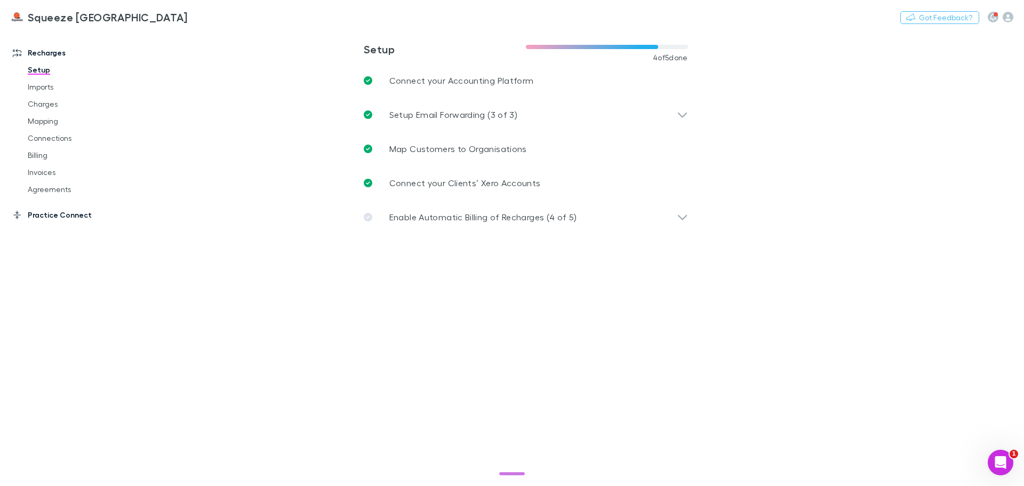
click at [52, 209] on link "Practice Connect" at bounding box center [73, 214] width 142 height 17
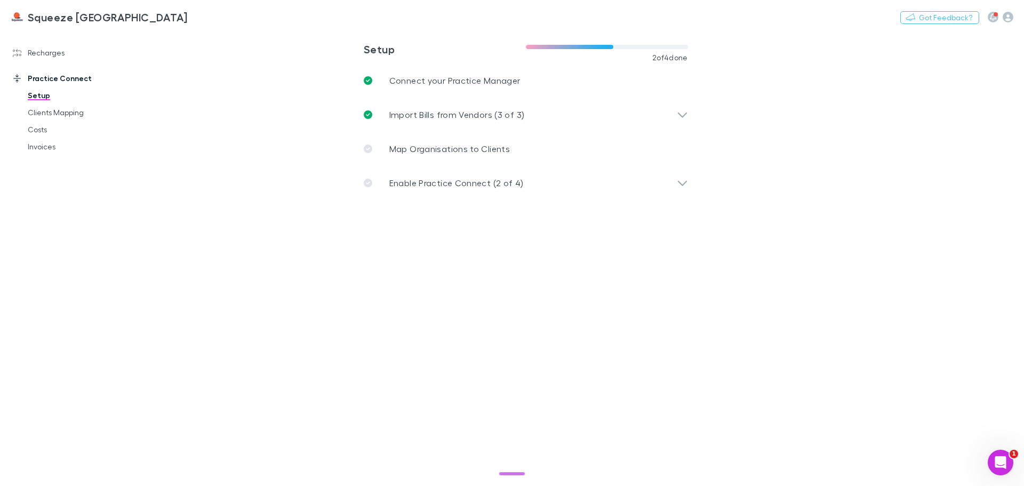
click at [42, 96] on link "Setup" at bounding box center [80, 95] width 127 height 17
click at [673, 115] on div "Import Bills from Vendors (3 of 3)" at bounding box center [520, 114] width 313 height 13
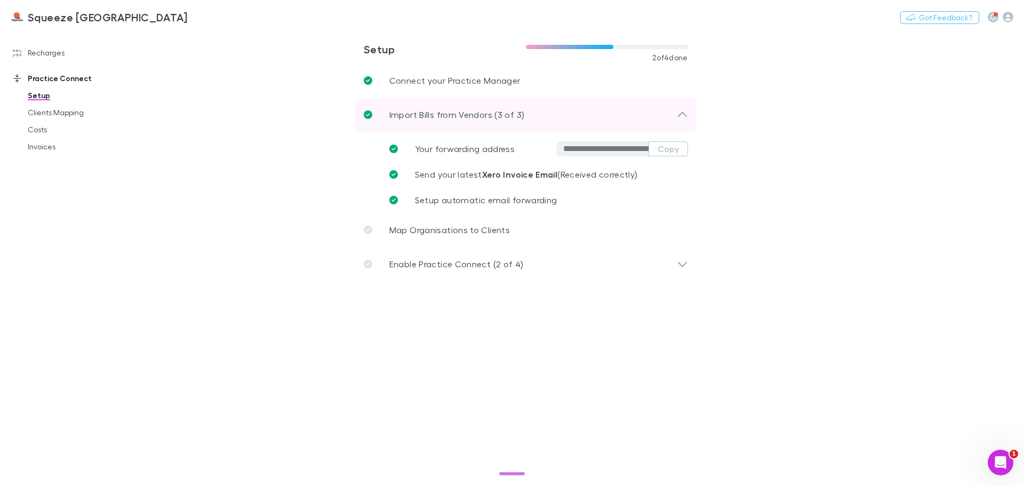
click at [673, 115] on div "Import Bills from Vendors (3 of 3)" at bounding box center [520, 114] width 313 height 13
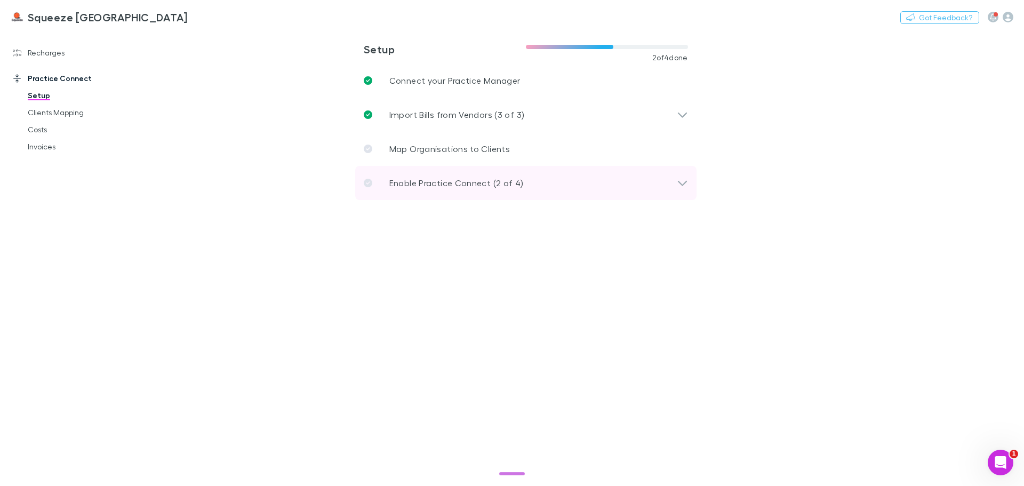
click at [680, 184] on icon at bounding box center [682, 183] width 11 height 13
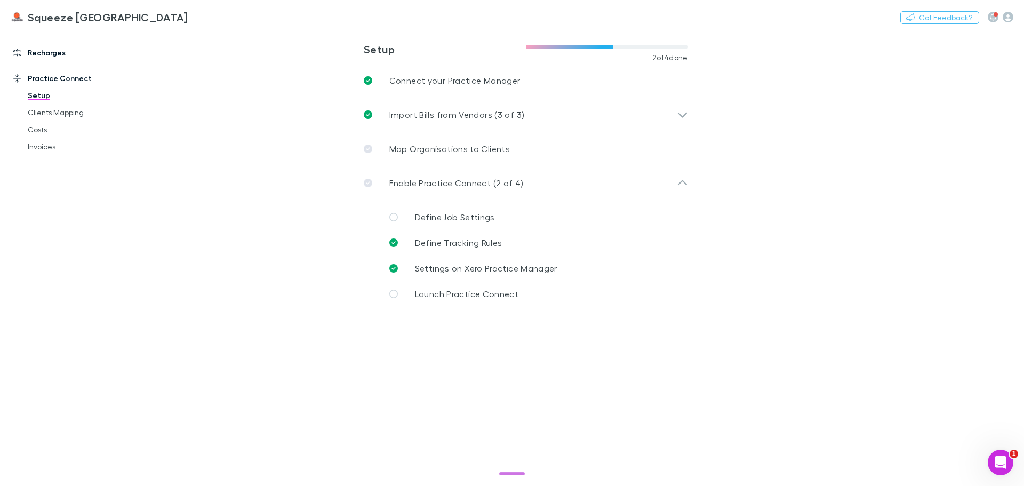
click at [69, 55] on link "Recharges" at bounding box center [73, 52] width 142 height 17
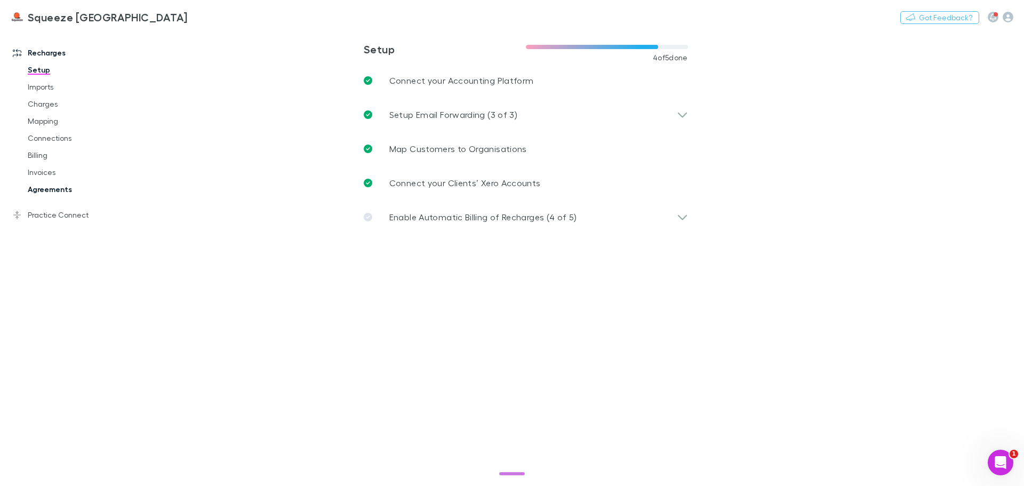
click at [71, 187] on link "Agreements" at bounding box center [80, 189] width 127 height 17
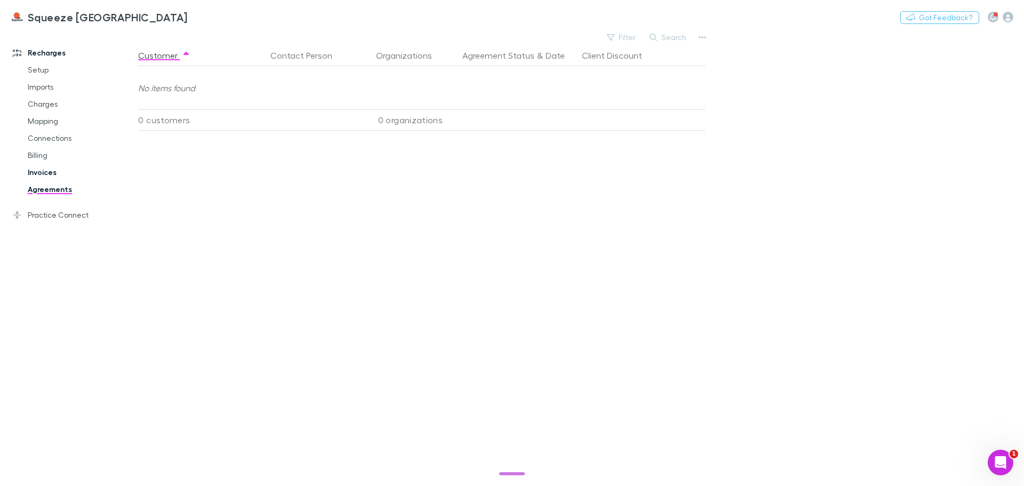
click at [69, 173] on link "Invoices" at bounding box center [80, 172] width 127 height 17
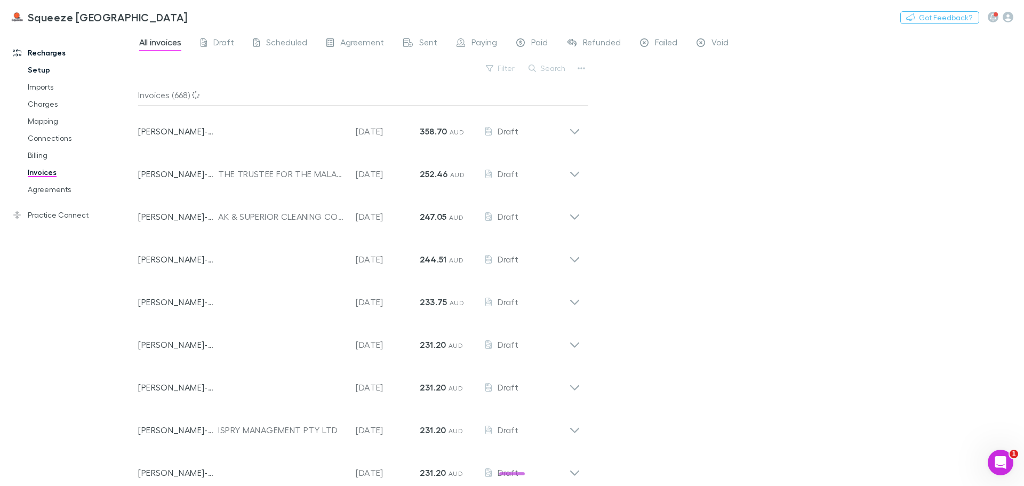
click at [41, 71] on link "Setup" at bounding box center [80, 69] width 127 height 17
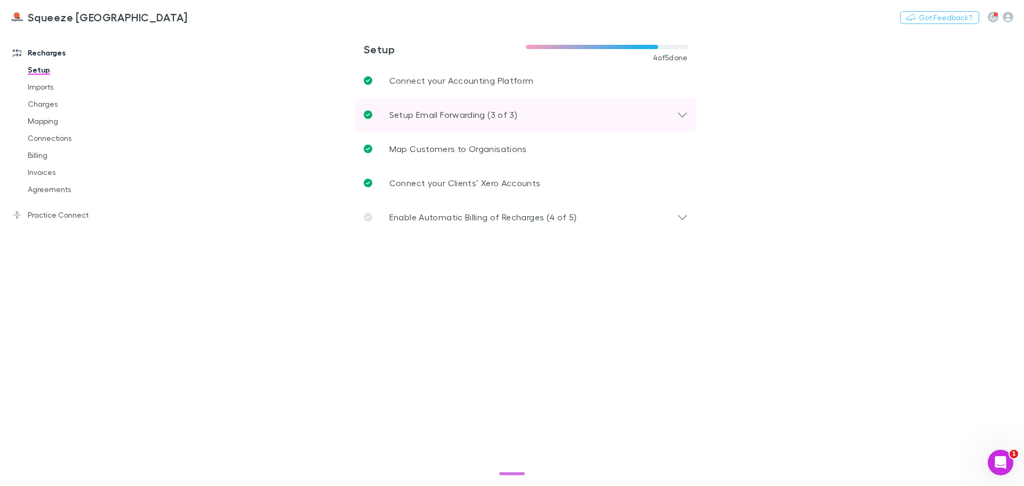
click at [686, 114] on icon at bounding box center [682, 115] width 9 height 5
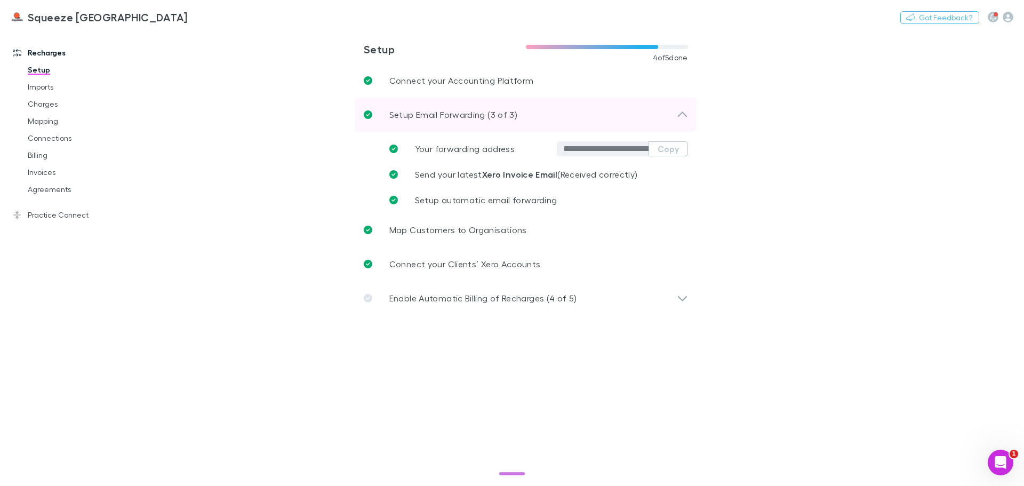
click at [686, 114] on icon at bounding box center [682, 114] width 11 height 13
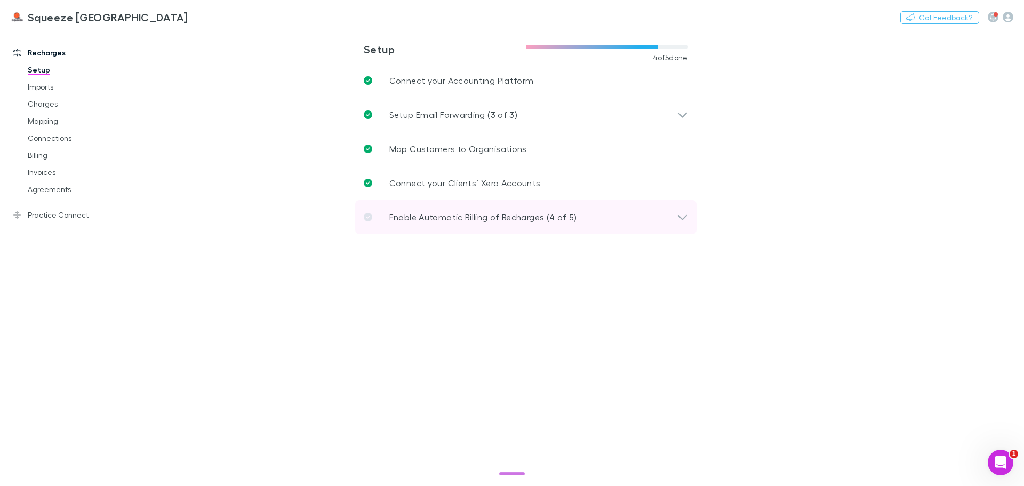
click at [688, 213] on div "Enable Automatic Billing of Recharges (4 of 5)" at bounding box center [525, 217] width 341 height 34
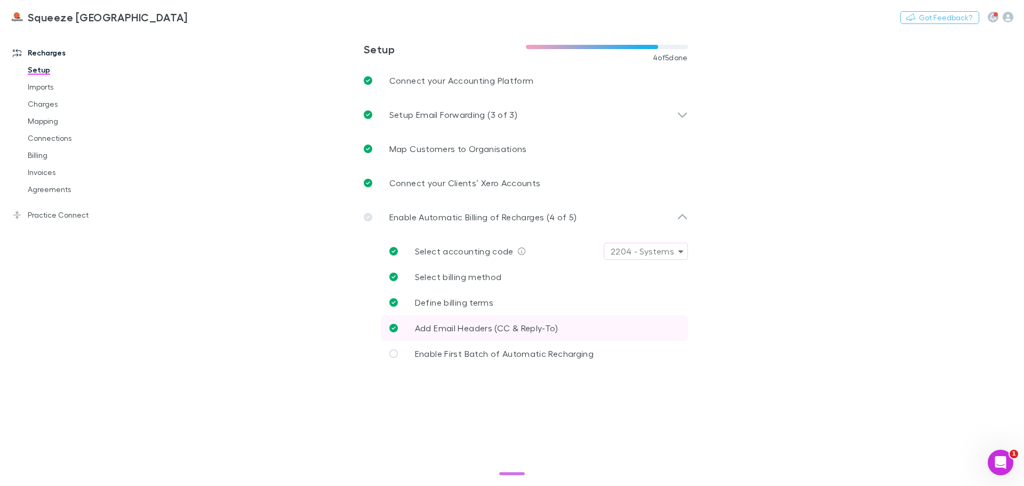
click at [561, 327] on link "Add Email Headers (CC & Reply-To)" at bounding box center [534, 328] width 307 height 26
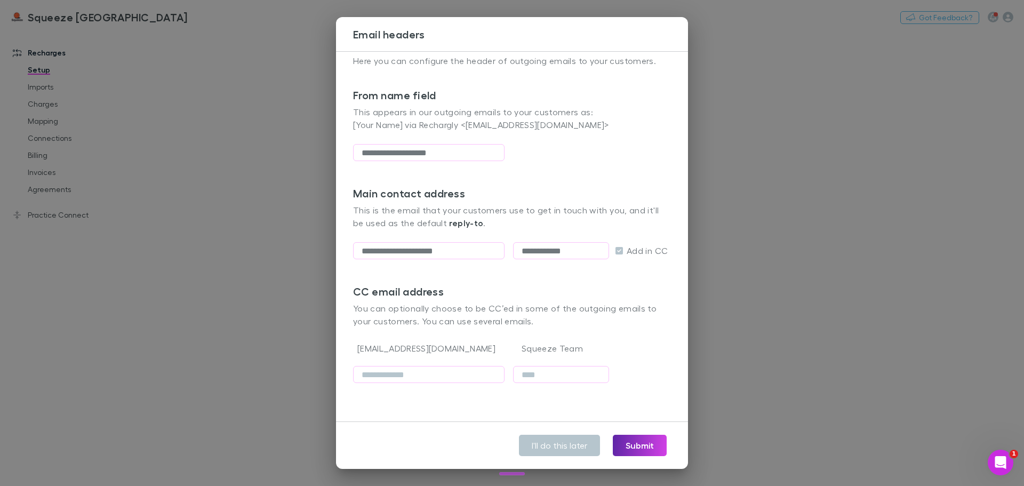
scroll to position [19, 0]
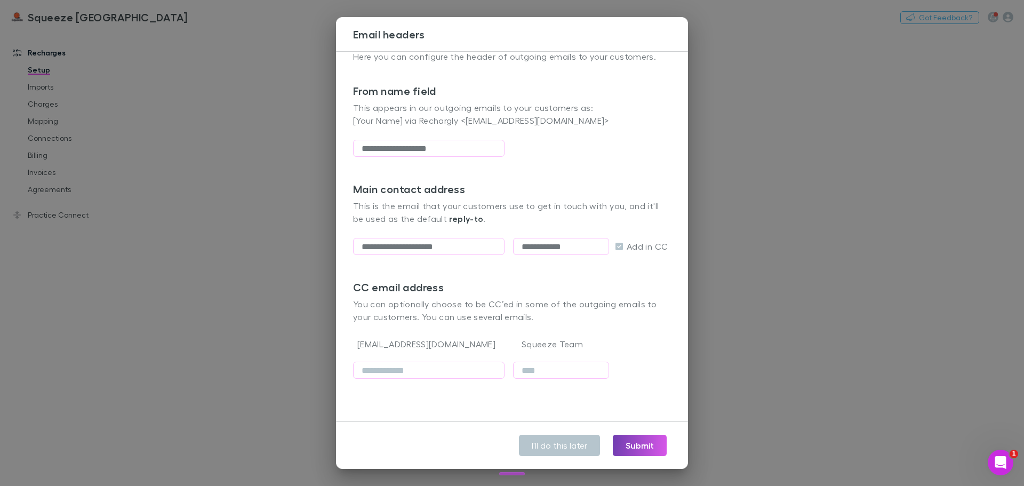
click at [636, 444] on button "Submit" at bounding box center [640, 445] width 54 height 21
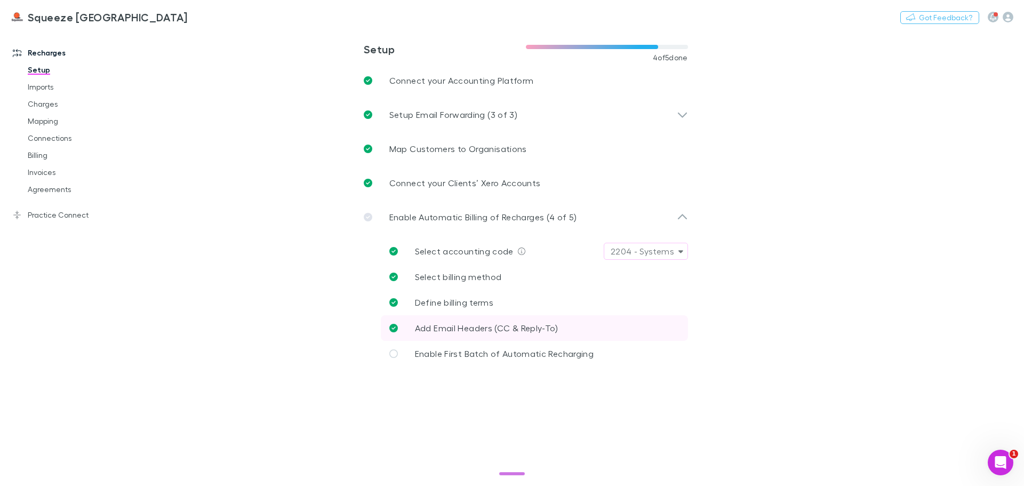
click at [491, 326] on span "Add Email Headers (CC & Reply-To)" at bounding box center [487, 328] width 144 height 10
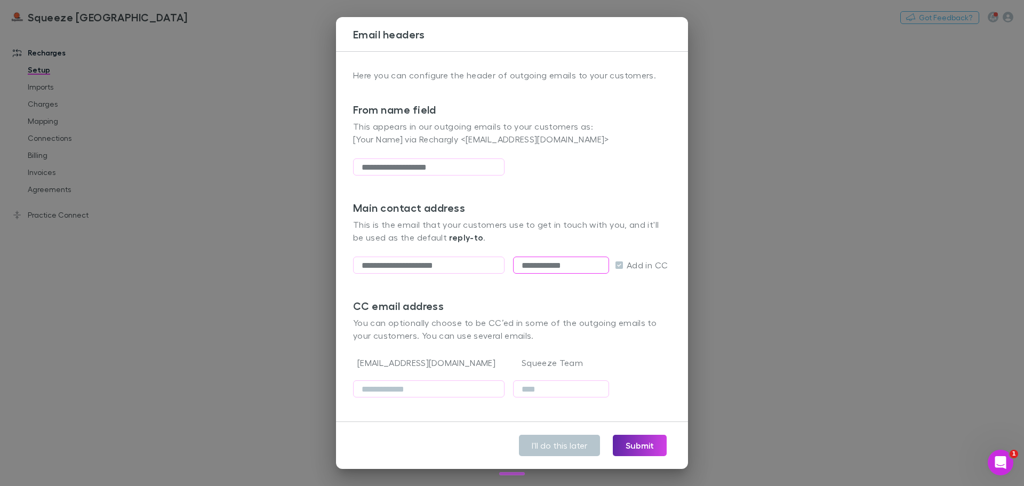
click at [567, 266] on input "**********" at bounding box center [561, 265] width 96 height 17
click at [544, 268] on input "text" at bounding box center [561, 265] width 96 height 17
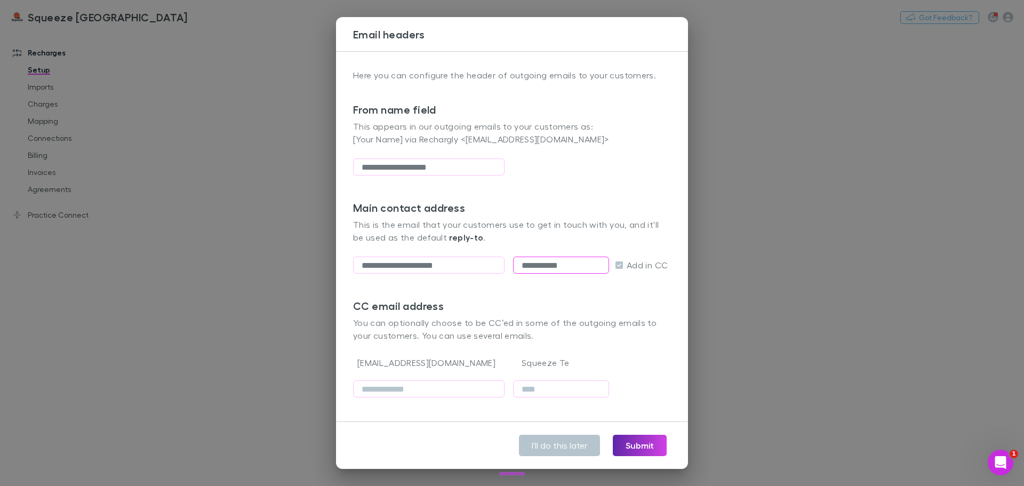
type input "**********"
click at [505, 226] on p "This is the email that your customers use to get in touch with you, and it'll b…" at bounding box center [512, 231] width 318 height 26
drag, startPoint x: 351, startPoint y: 140, endPoint x: 590, endPoint y: 141, distance: 239.1
click at [590, 141] on div "**********" at bounding box center [512, 236] width 352 height 371
copy p "[Your Name] via Rechargly <notifications@rechargly.com>"
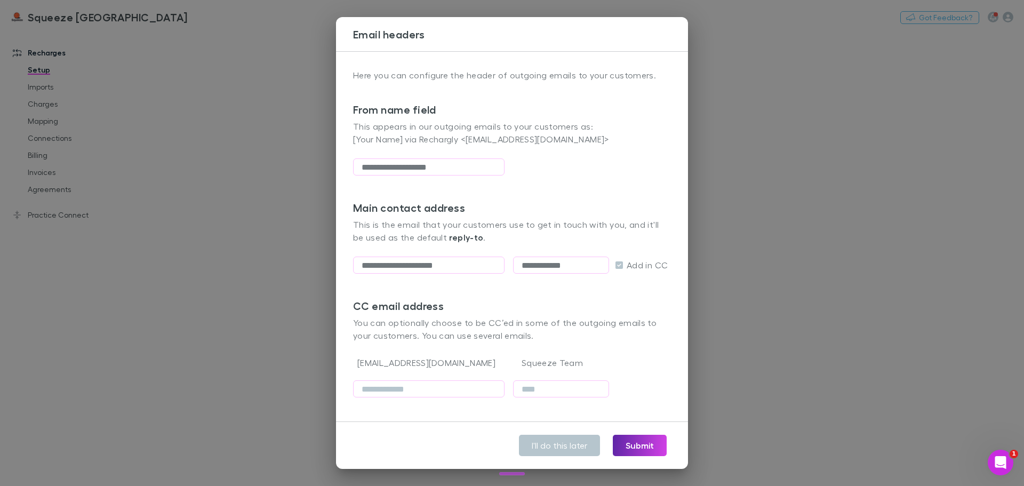
click at [239, 260] on div "**********" at bounding box center [512, 243] width 1024 height 486
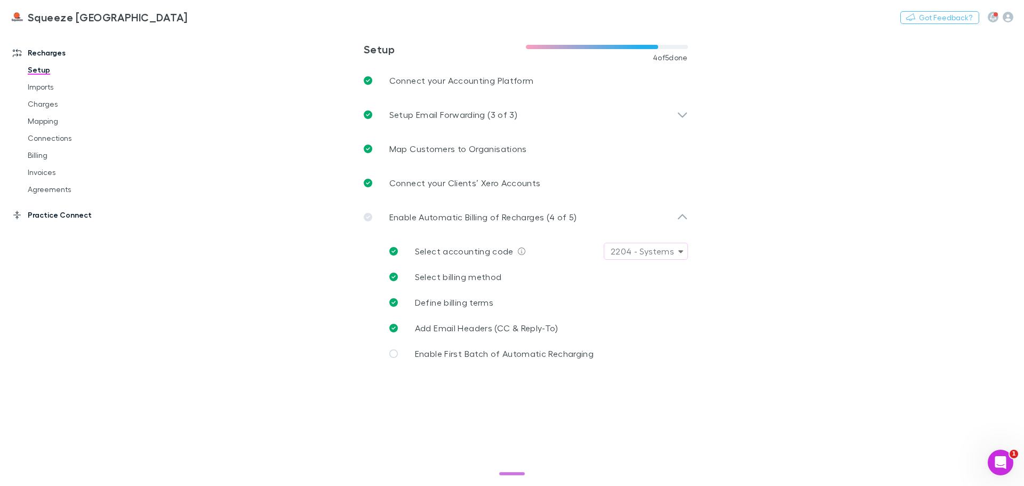
click at [66, 214] on link "Practice Connect" at bounding box center [73, 214] width 142 height 17
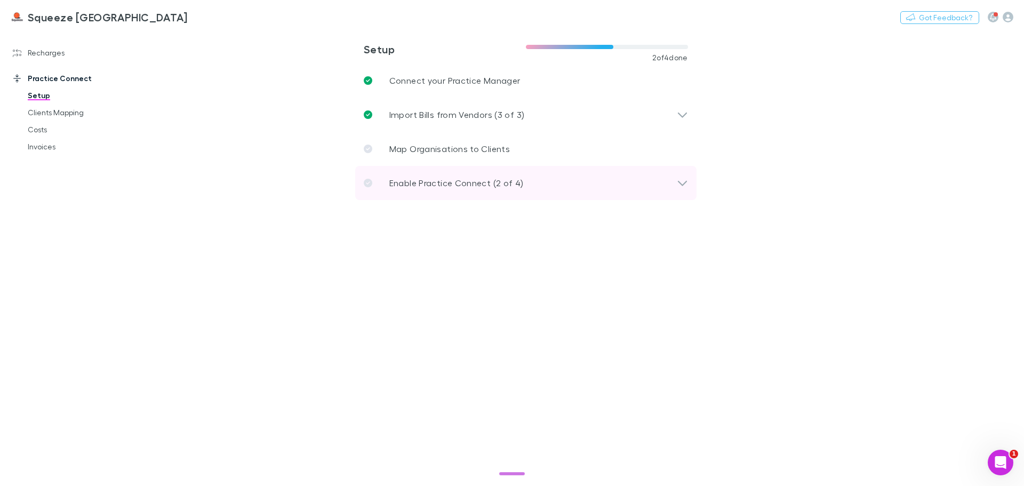
click at [487, 186] on p "Enable Practice Connect (2 of 4)" at bounding box center [457, 183] width 134 height 13
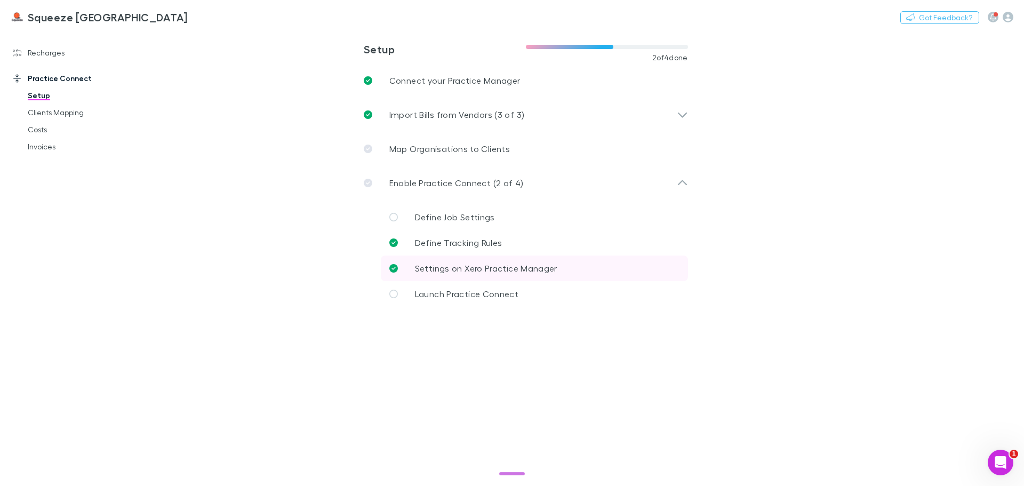
click at [545, 262] on p "Settings on Xero Practice Manager" at bounding box center [486, 268] width 142 height 13
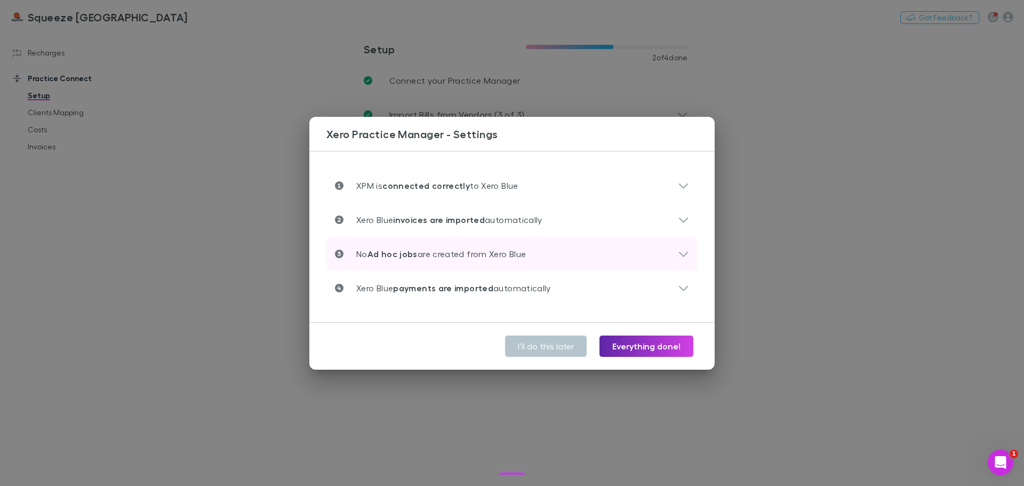
click at [625, 256] on div "No Ad hoc jobs are created from Xero Blue" at bounding box center [506, 254] width 343 height 13
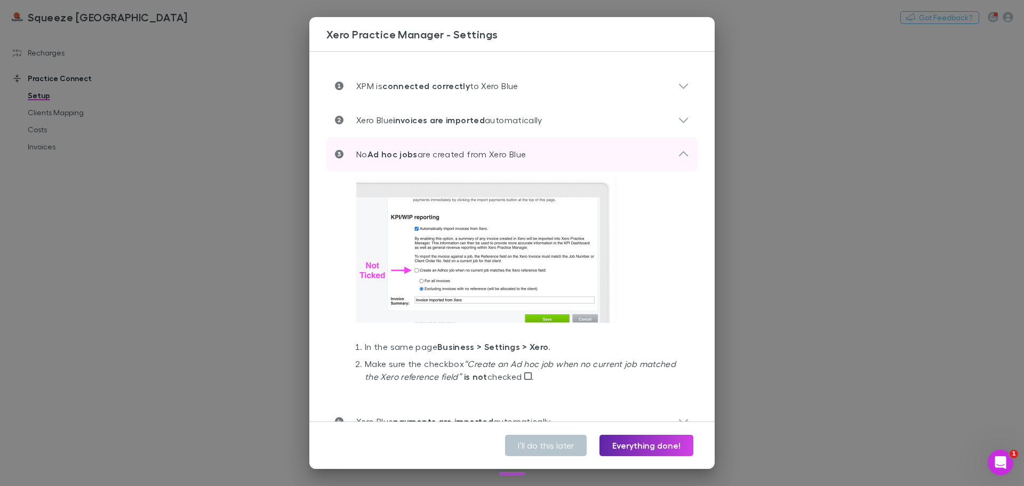
scroll to position [34, 0]
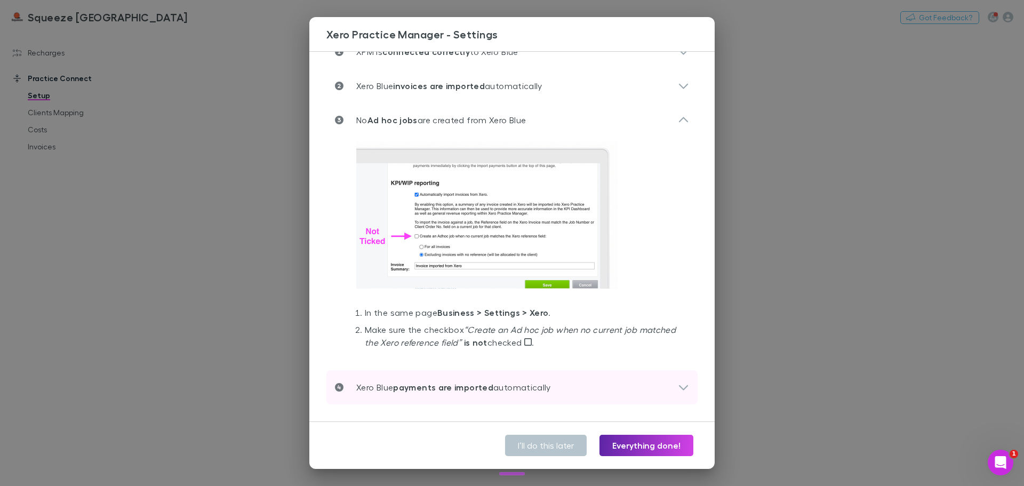
click at [648, 387] on div "Xero Blue payments are imported automatically" at bounding box center [506, 387] width 343 height 13
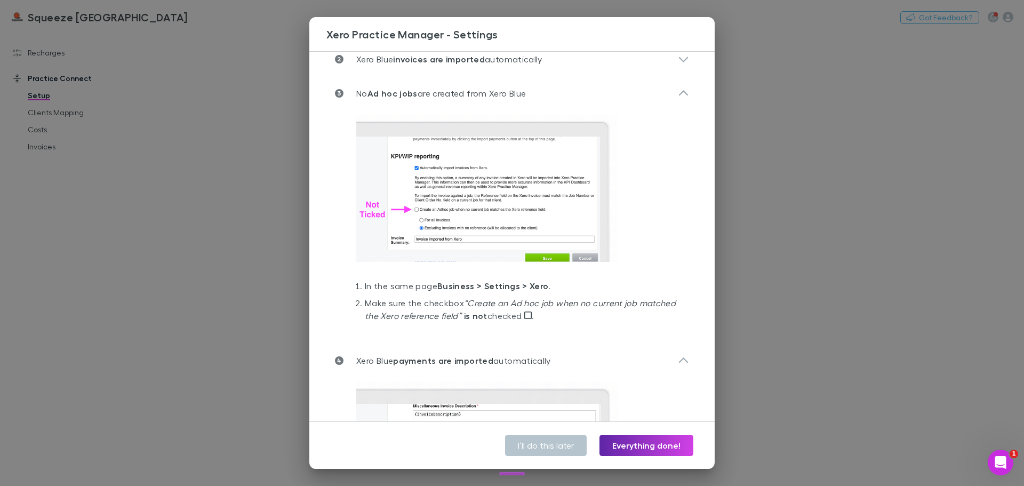
scroll to position [0, 0]
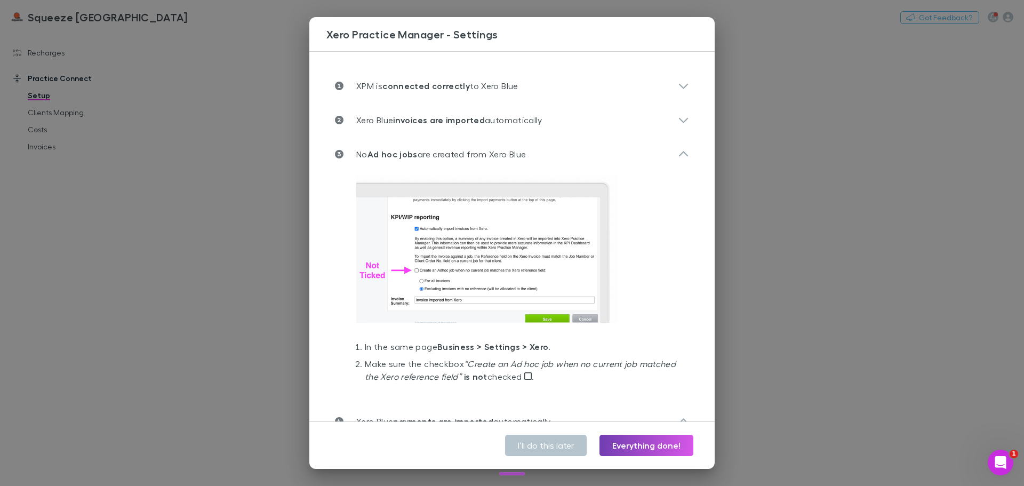
click at [628, 440] on button "Everything done!" at bounding box center [647, 445] width 94 height 21
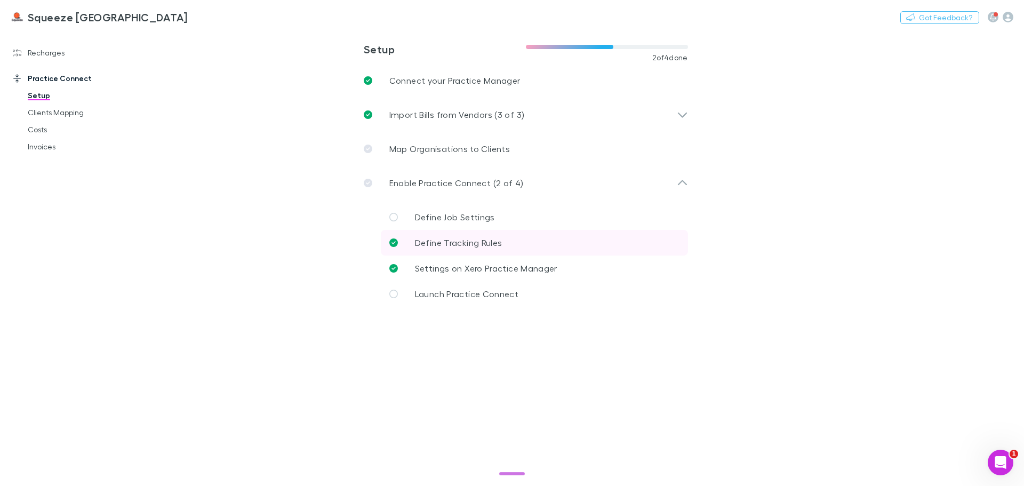
click at [484, 241] on span "Define Tracking Rules" at bounding box center [459, 242] width 88 height 10
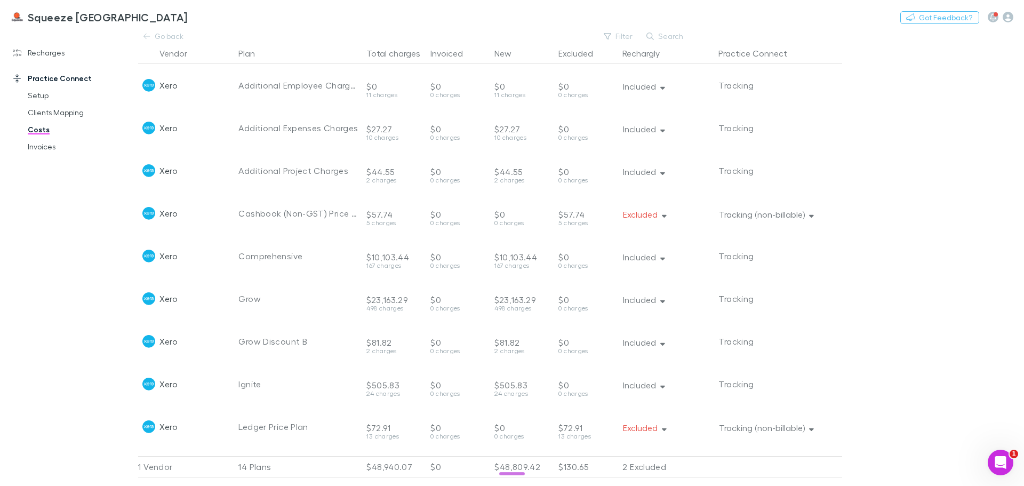
click at [109, 229] on div "Recharges Setup Imports Charges Mapping Connections Billing Invoices Agreements…" at bounding box center [73, 255] width 146 height 443
click at [55, 100] on link "Setup" at bounding box center [80, 95] width 127 height 17
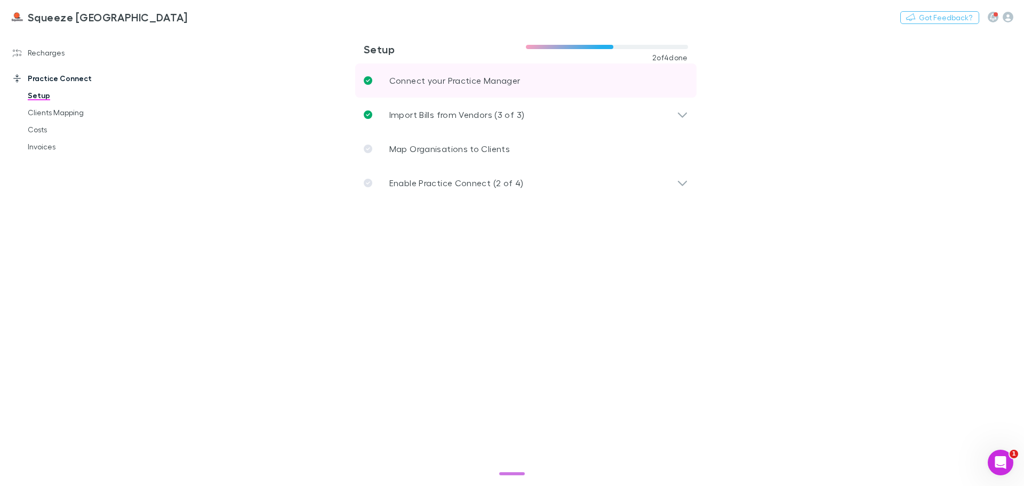
click at [452, 96] on link "Connect your Practice Manager" at bounding box center [525, 80] width 341 height 34
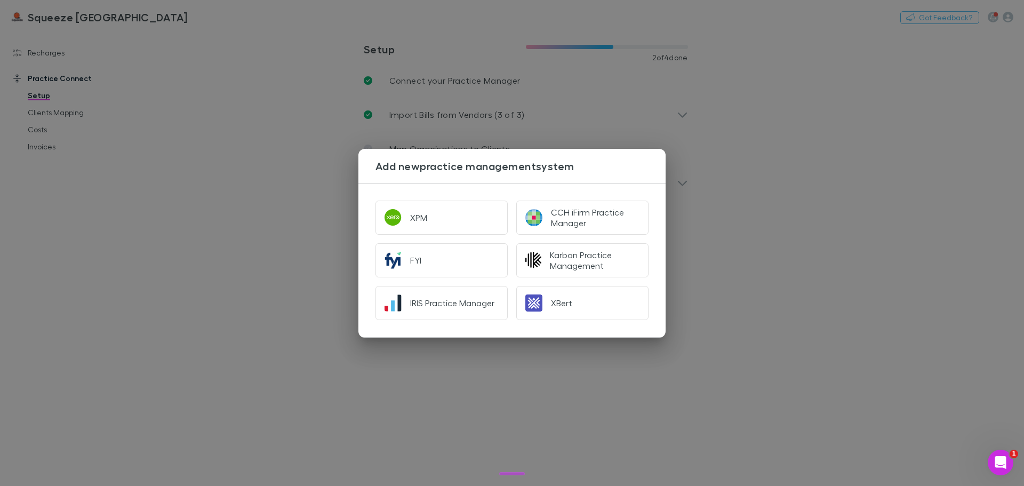
drag, startPoint x: 738, startPoint y: 122, endPoint x: 614, endPoint y: 117, distance: 124.4
click at [738, 122] on div "Add new practice management system XPM CCH iFirm Practice Manager FYI Karbon Pr…" at bounding box center [512, 243] width 1024 height 486
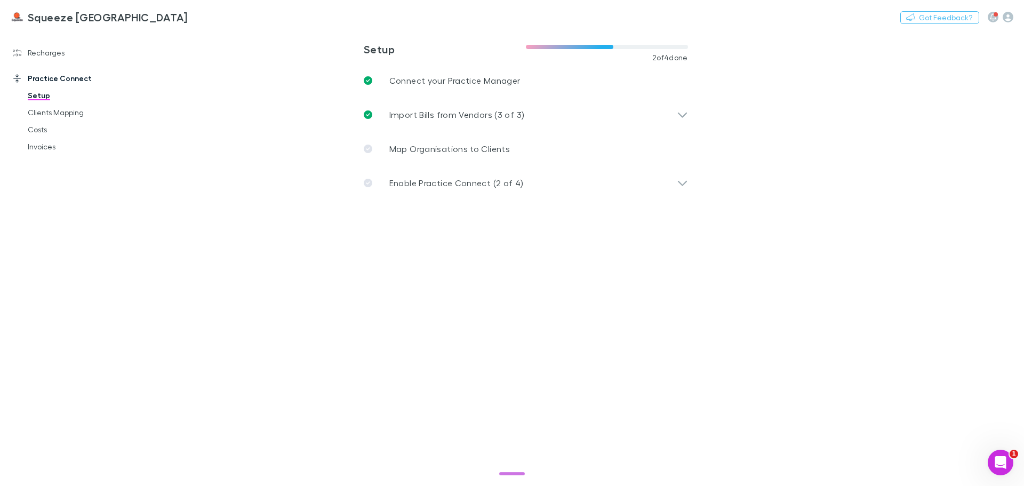
click at [592, 117] on div "Import Bills from Vendors (3 of 3)" at bounding box center [520, 114] width 313 height 13
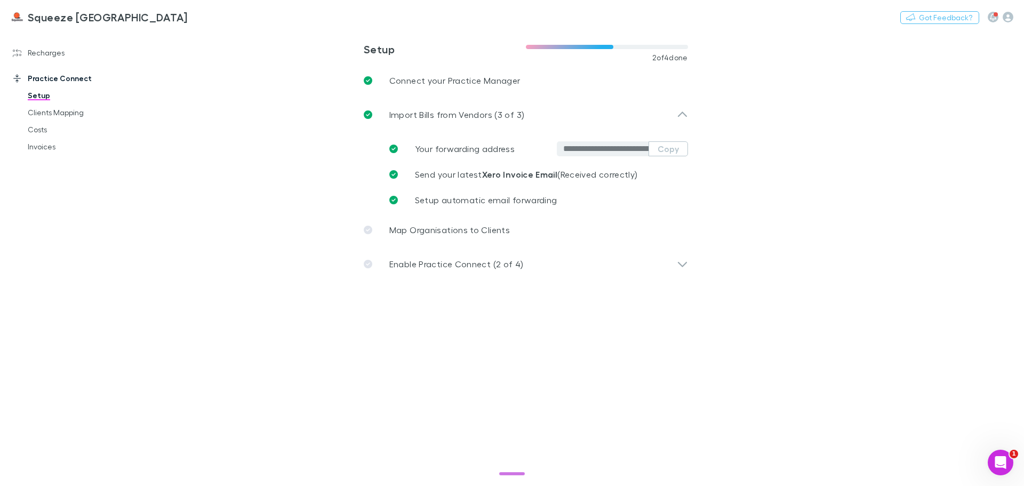
click at [592, 117] on div "Import Bills from Vendors (3 of 3)" at bounding box center [520, 114] width 313 height 13
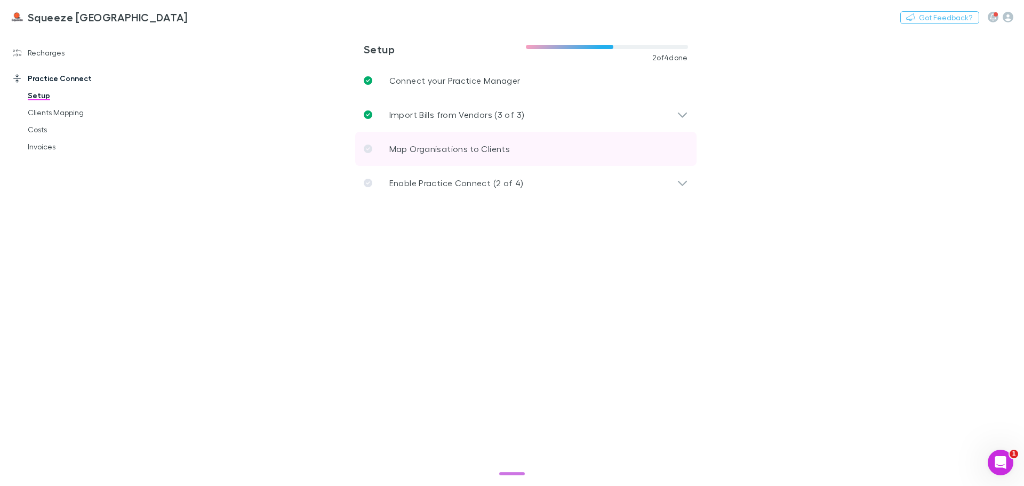
click at [561, 144] on link "Map Organisations to Clients" at bounding box center [525, 149] width 341 height 34
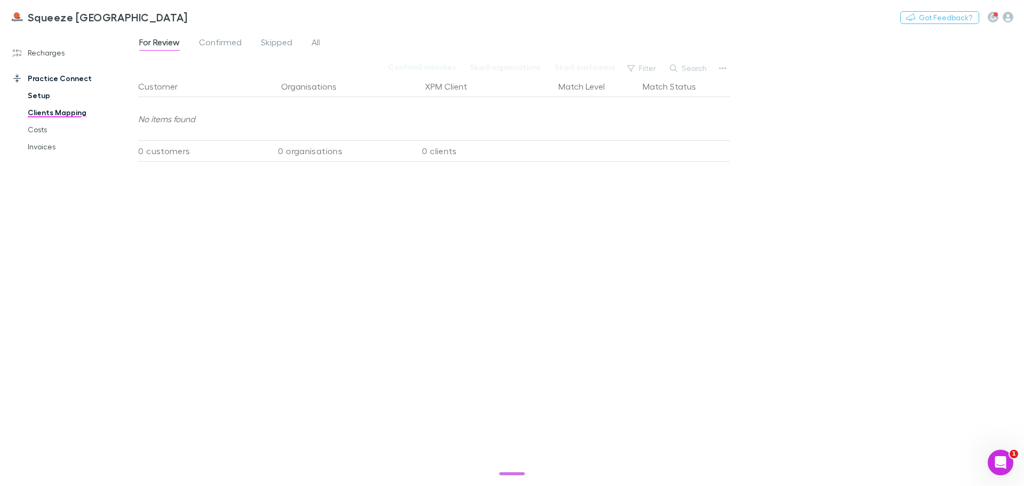
click at [54, 96] on link "Setup" at bounding box center [80, 95] width 127 height 17
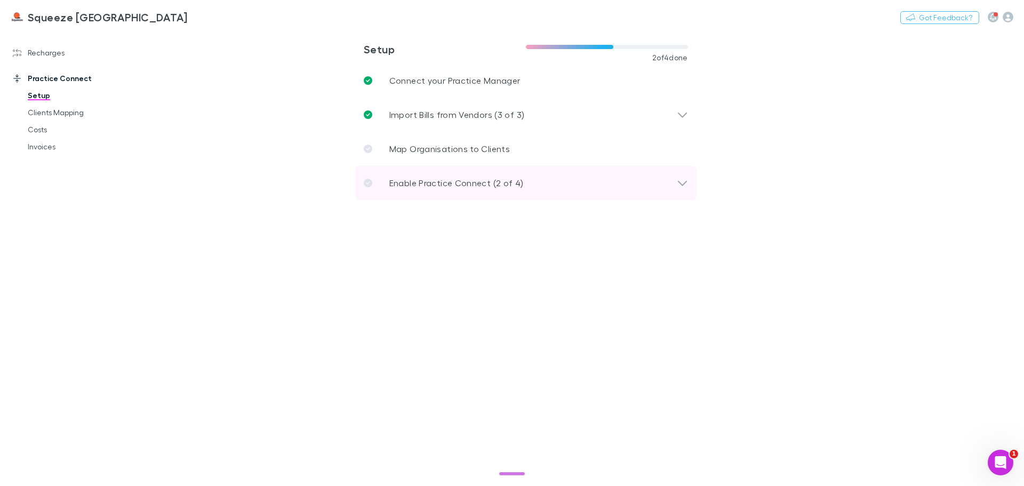
click at [639, 177] on div "Enable Practice Connect (2 of 4)" at bounding box center [520, 183] width 313 height 13
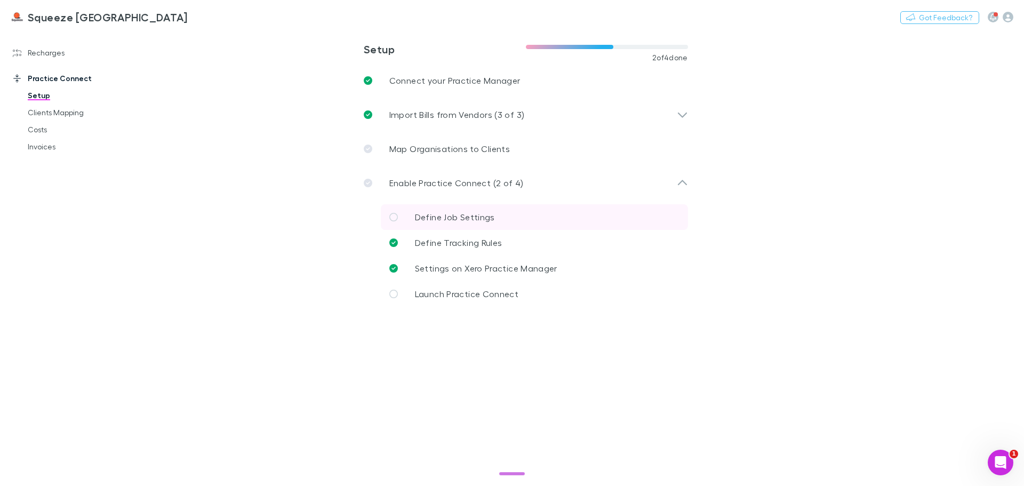
click at [615, 218] on link "Define Job Settings" at bounding box center [534, 217] width 307 height 26
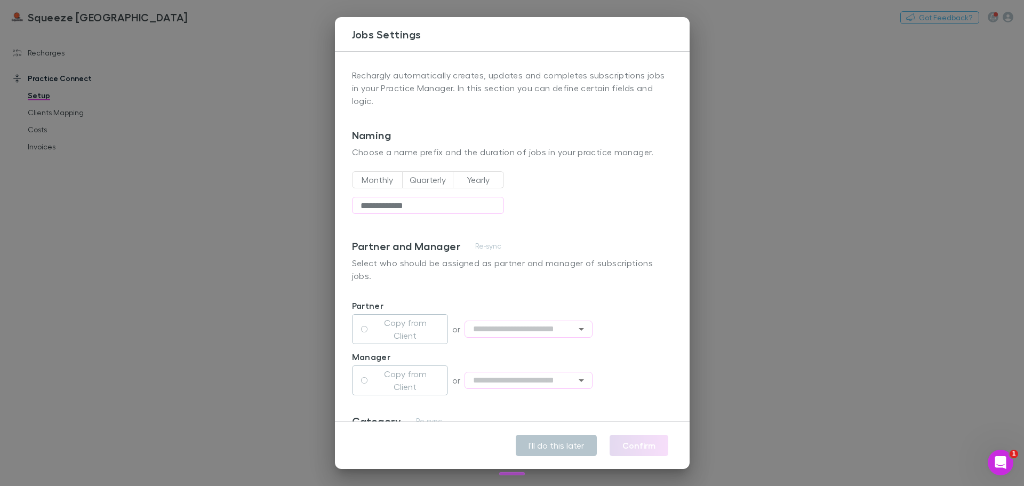
click at [367, 182] on button "Monthly" at bounding box center [377, 179] width 51 height 17
click at [400, 199] on input "**********" at bounding box center [428, 205] width 152 height 17
drag, startPoint x: 405, startPoint y: 333, endPoint x: 402, endPoint y: 339, distance: 6.9
click at [405, 333] on label "Copy from Client" at bounding box center [405, 329] width 67 height 26
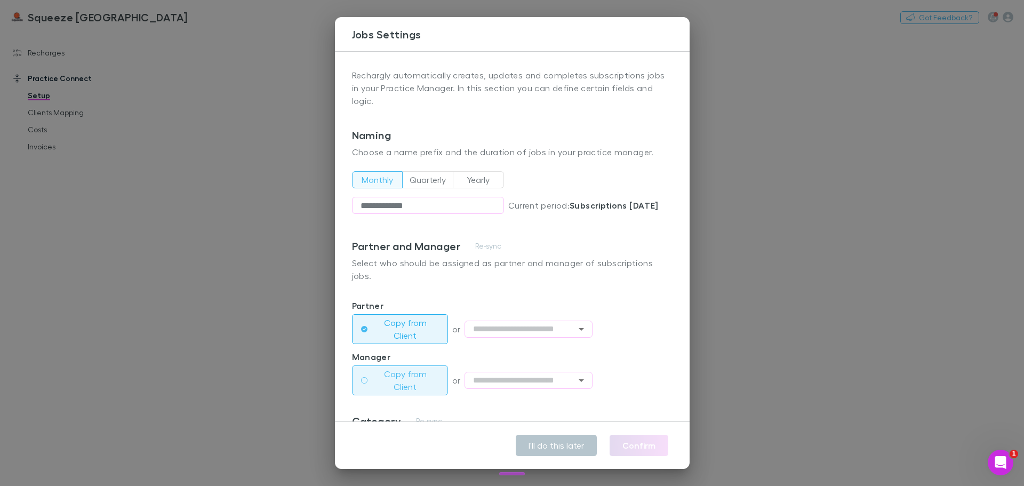
click at [392, 374] on label "Copy from Client" at bounding box center [405, 381] width 67 height 26
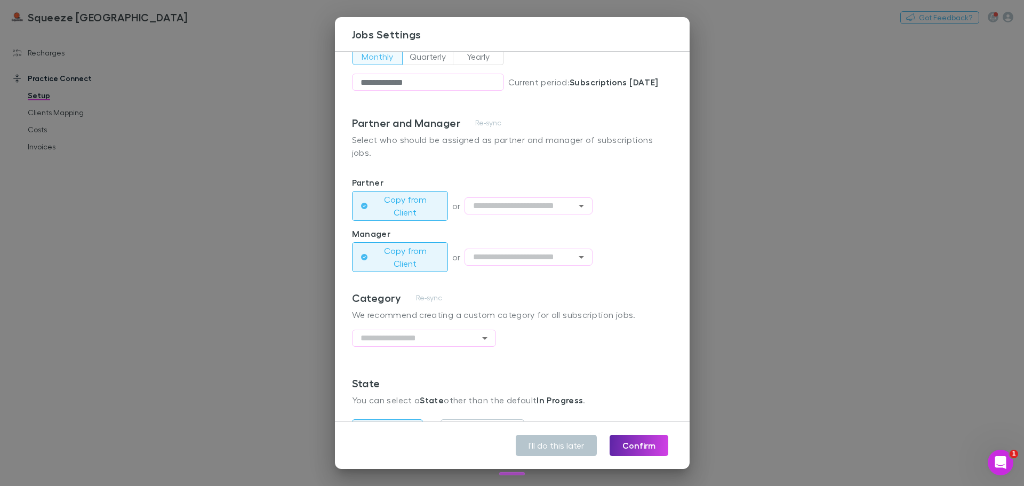
scroll to position [181, 0]
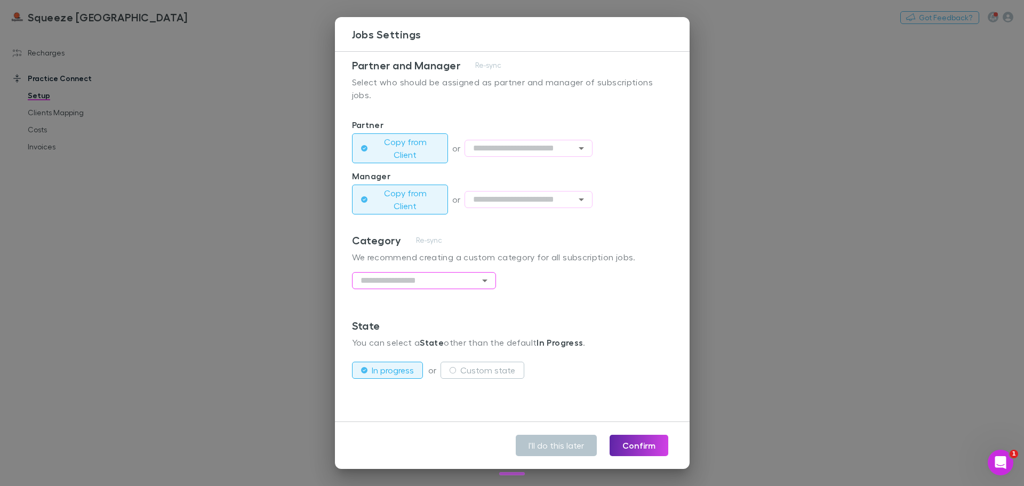
click at [493, 279] on input "text" at bounding box center [424, 280] width 144 height 17
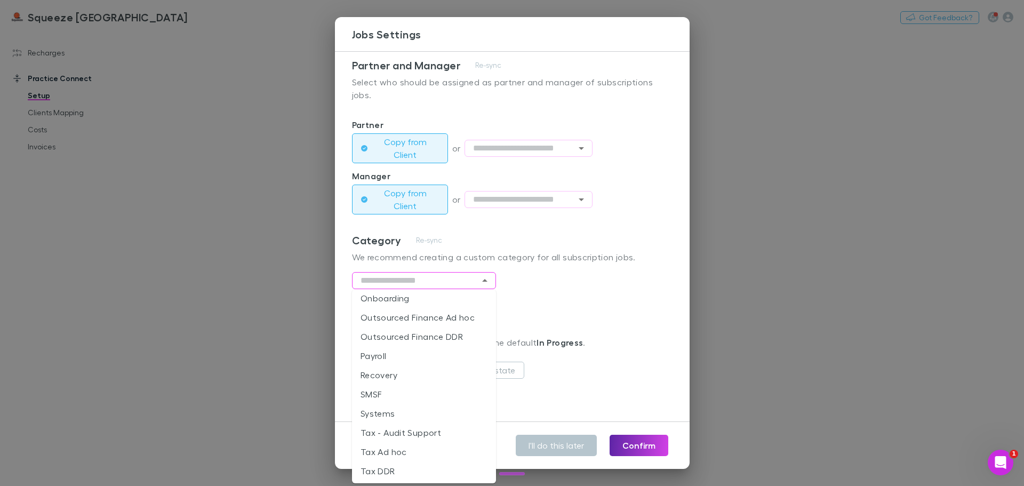
scroll to position [141, 0]
click at [407, 410] on li "Systems" at bounding box center [424, 411] width 144 height 19
type input "*******"
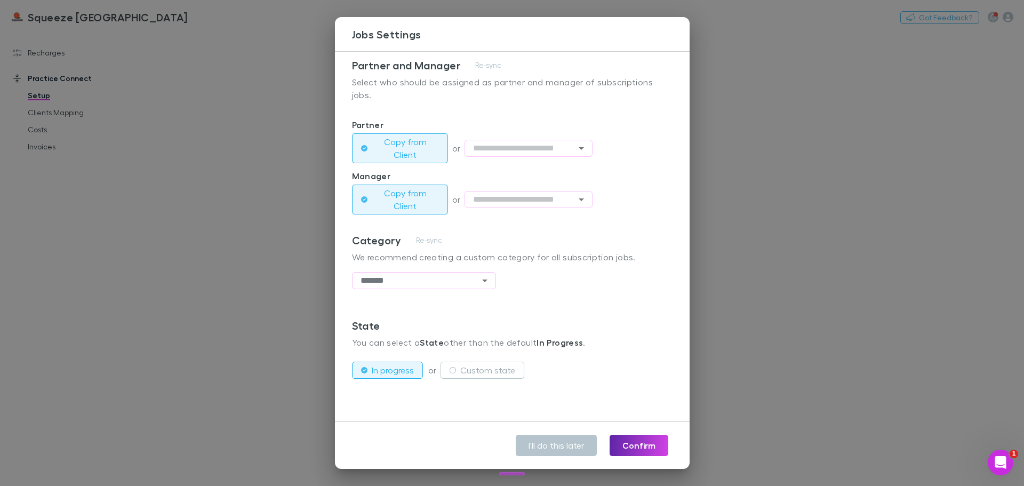
click at [570, 325] on div "State" at bounding box center [512, 325] width 321 height 13
click at [470, 372] on label "Custom state" at bounding box center [487, 370] width 55 height 13
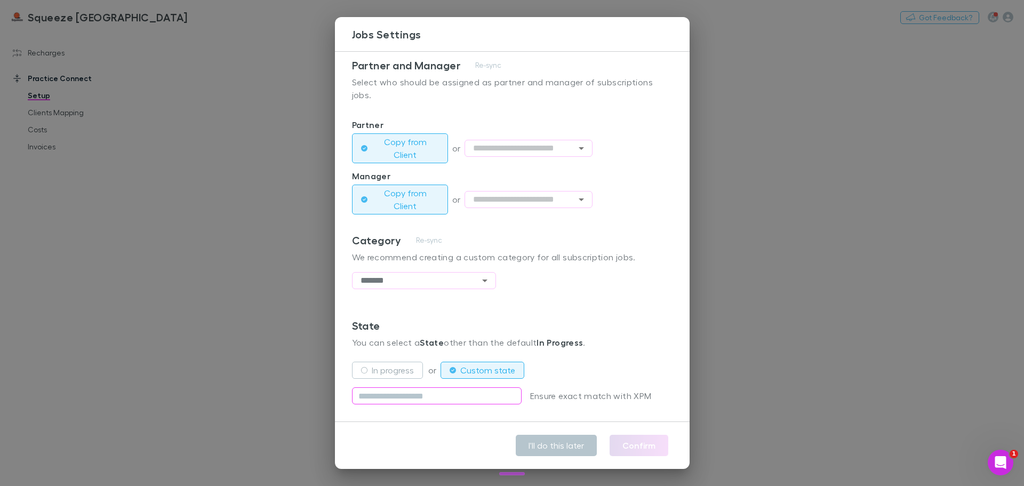
click at [474, 400] on input "text" at bounding box center [437, 395] width 170 height 17
click at [404, 380] on div "In progress" at bounding box center [388, 371] width 72 height 26
click at [400, 370] on label "In progress" at bounding box center [393, 370] width 42 height 13
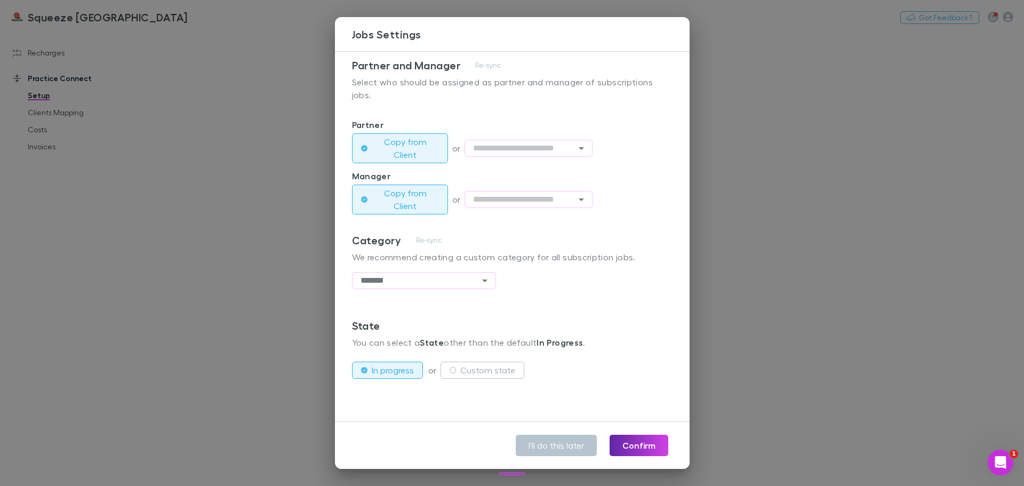
click at [544, 299] on div "Category Re-sync We recommend creating a custom category for all subscription j…" at bounding box center [512, 276] width 321 height 85
click at [641, 443] on button "Confirm" at bounding box center [639, 445] width 59 height 21
type input "*******"
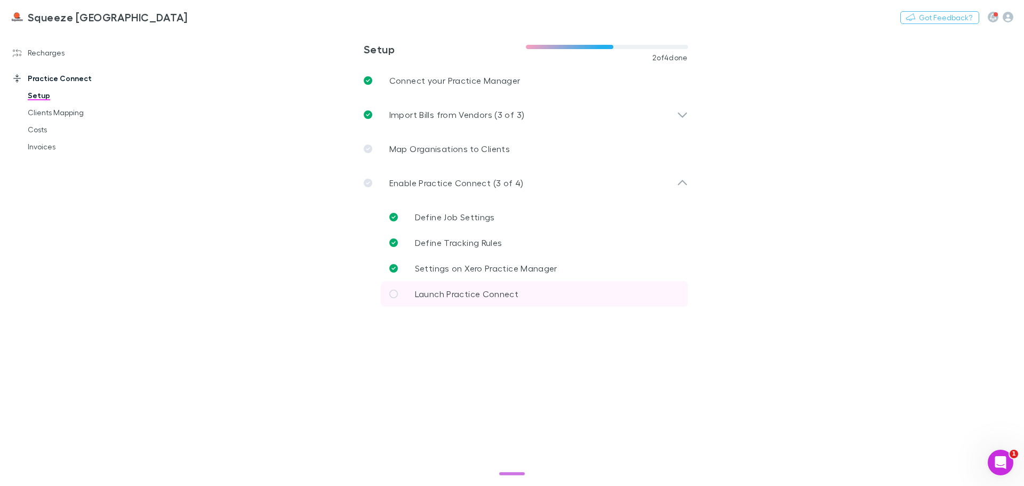
click at [574, 290] on link "Launch Practice Connect" at bounding box center [534, 294] width 307 height 26
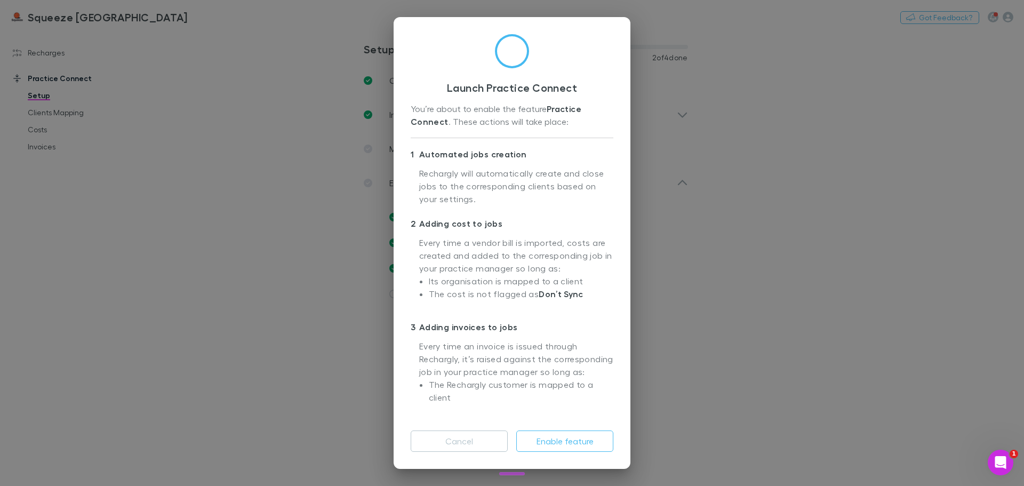
scroll to position [14, 0]
click at [467, 441] on button "Cancel" at bounding box center [459, 441] width 97 height 21
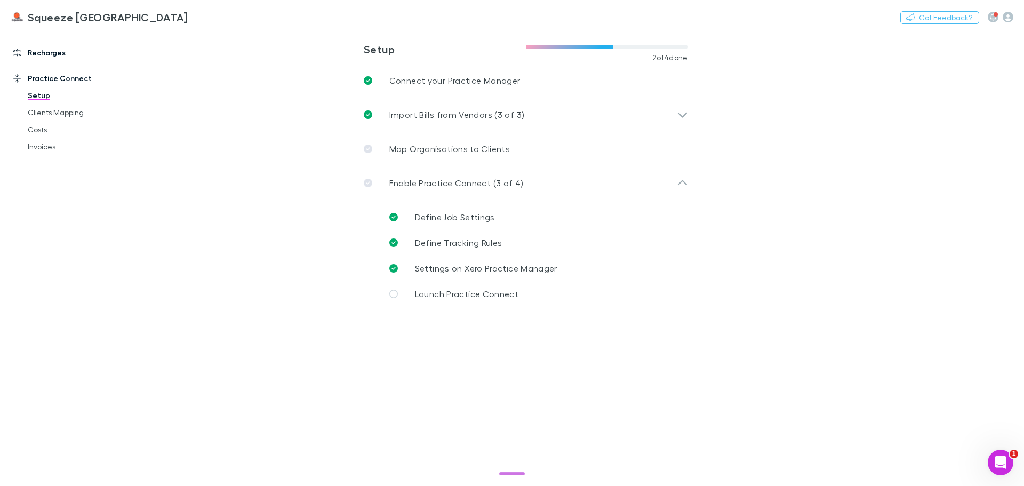
click at [39, 59] on link "Recharges" at bounding box center [73, 52] width 142 height 17
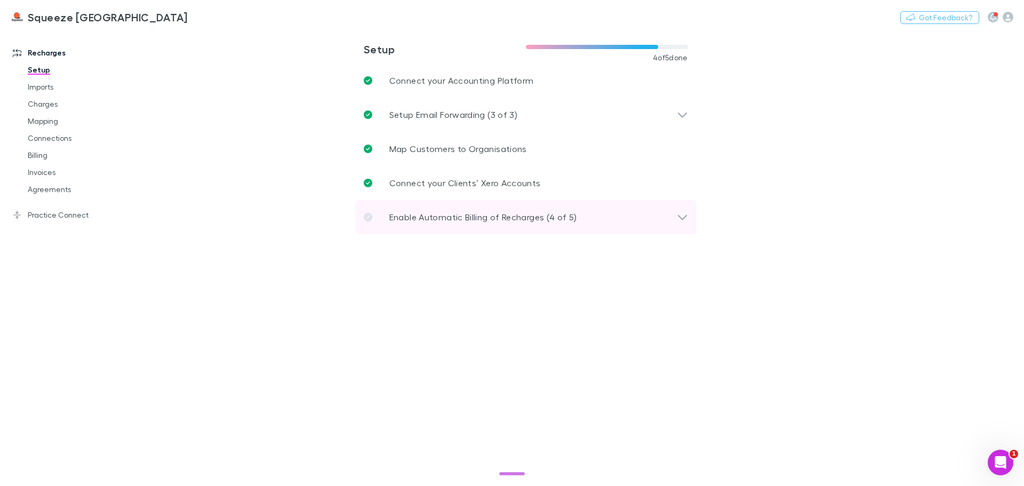
click at [671, 222] on div "Enable Automatic Billing of Recharges (4 of 5)" at bounding box center [520, 217] width 313 height 13
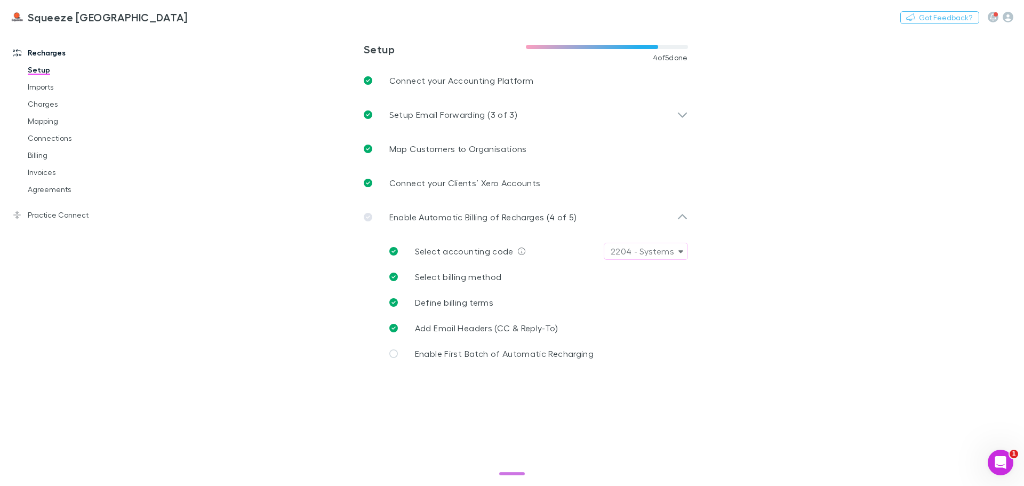
click at [262, 280] on main "**********" at bounding box center [581, 258] width 886 height 456
click at [70, 212] on link "Practice Connect" at bounding box center [73, 214] width 142 height 17
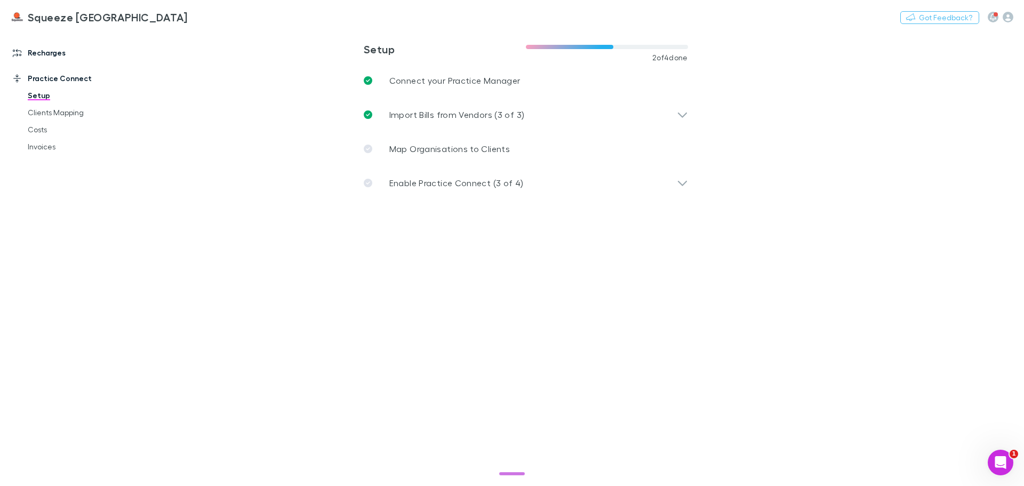
click at [31, 55] on link "Recharges" at bounding box center [73, 52] width 142 height 17
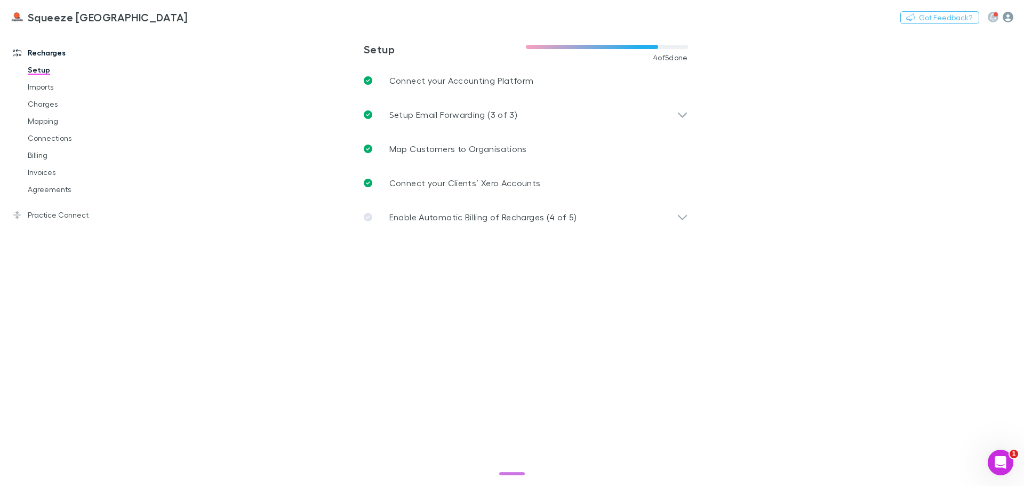
click at [1005, 19] on icon "button" at bounding box center [1008, 17] width 11 height 11
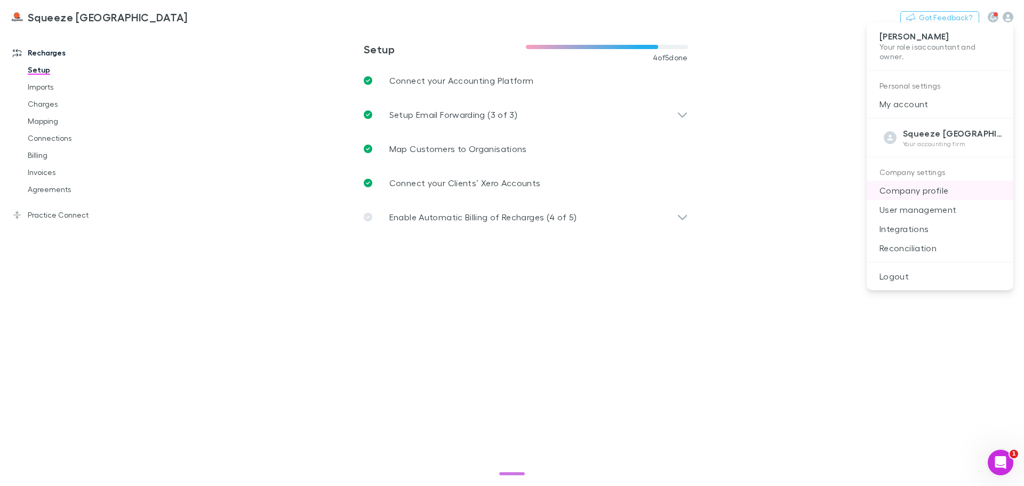
click at [921, 188] on p "Company profile" at bounding box center [940, 190] width 147 height 19
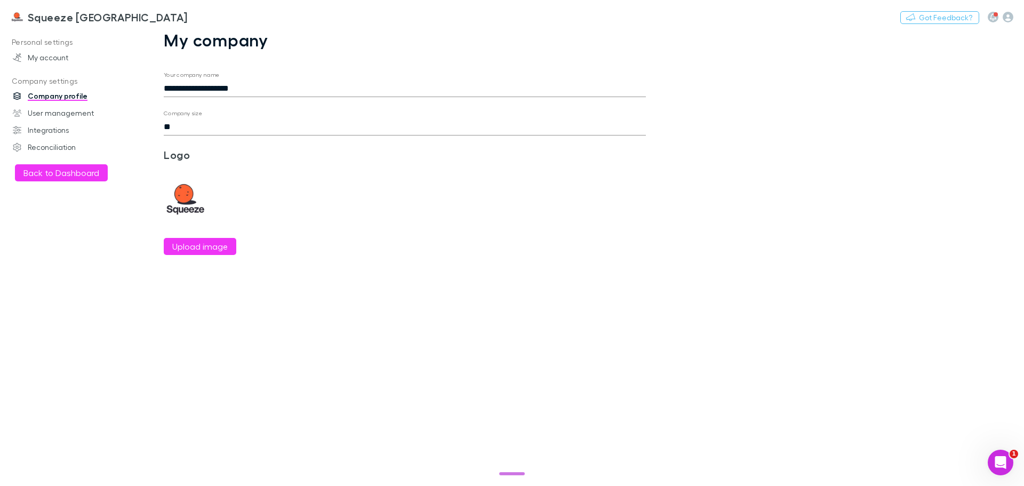
click at [341, 223] on form "**********" at bounding box center [405, 164] width 482 height 184
click at [46, 19] on h3 "Squeeze [GEOGRAPHIC_DATA]" at bounding box center [108, 17] width 160 height 13
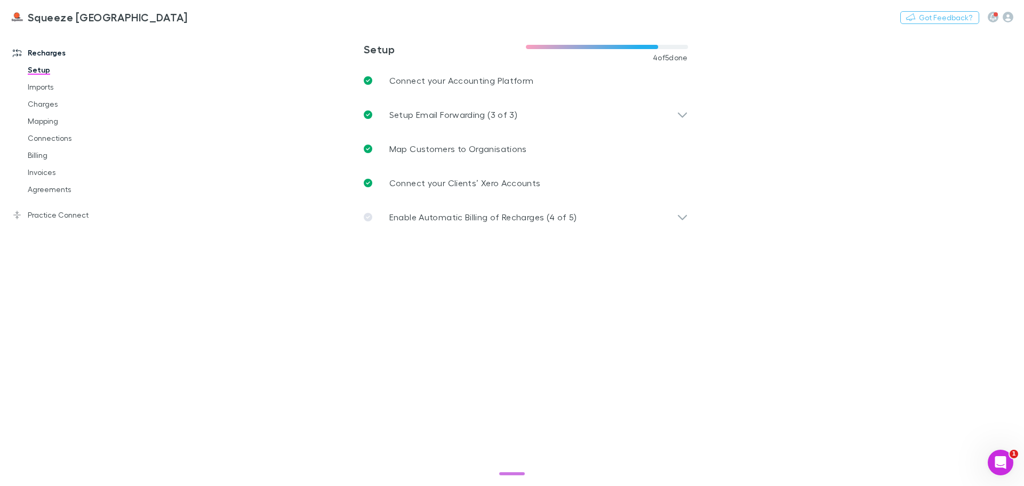
click at [566, 378] on main "**********" at bounding box center [581, 258] width 886 height 456
click at [51, 108] on link "Charges" at bounding box center [80, 104] width 127 height 17
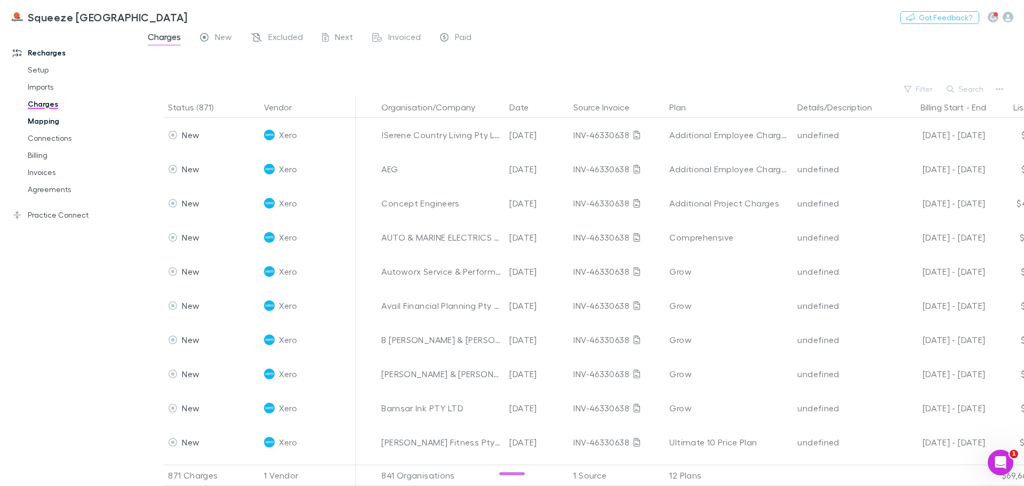
click at [42, 117] on link "Mapping" at bounding box center [80, 121] width 127 height 17
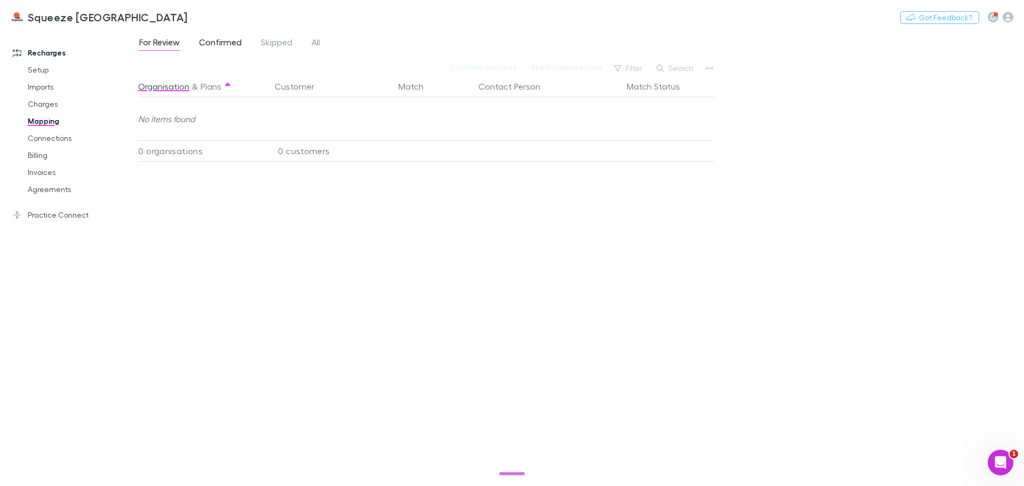
click at [235, 42] on span "Confirmed" at bounding box center [220, 44] width 43 height 14
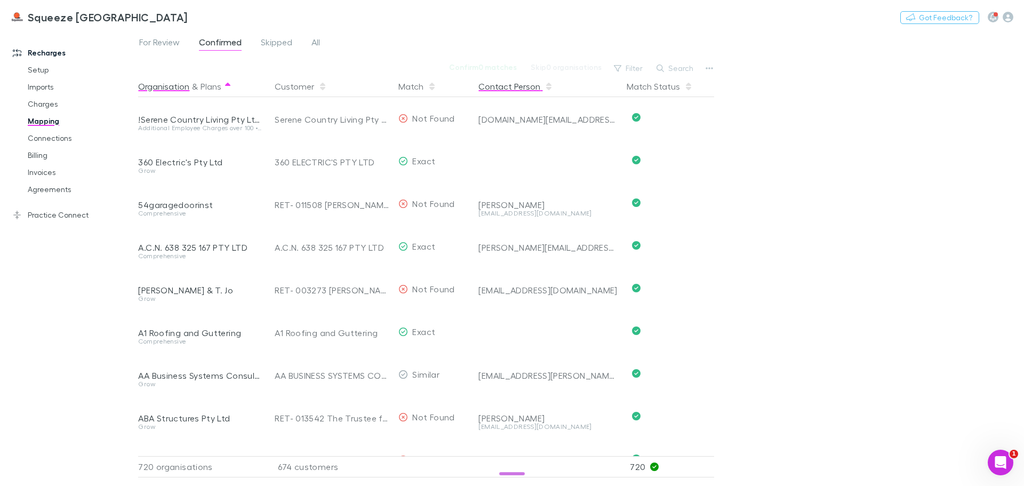
click at [526, 87] on button "Contact Person" at bounding box center [516, 86] width 75 height 21
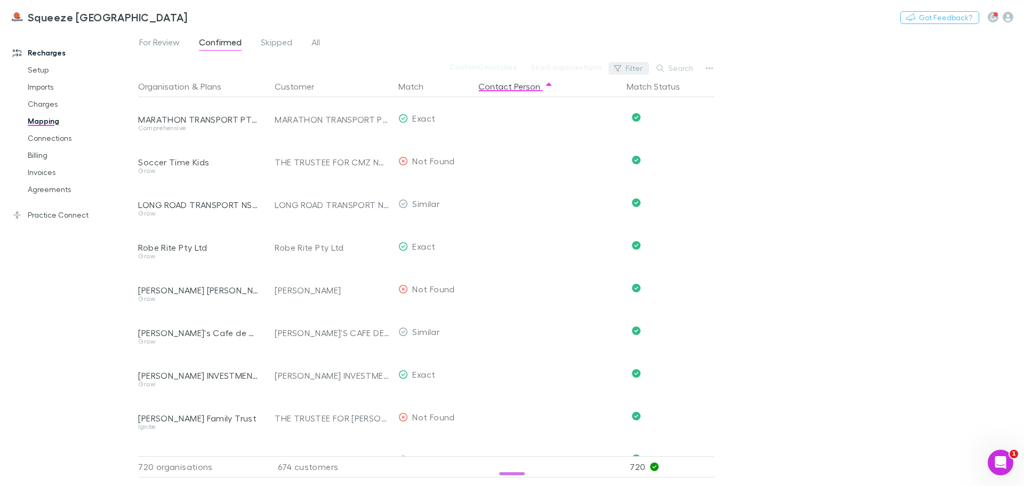
click at [633, 68] on button "Filter" at bounding box center [629, 68] width 41 height 13
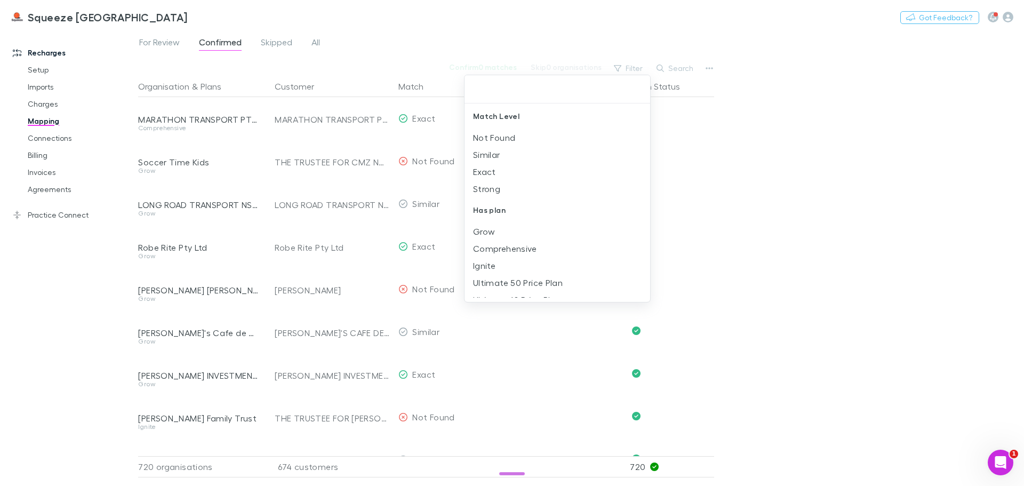
click at [710, 68] on div at bounding box center [512, 243] width 1024 height 486
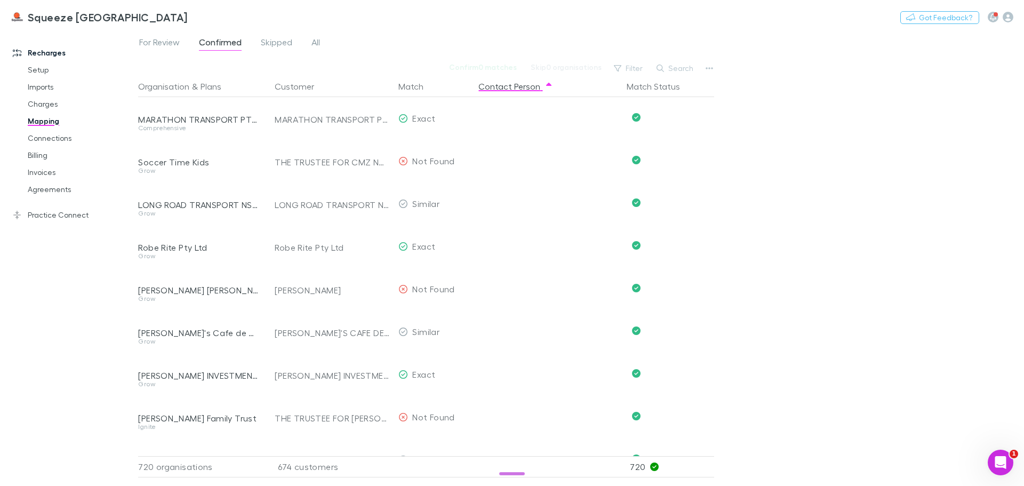
click at [710, 68] on icon "button" at bounding box center [709, 68] width 7 height 2
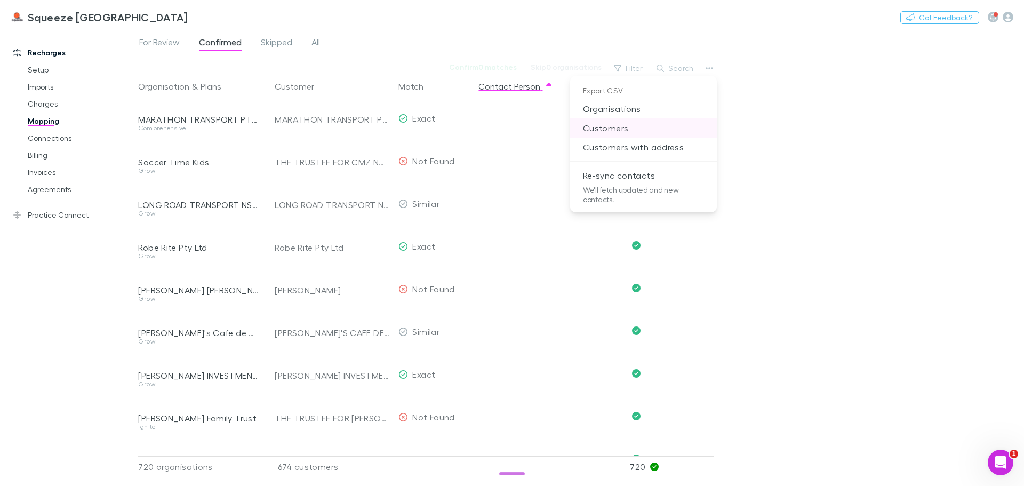
click at [661, 123] on p "Customers" at bounding box center [643, 127] width 147 height 19
